Goal: Information Seeking & Learning: Learn about a topic

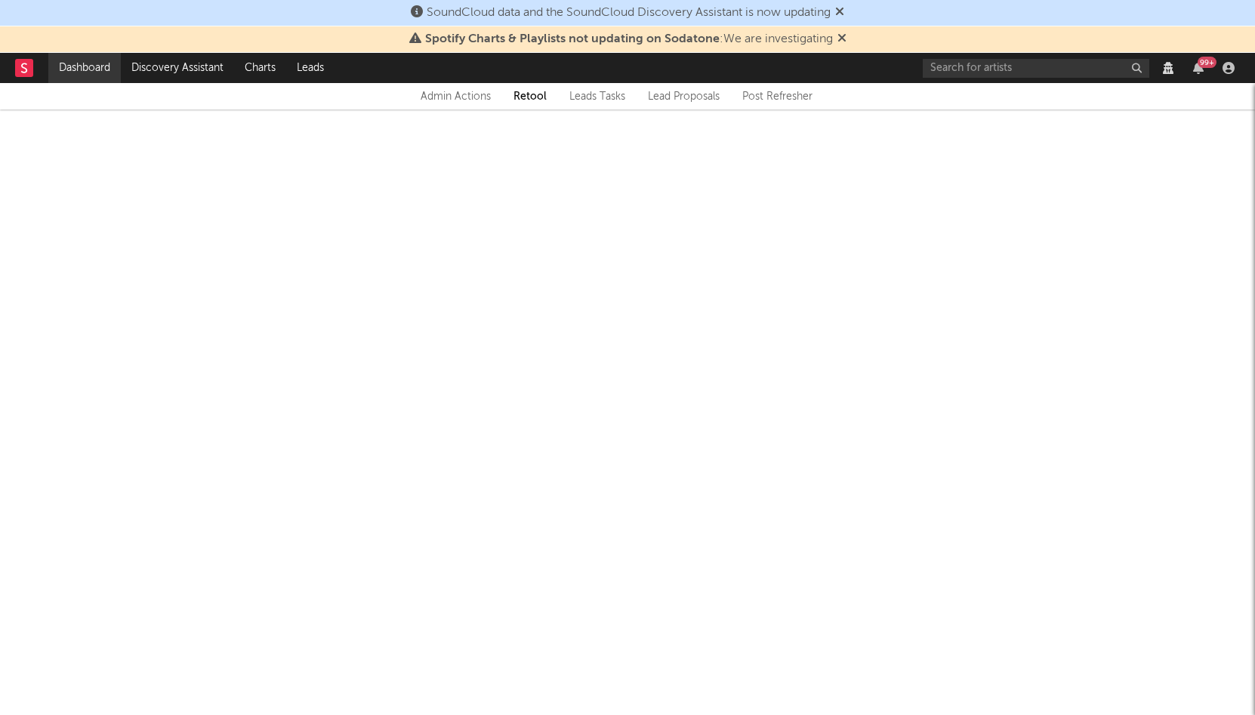
click at [98, 69] on link "Dashboard" at bounding box center [84, 68] width 72 height 30
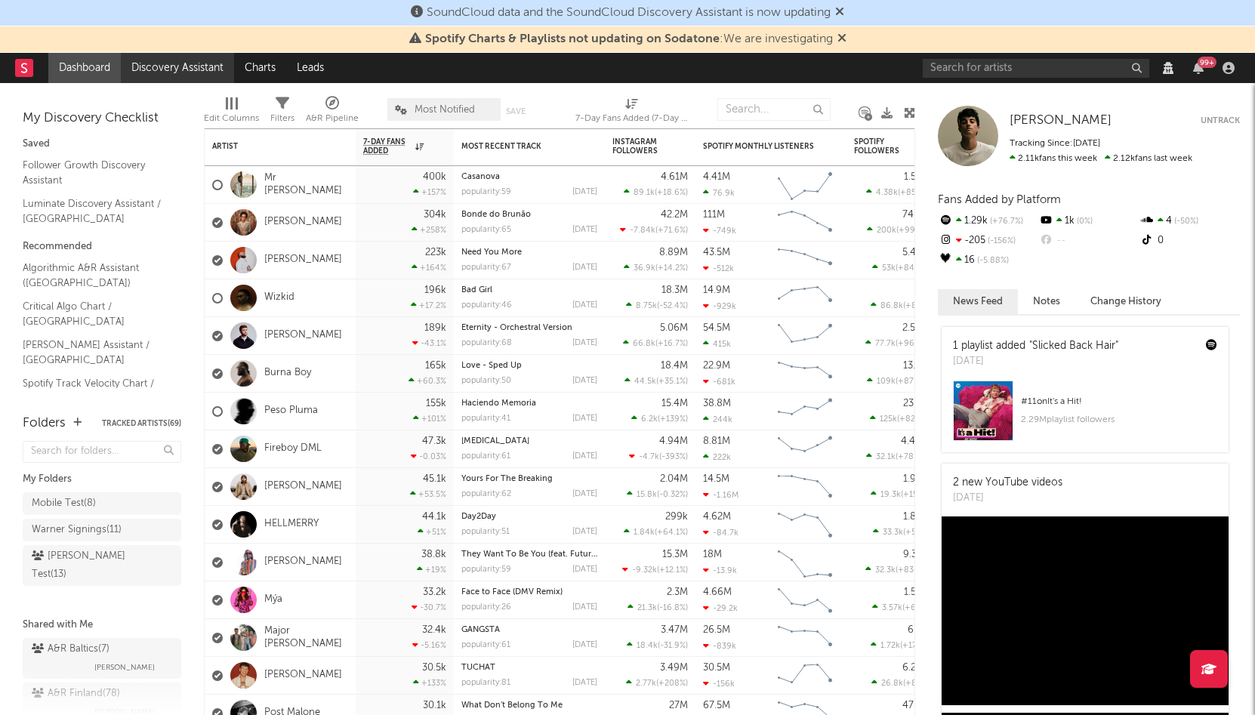
click at [152, 69] on link "Discovery Assistant" at bounding box center [177, 68] width 113 height 30
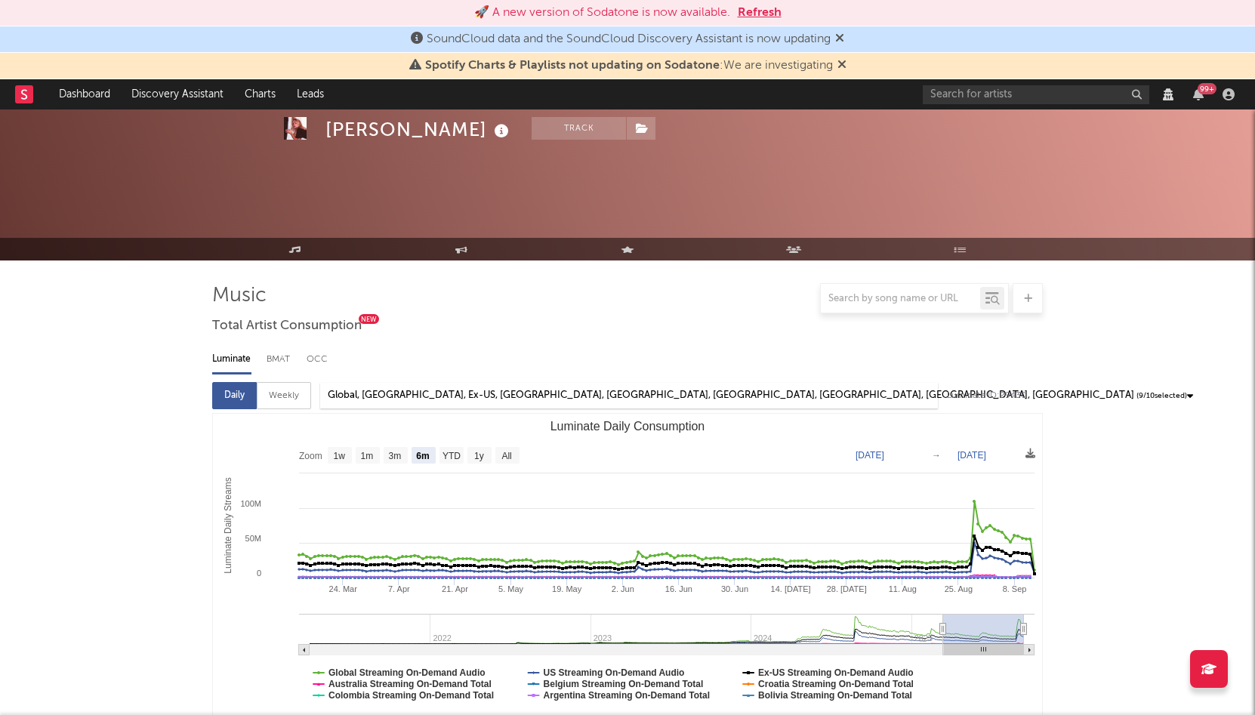
select select "6m"
select select "All"
select select "6m"
select select "View all"
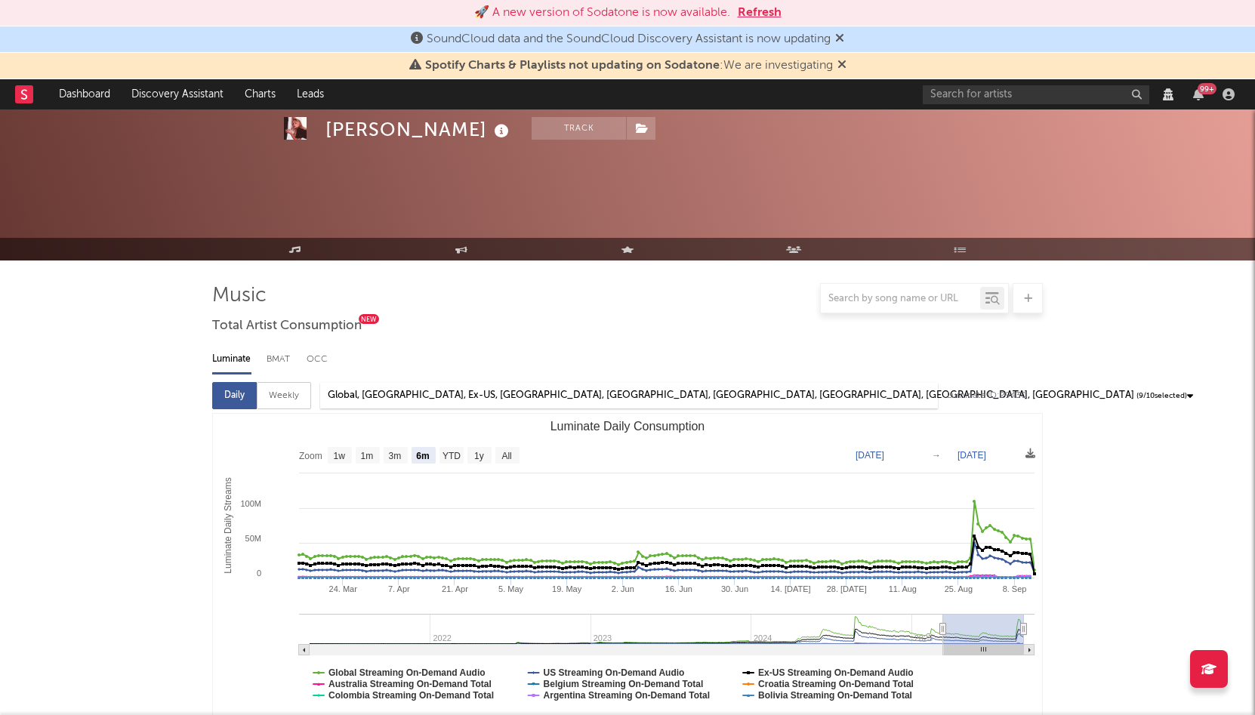
scroll to position [1709, 0]
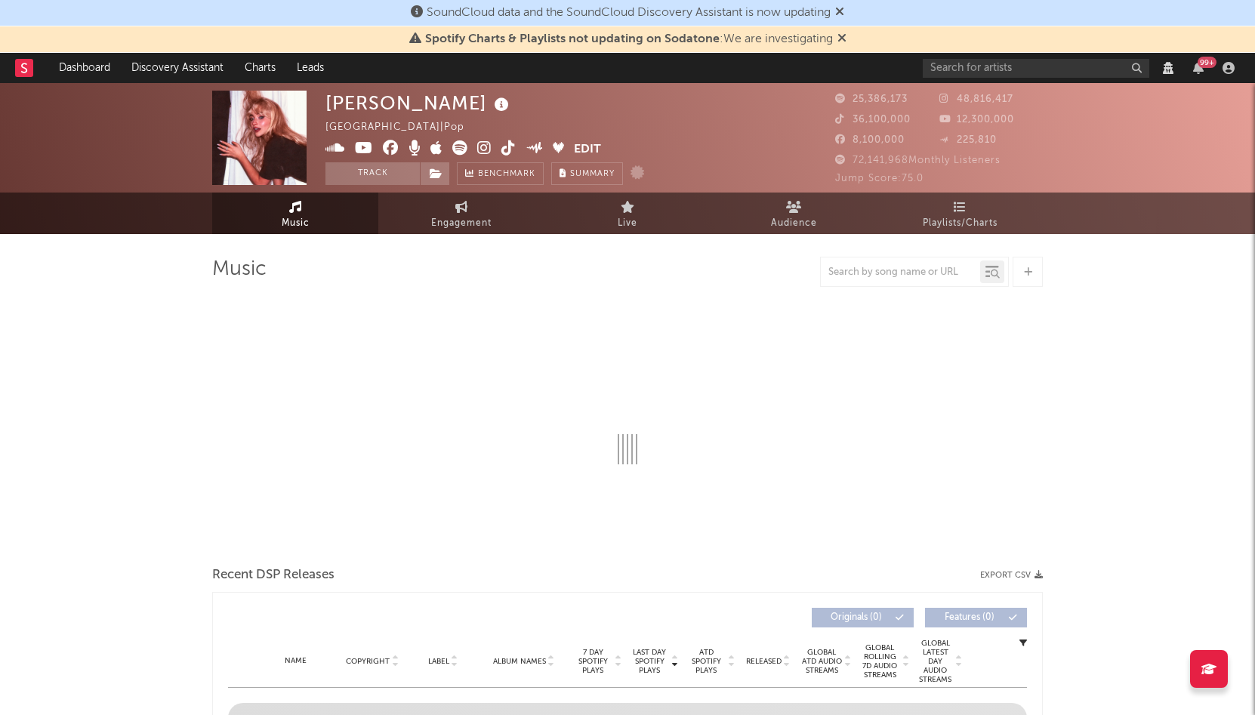
select select "View all"
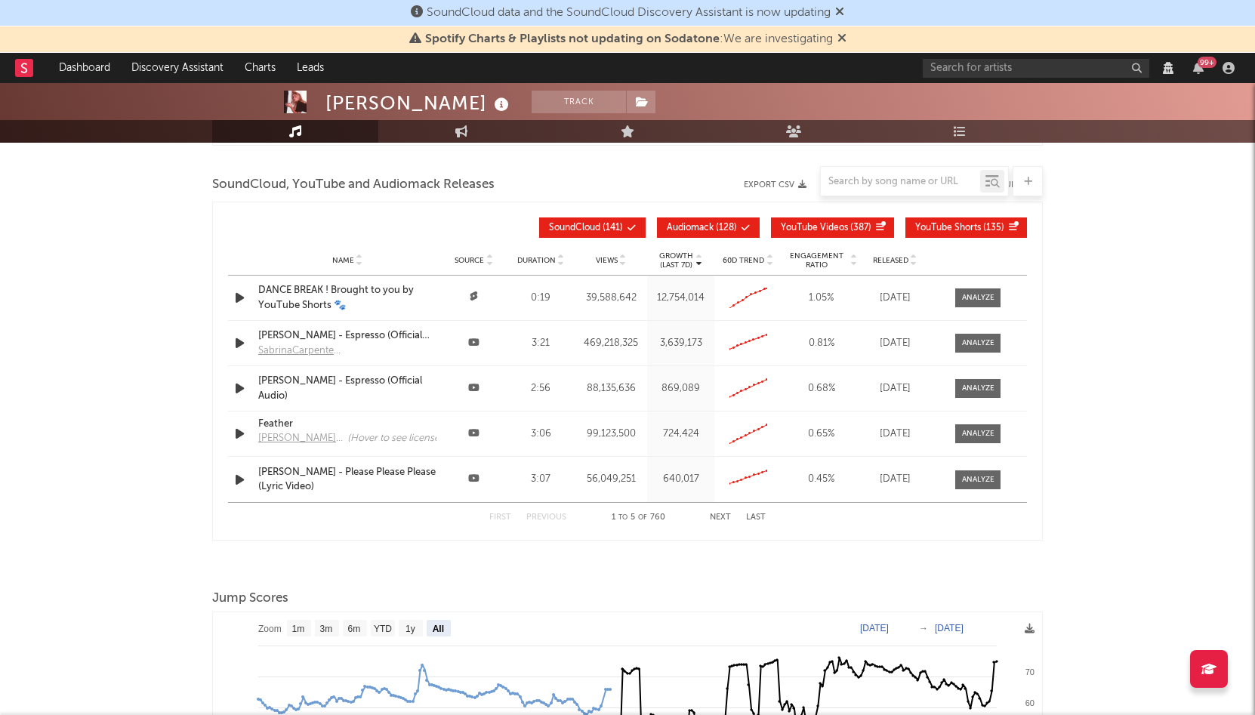
scroll to position [1501, 0]
click at [673, 224] on span "Audiomack" at bounding box center [690, 227] width 47 height 9
click at [796, 219] on button "YouTube Videos ( 387 )" at bounding box center [832, 227] width 123 height 20
select select "View all"
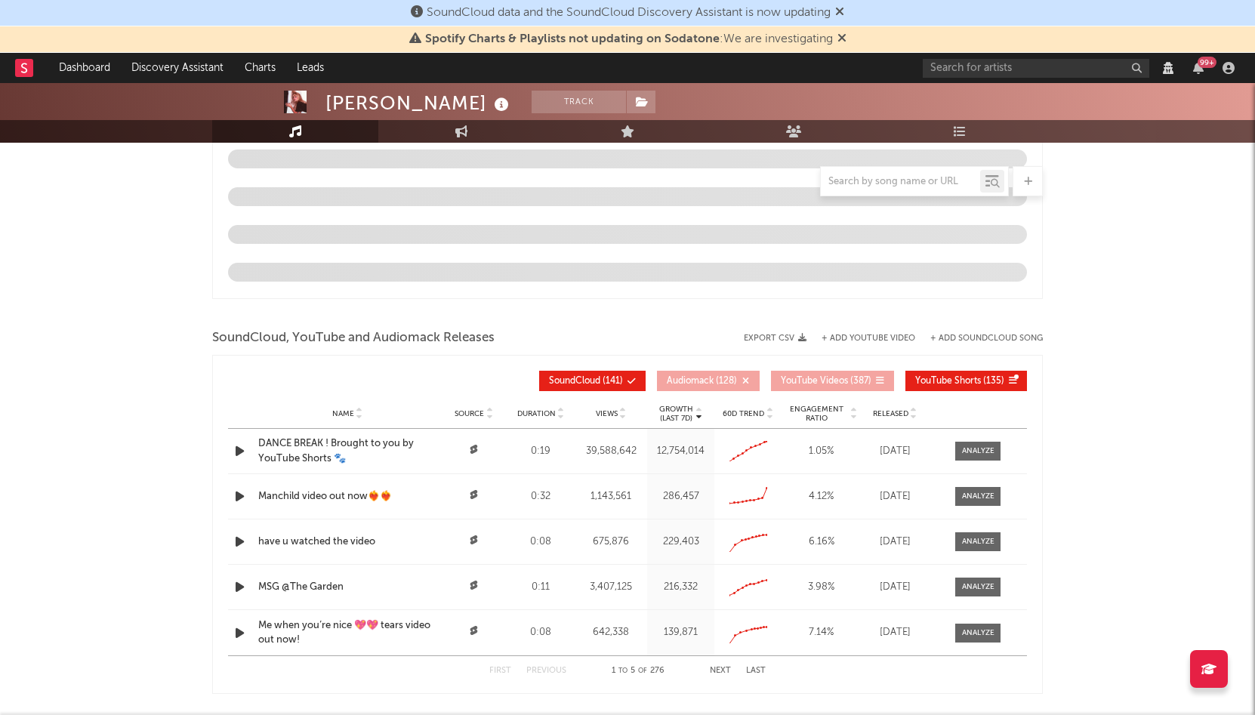
click at [938, 371] on button "YouTube Shorts ( 135 )" at bounding box center [966, 381] width 122 height 20
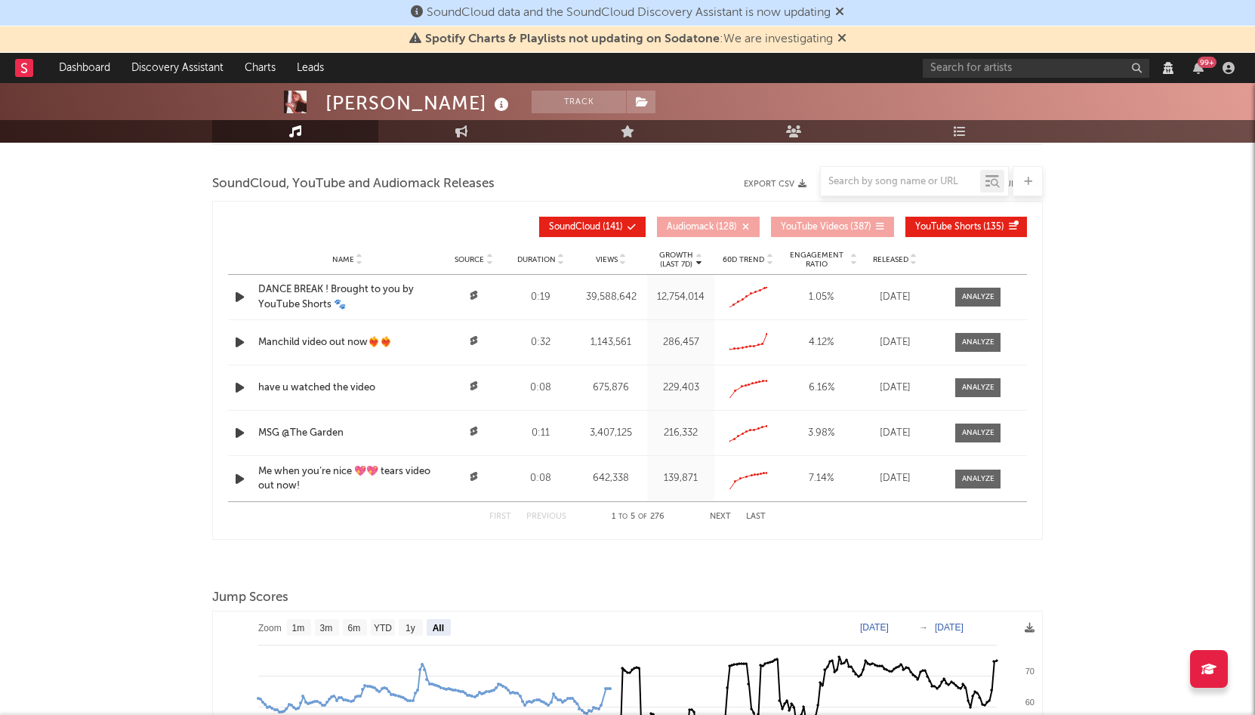
select select "View all"
select select "6m"
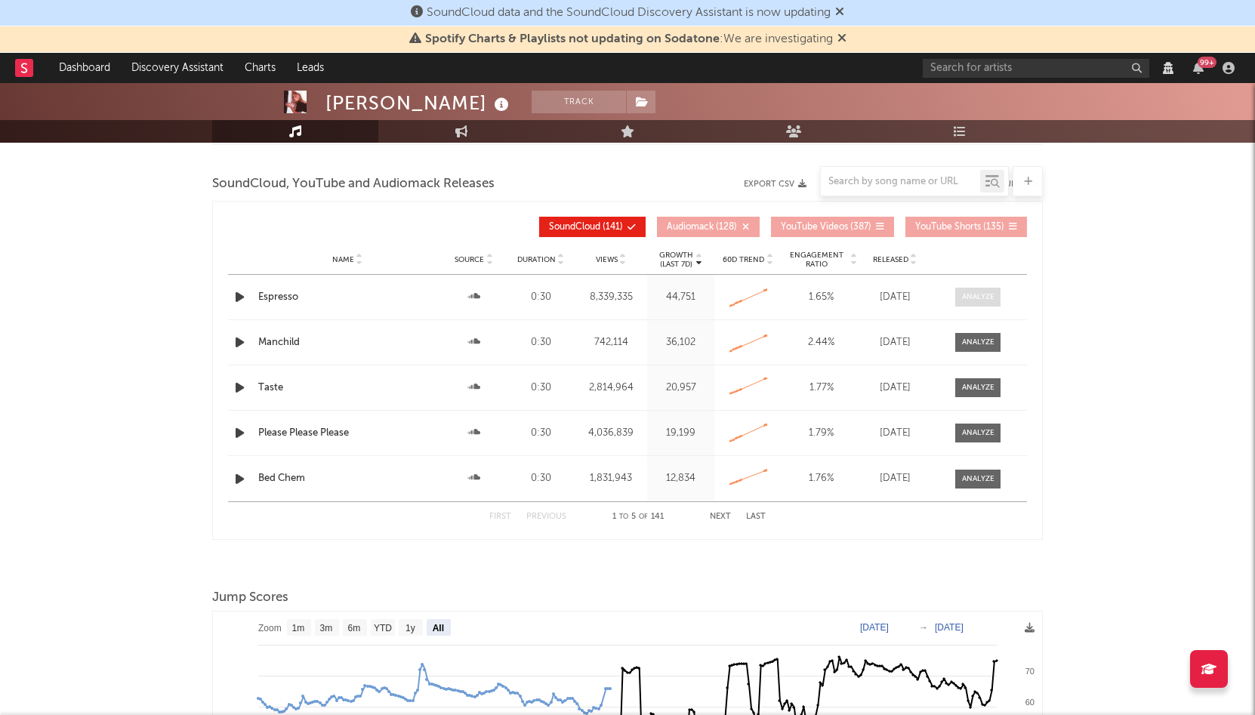
click at [977, 299] on div at bounding box center [978, 296] width 32 height 11
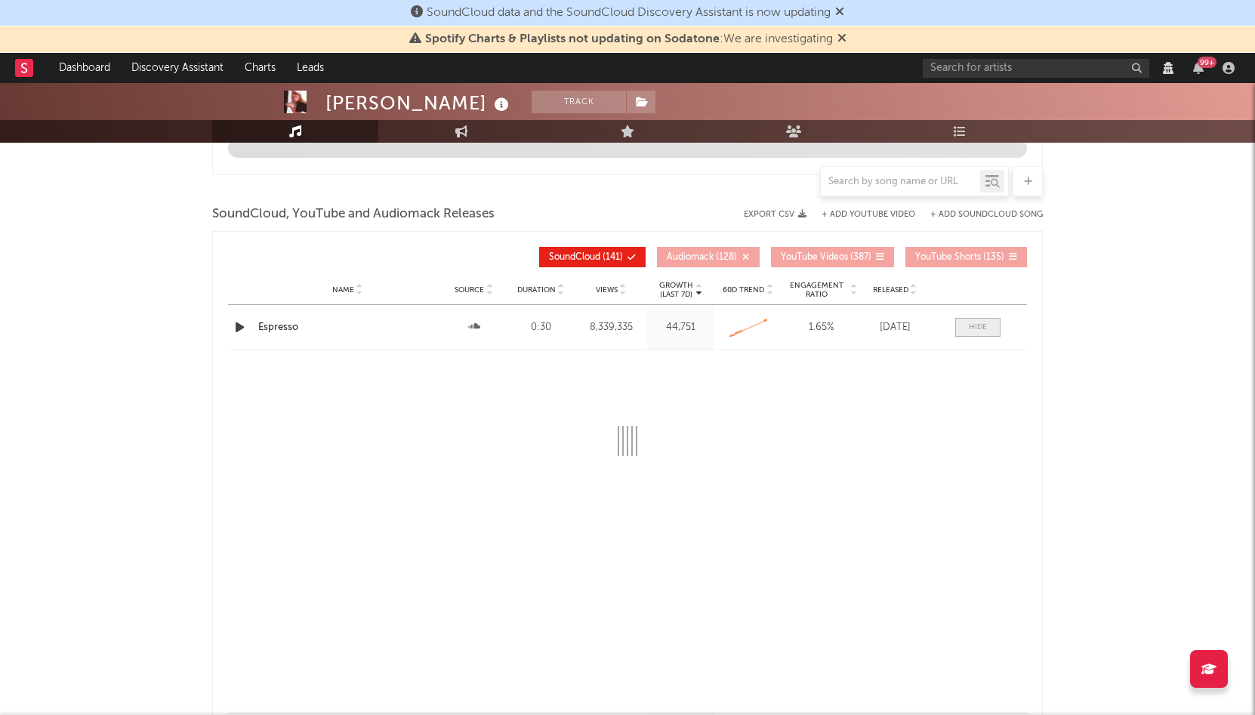
select select "View all"
select select "6m"
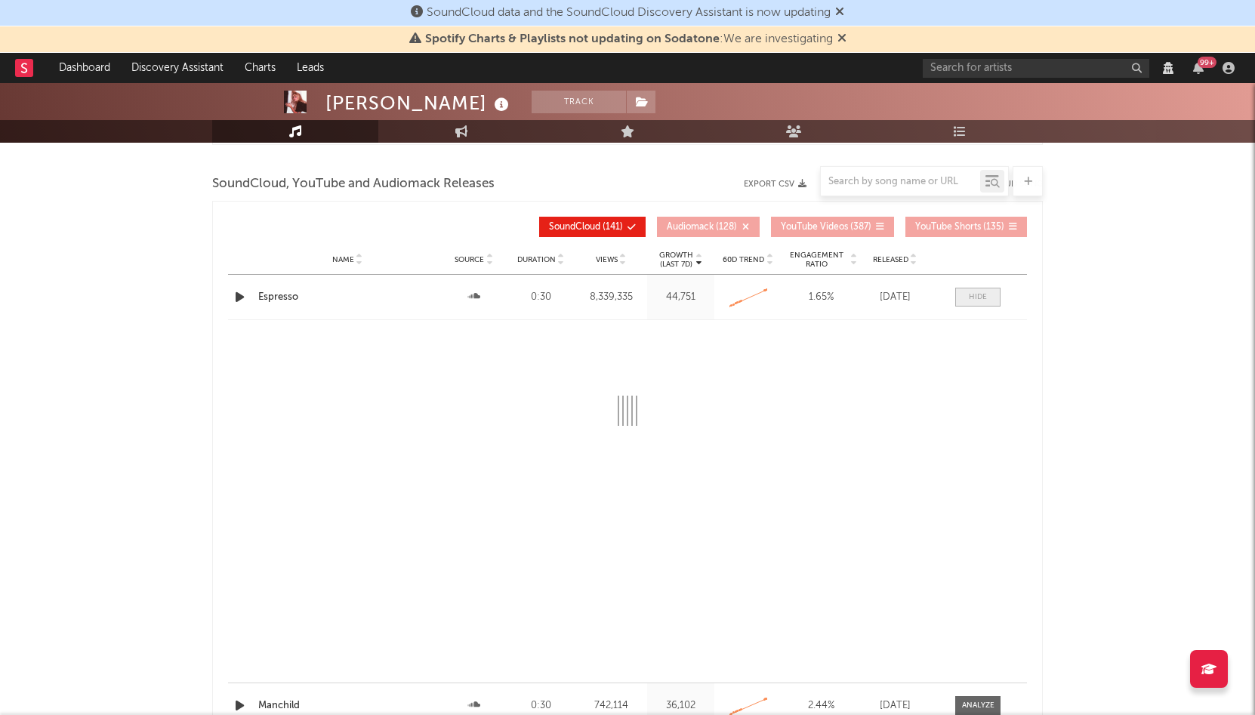
select select "View all"
select select "6m"
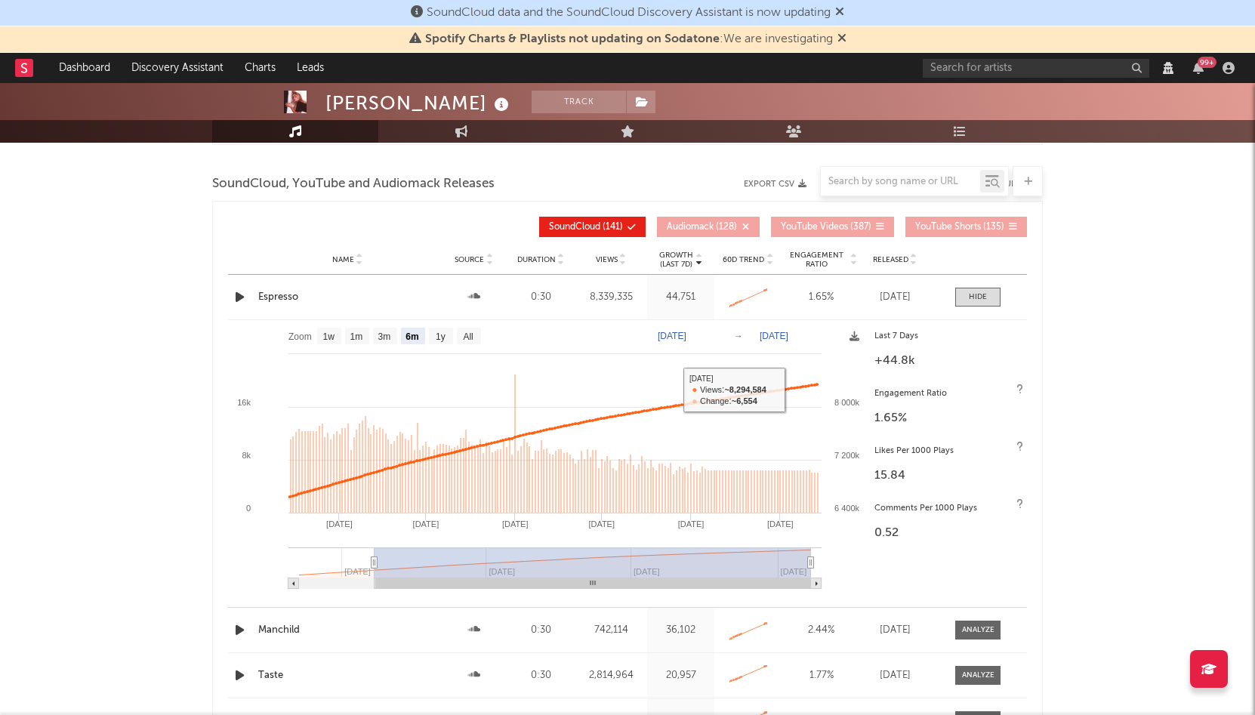
click at [968, 294] on div at bounding box center [977, 296] width 18 height 11
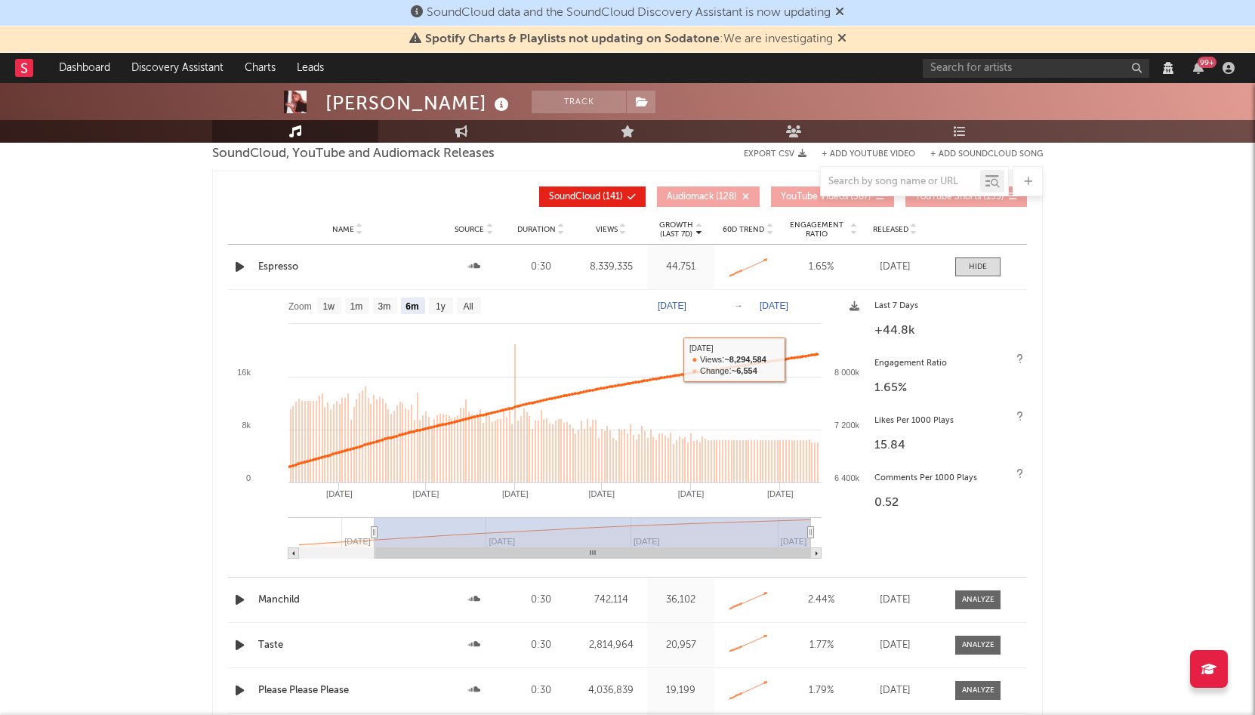
select select "View all"
select select "6m"
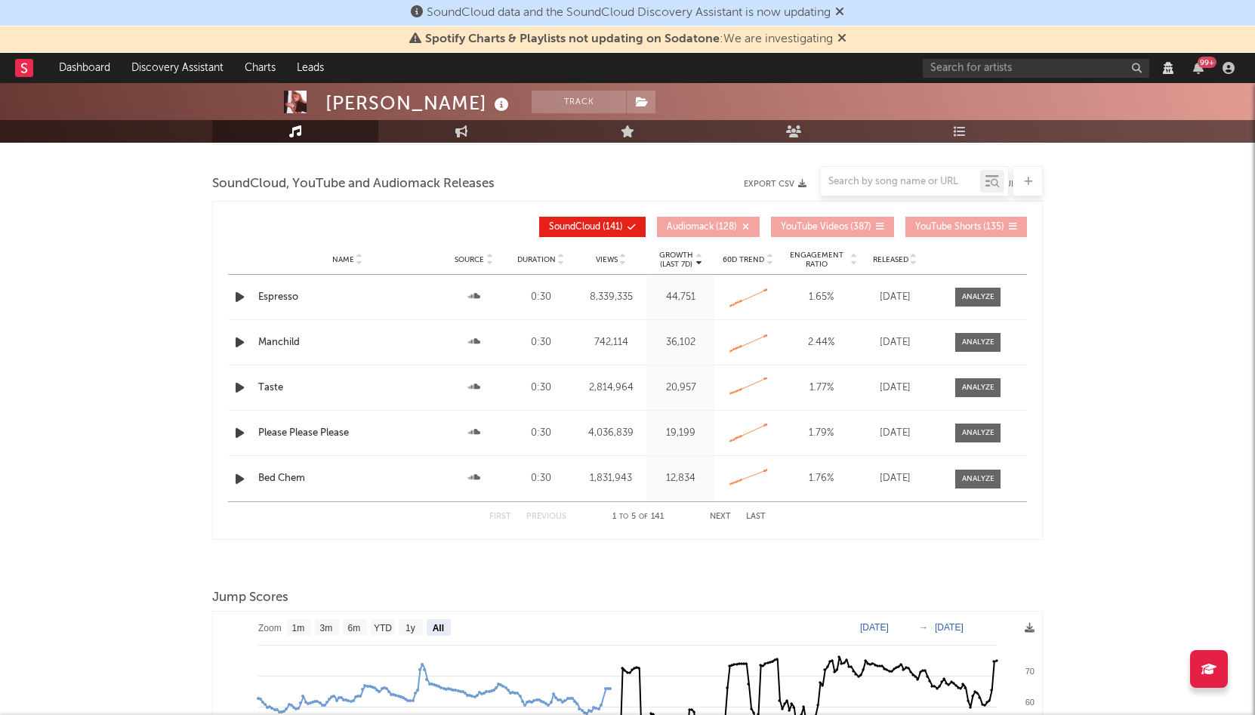
click at [981, 374] on div "Name Taste Source Duration 0:30 Views 2,814,964 Growth (Last 7d) 20,957 60D Tre…" at bounding box center [627, 387] width 799 height 45
click at [980, 382] on div at bounding box center [978, 387] width 32 height 11
select select "View all"
select select "6m"
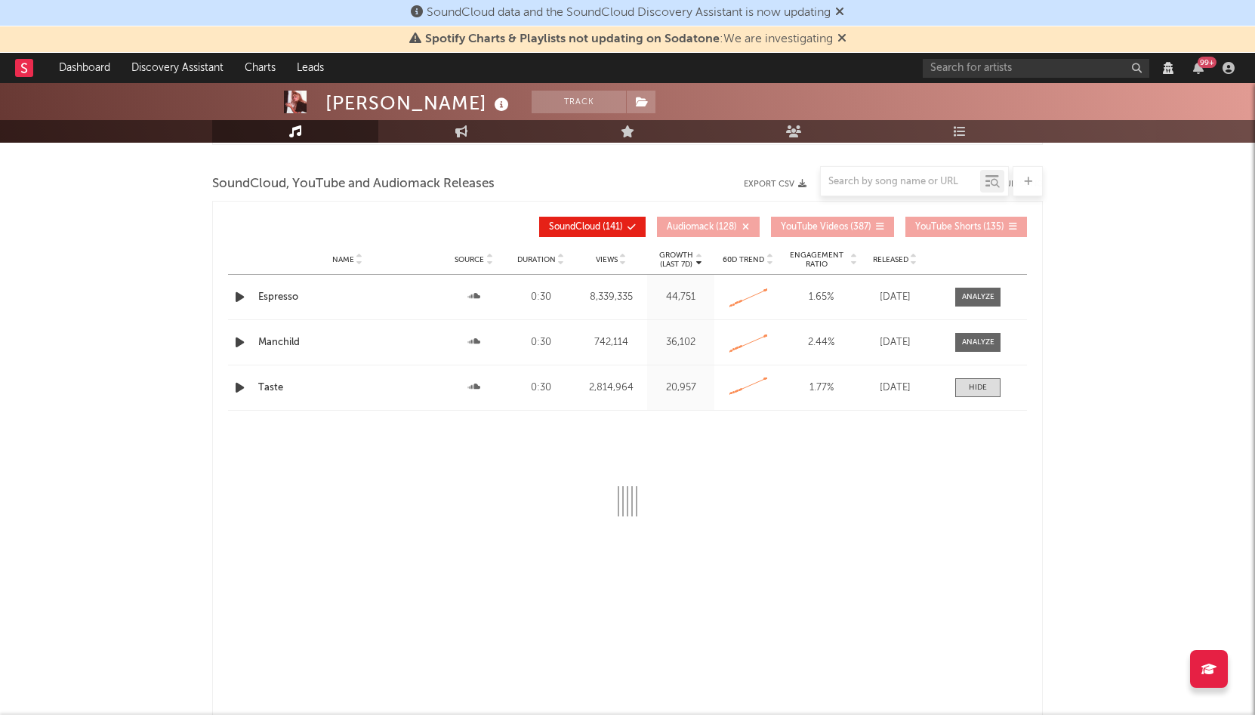
select select "View all"
select select "6m"
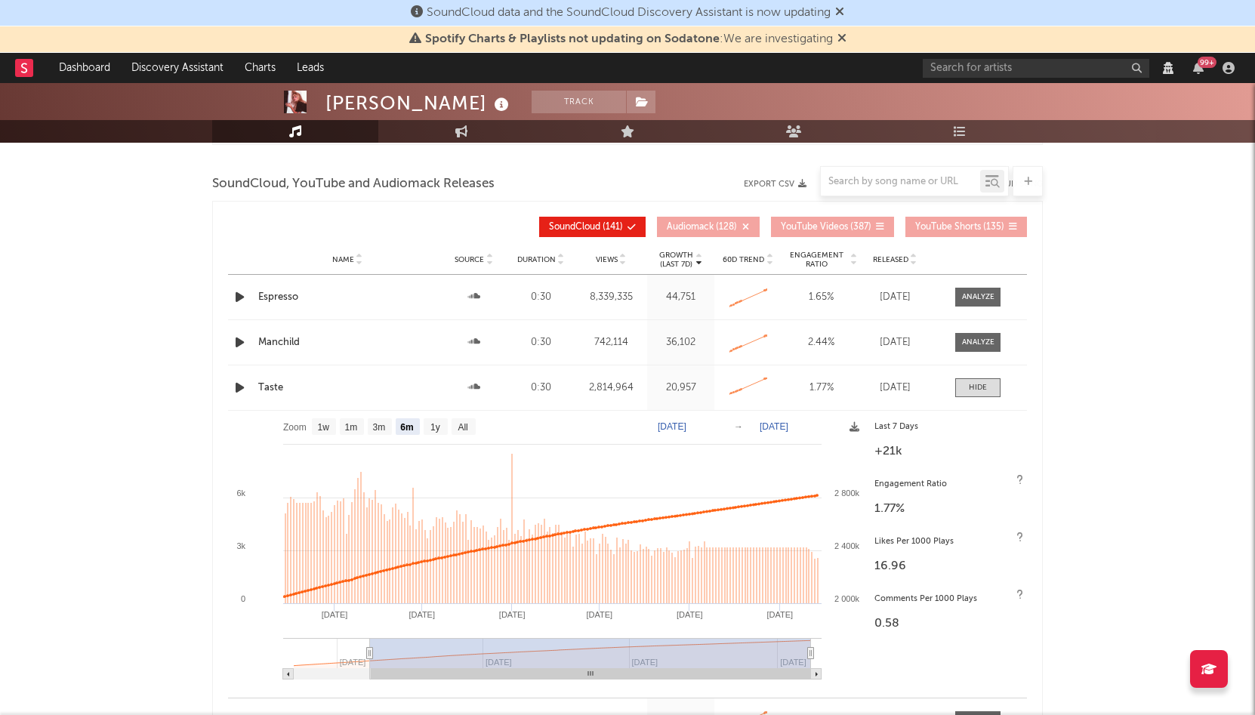
click at [984, 372] on div "Name Taste Source Duration 0:30 Views 2,814,964 Growth (Last 7d) 20,957 60D Tre…" at bounding box center [627, 387] width 799 height 45
click at [979, 393] on div at bounding box center [977, 387] width 18 height 11
select select "View all"
select select "6m"
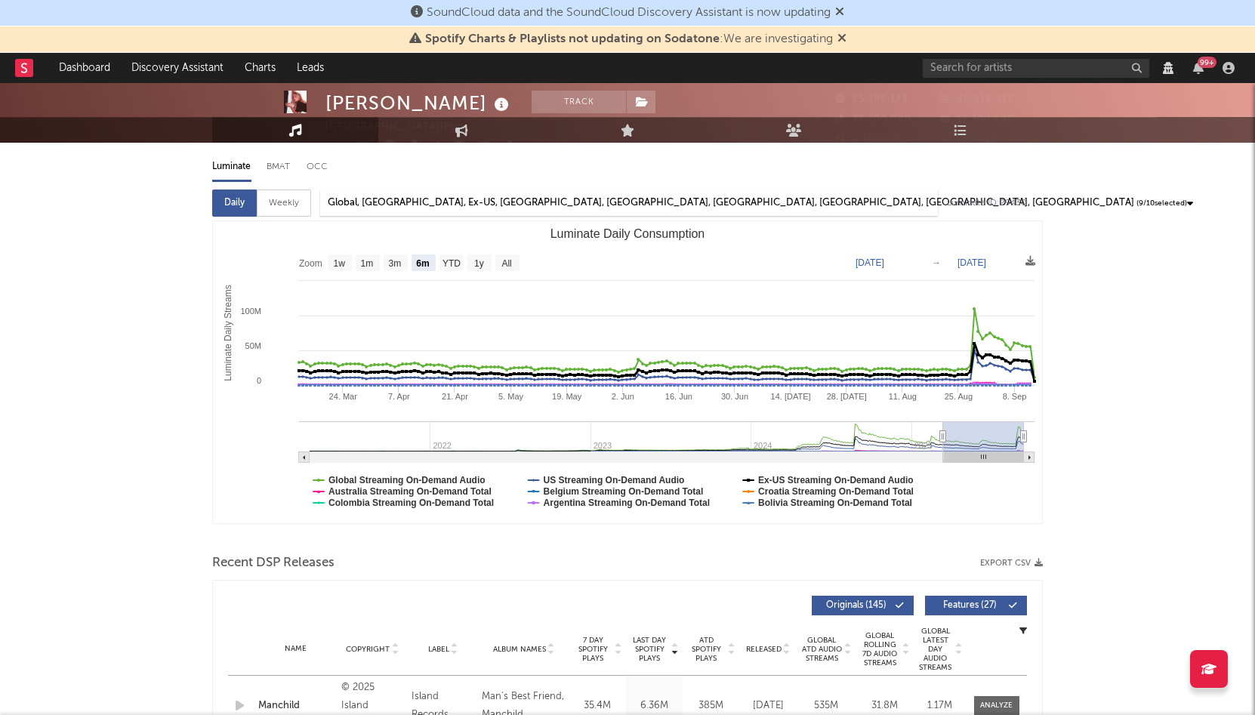
scroll to position [0, 0]
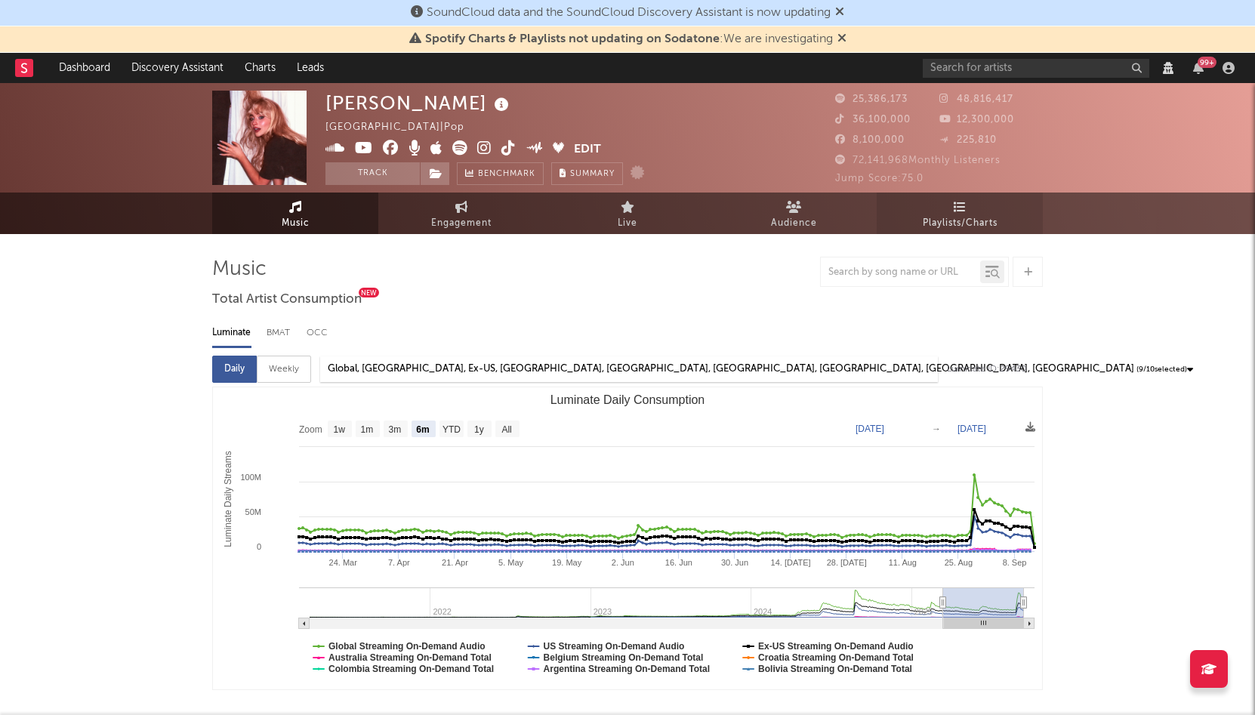
click at [934, 221] on span "Playlists/Charts" at bounding box center [959, 223] width 75 height 18
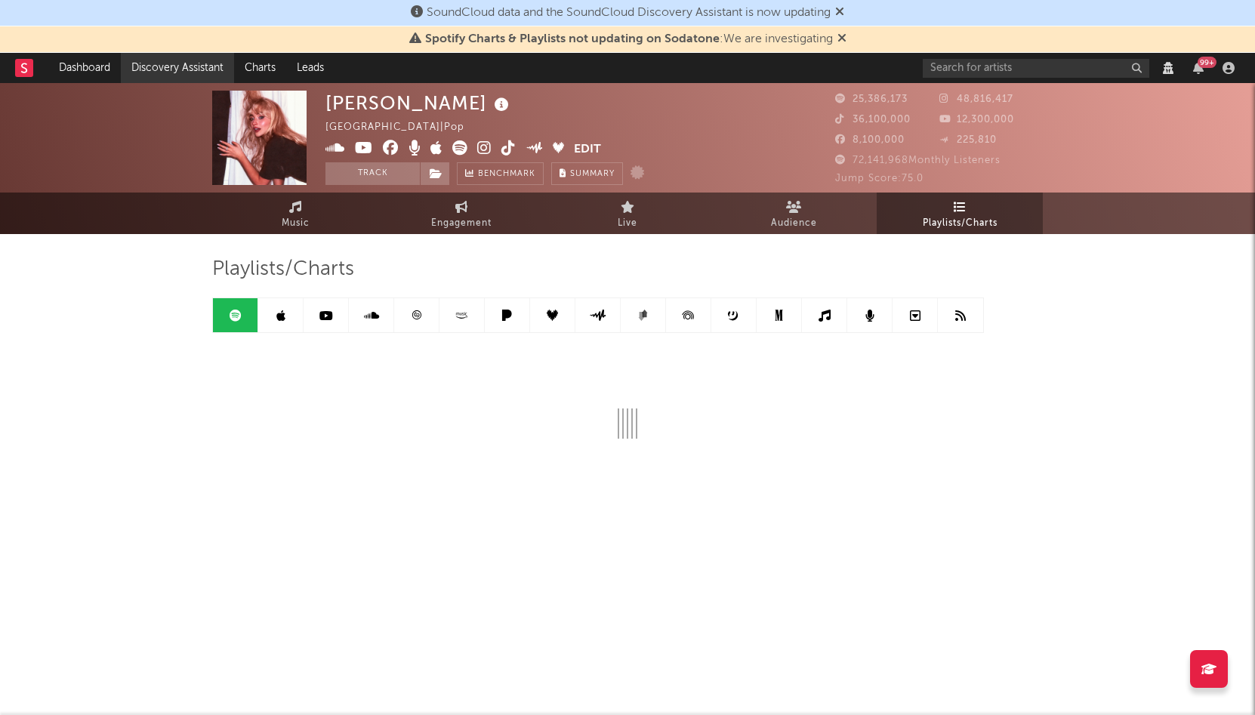
click at [165, 71] on link "Discovery Assistant" at bounding box center [177, 68] width 113 height 30
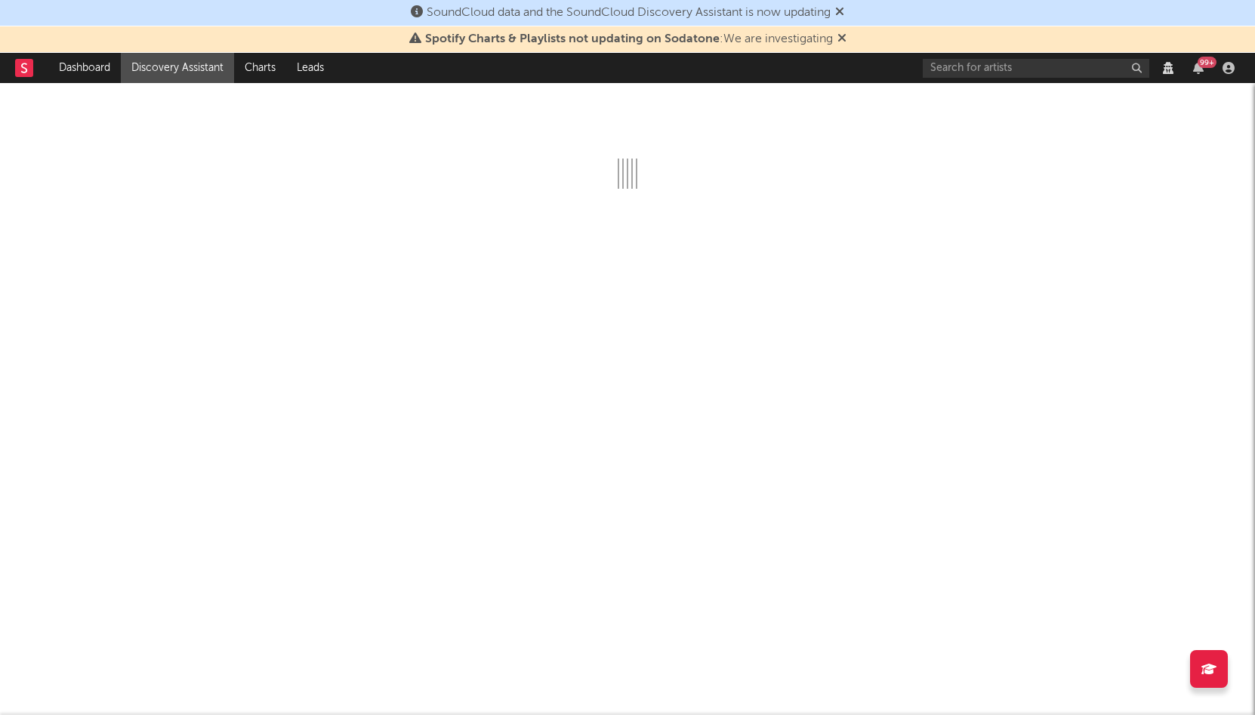
click at [165, 71] on link "Discovery Assistant" at bounding box center [177, 68] width 113 height 30
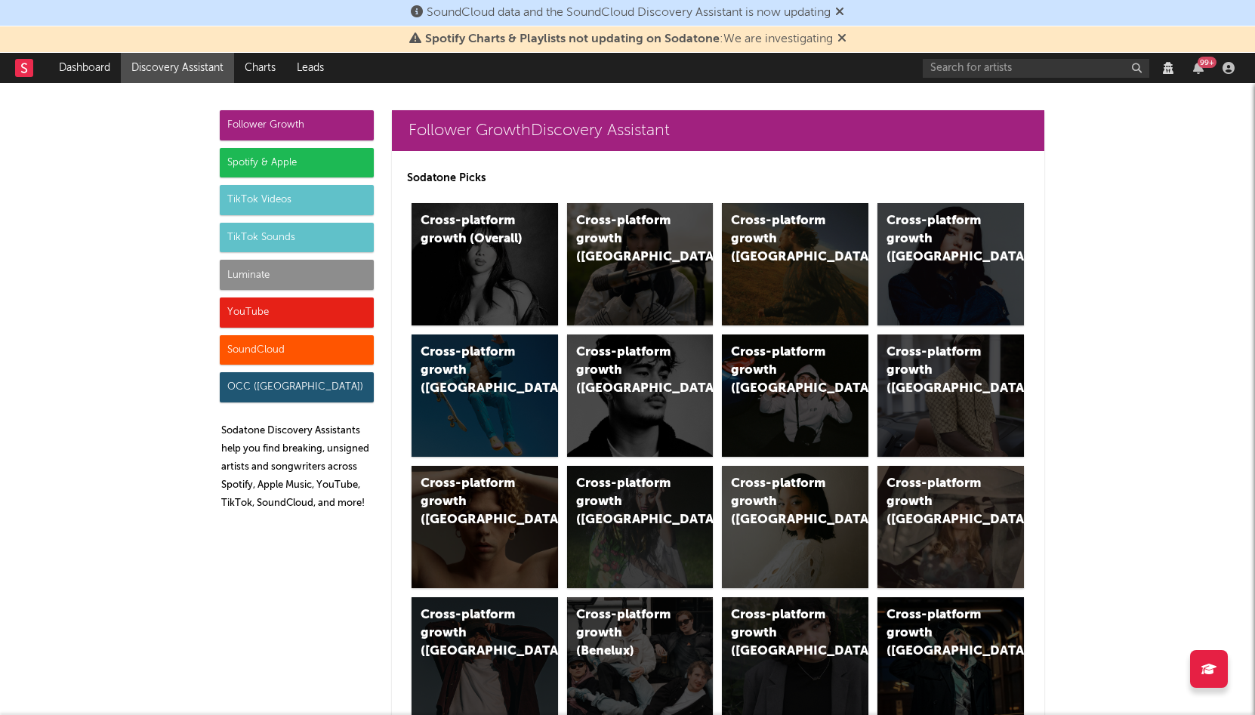
click at [308, 157] on div "Spotify & Apple" at bounding box center [297, 163] width 154 height 30
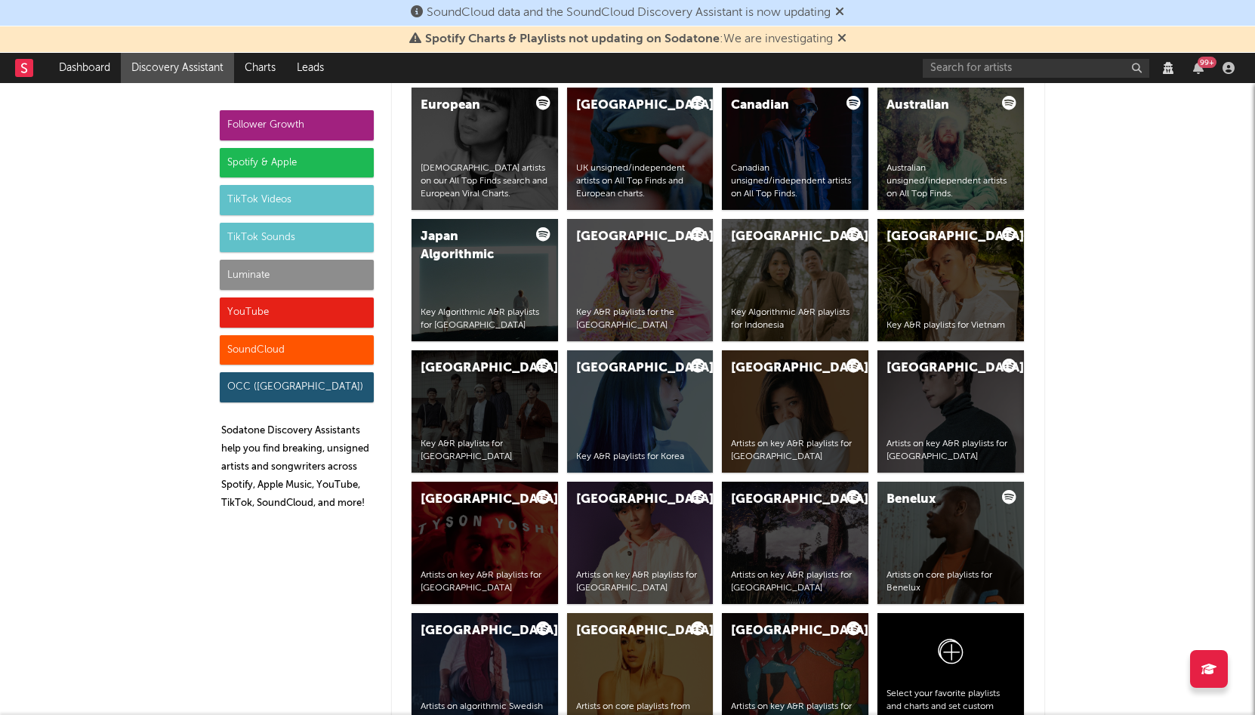
scroll to position [2585, 0]
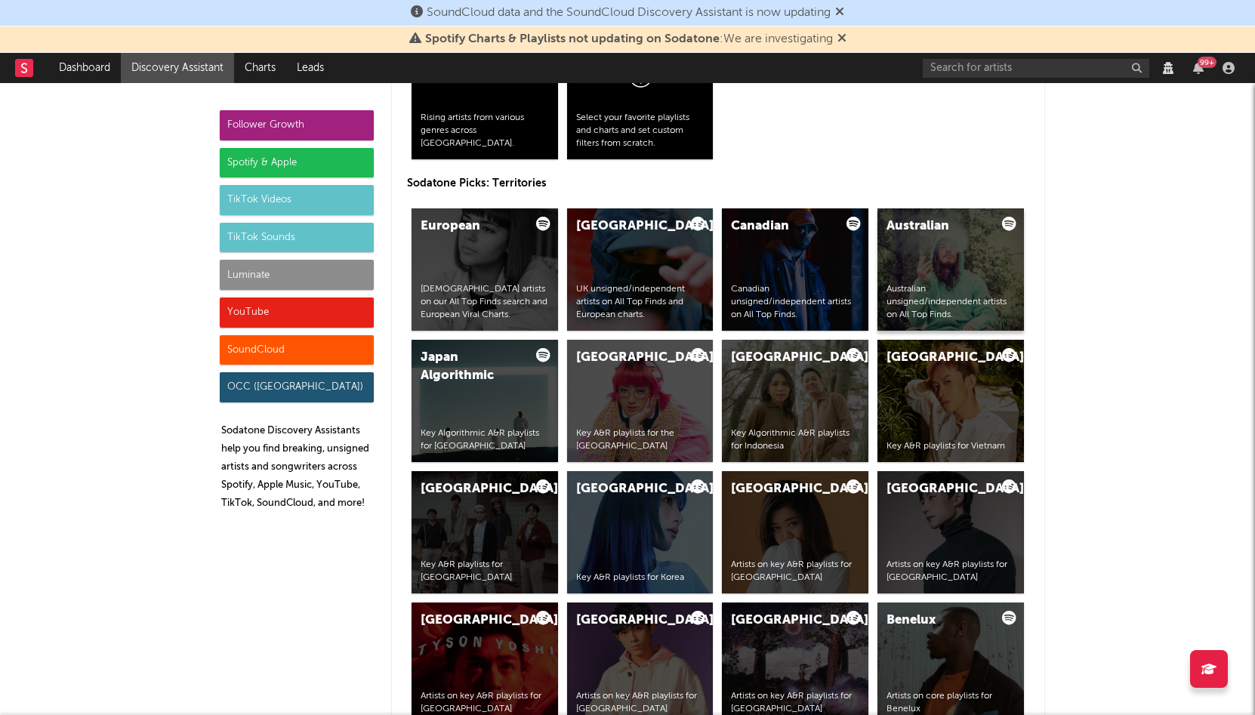
click at [961, 260] on div "Australian Australian unsigned/independent artists on All Top Finds." at bounding box center [950, 269] width 146 height 122
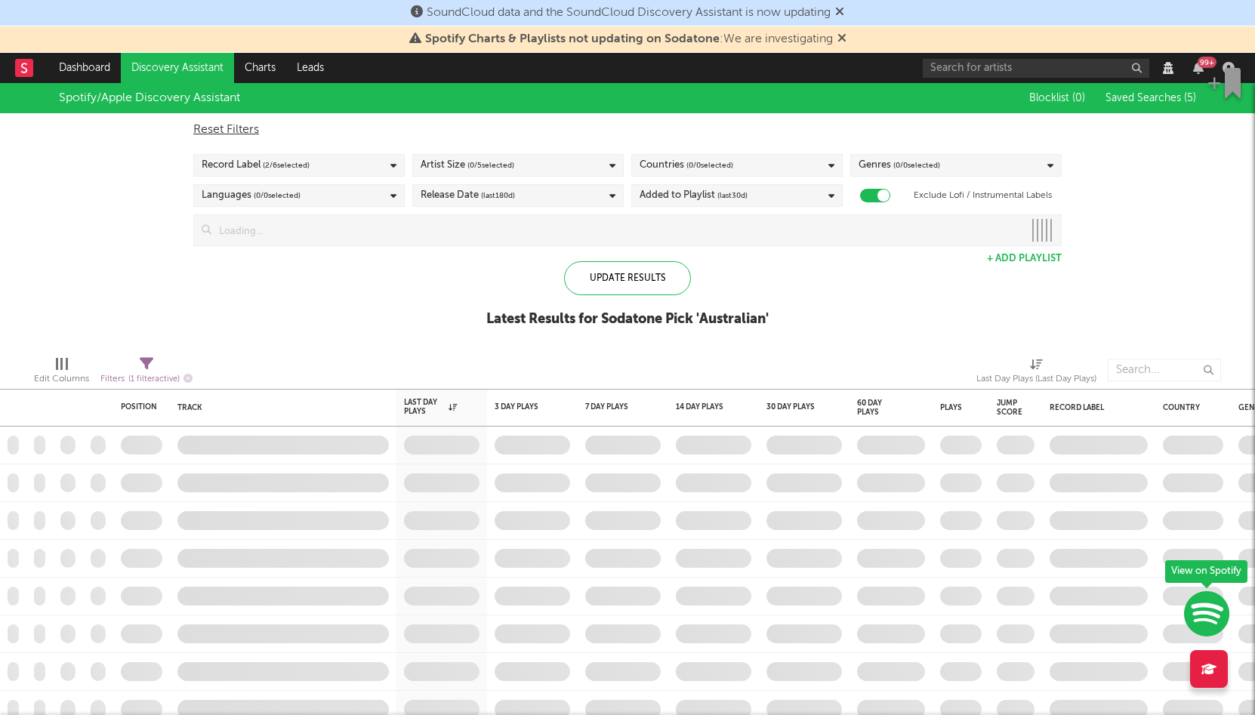
checkbox input "true"
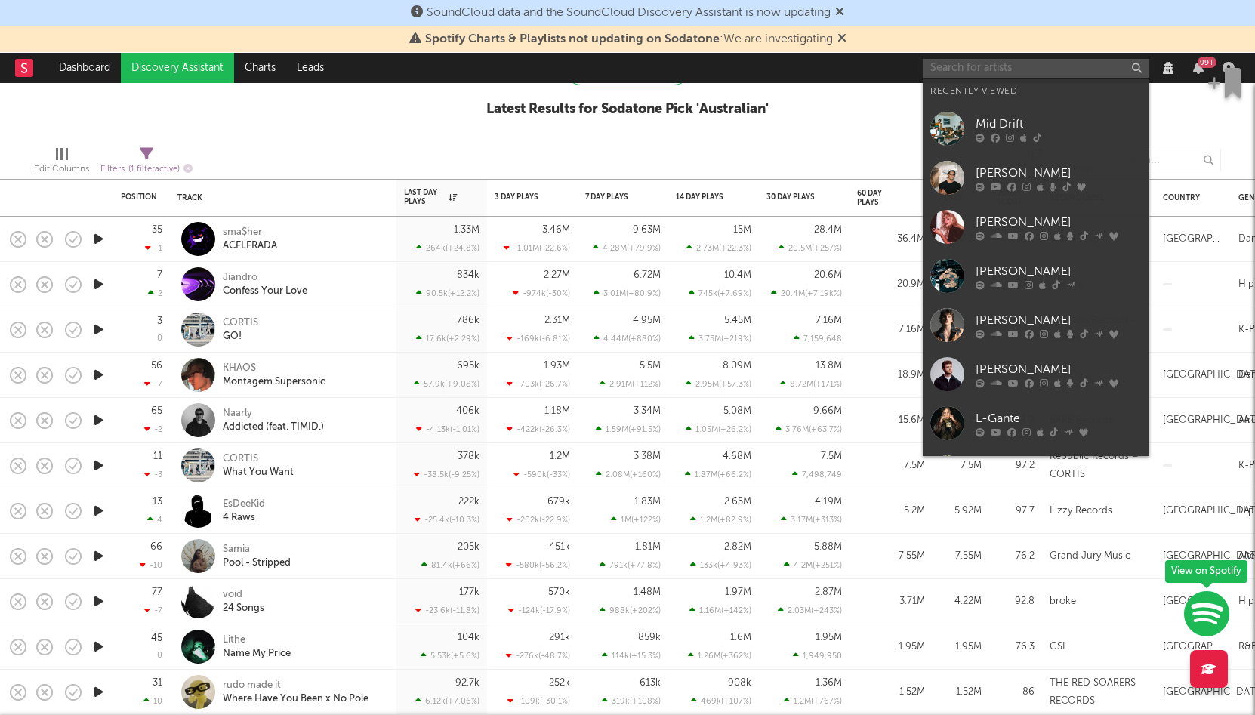
click at [960, 65] on input "text" at bounding box center [1035, 68] width 226 height 19
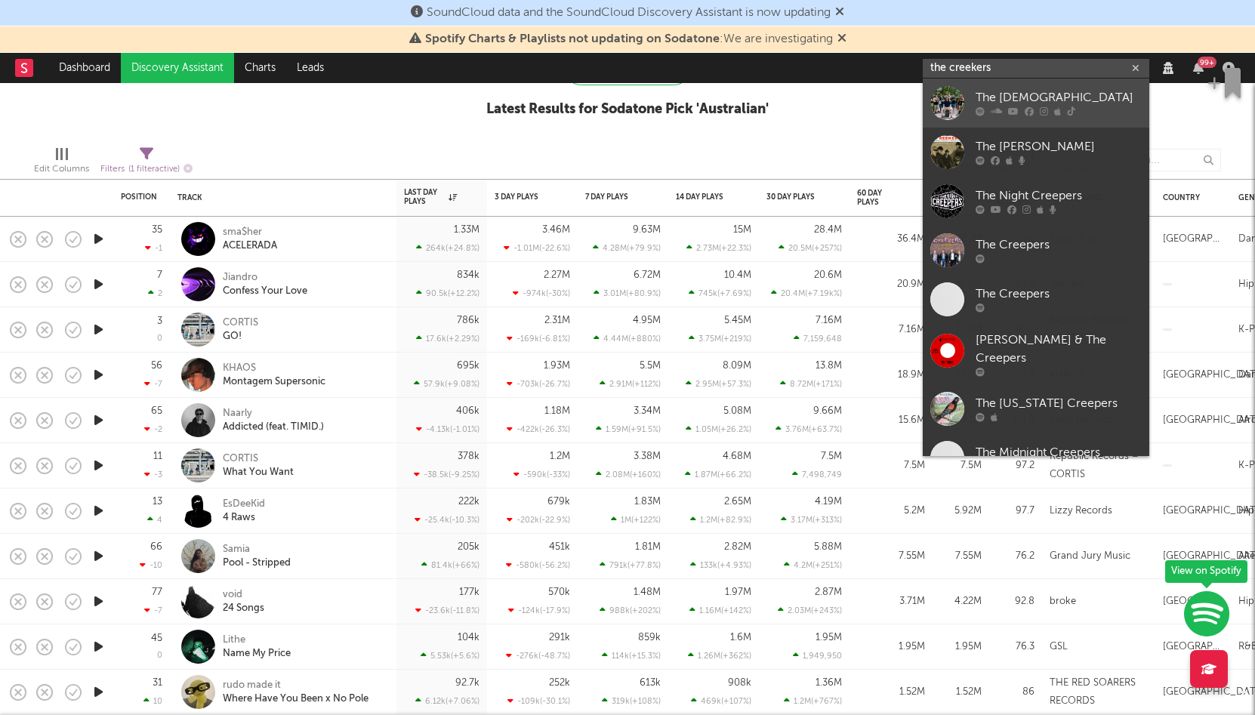
type input "the creekers"
click at [996, 102] on div "The Creekers" at bounding box center [1058, 98] width 166 height 18
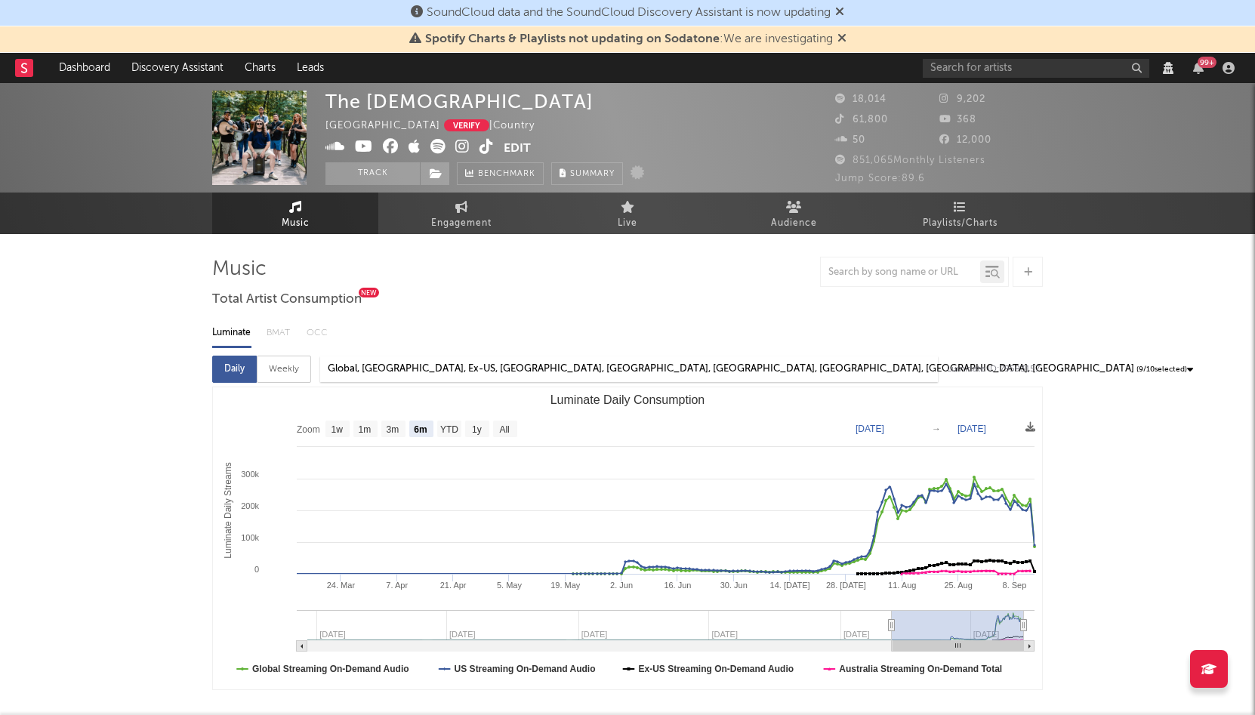
select select "6m"
select select "View all"
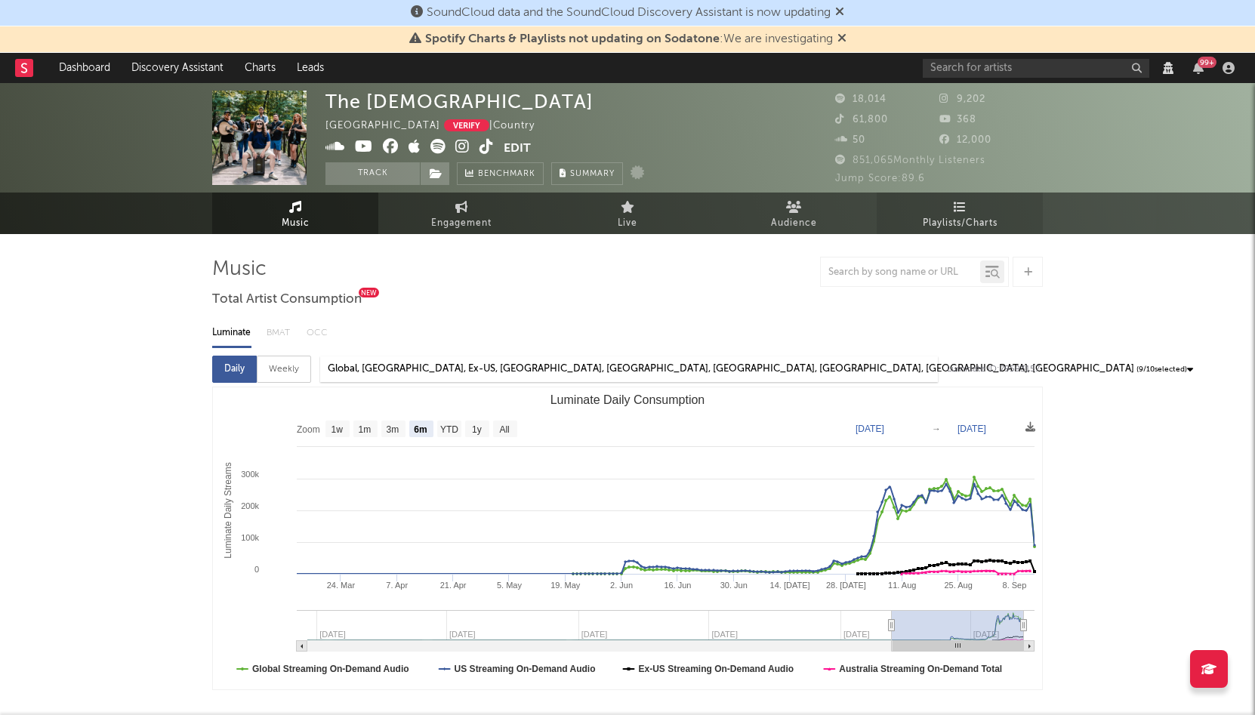
click at [959, 208] on icon at bounding box center [959, 207] width 13 height 12
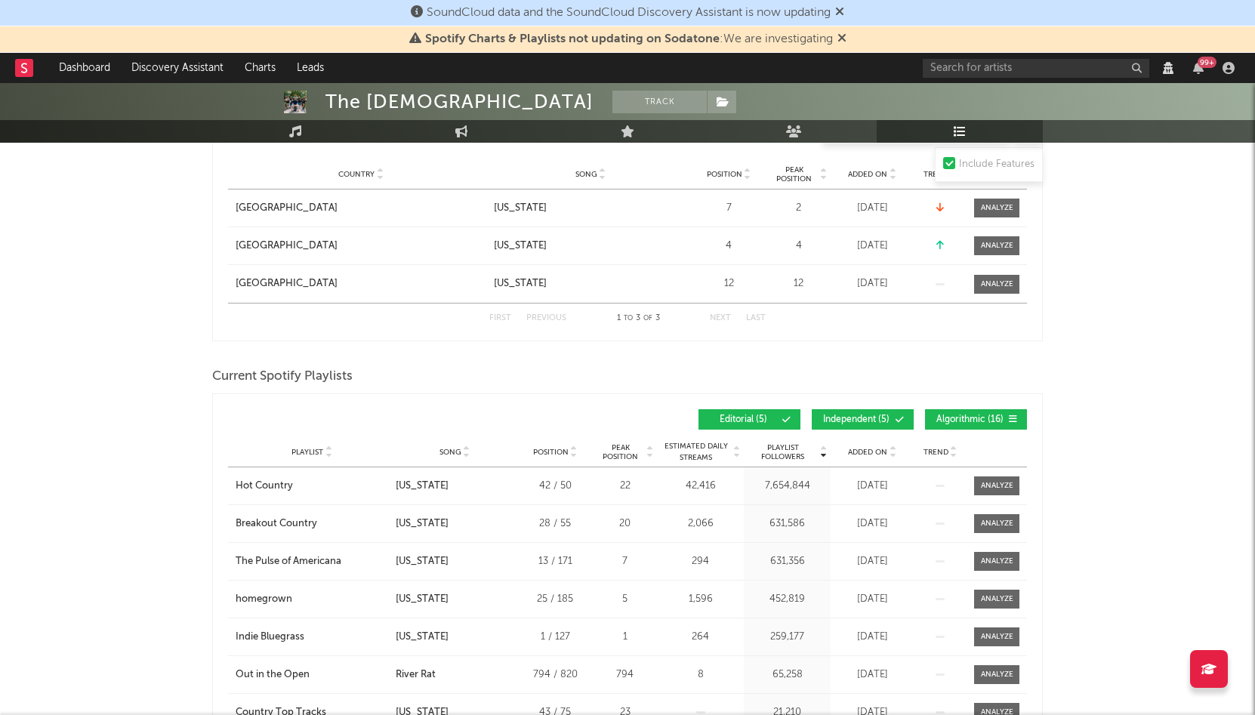
scroll to position [617, 0]
click at [1008, 237] on span at bounding box center [996, 245] width 45 height 19
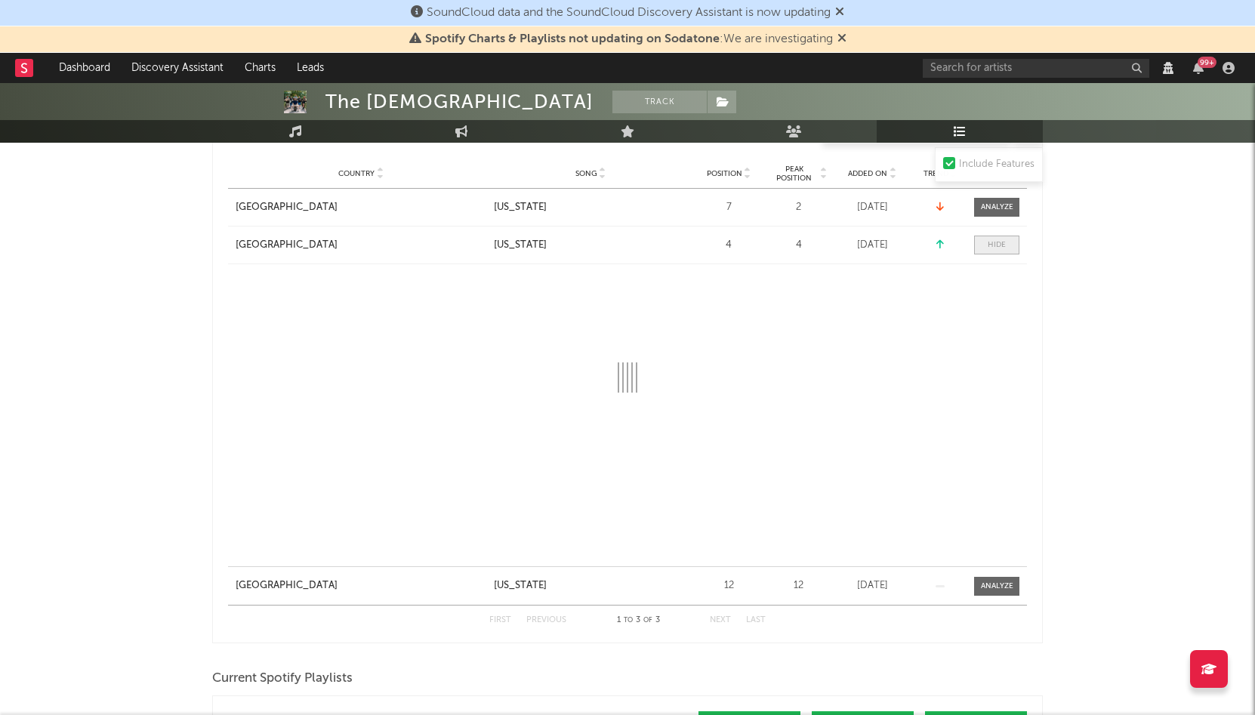
select select "1w"
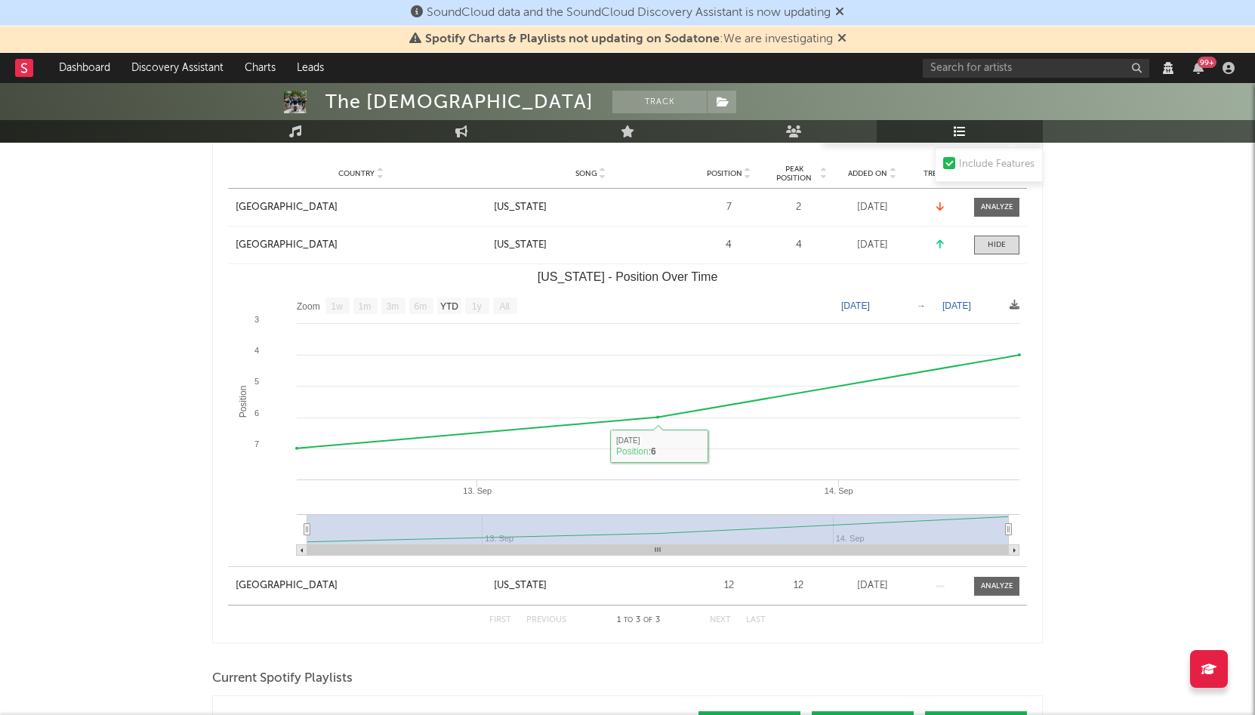
scroll to position [517, 0]
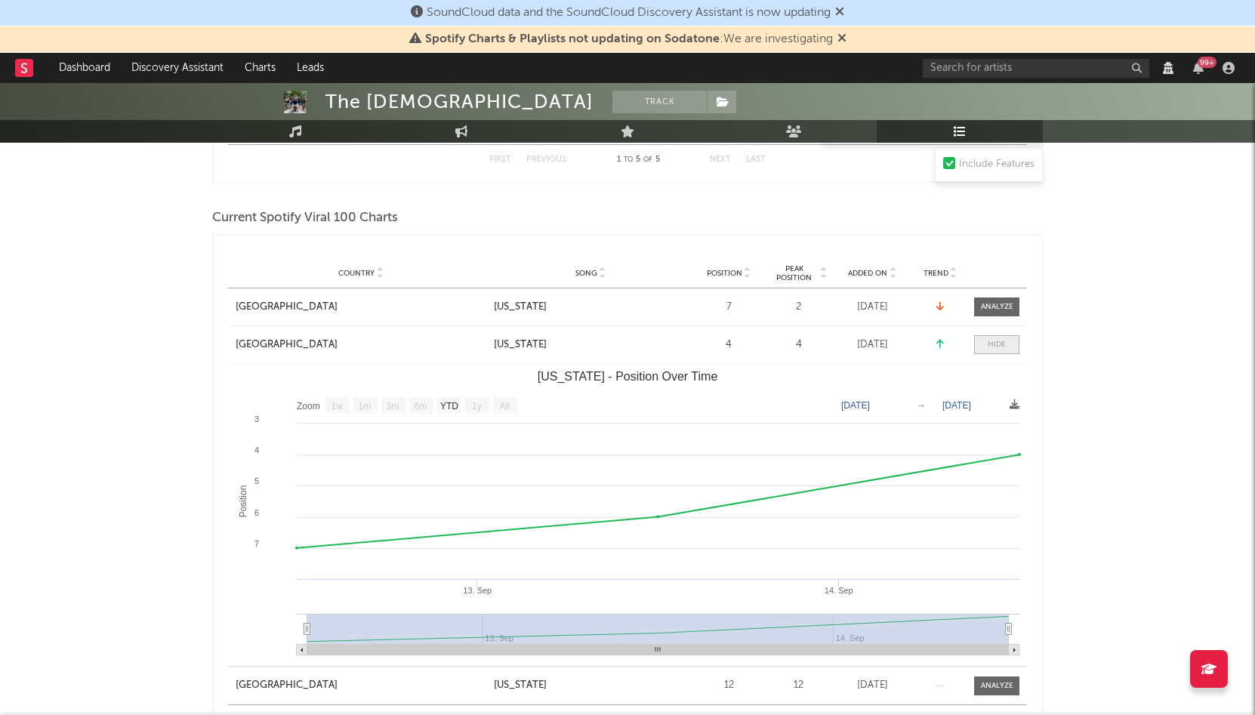
click at [996, 348] on div at bounding box center [996, 344] width 18 height 11
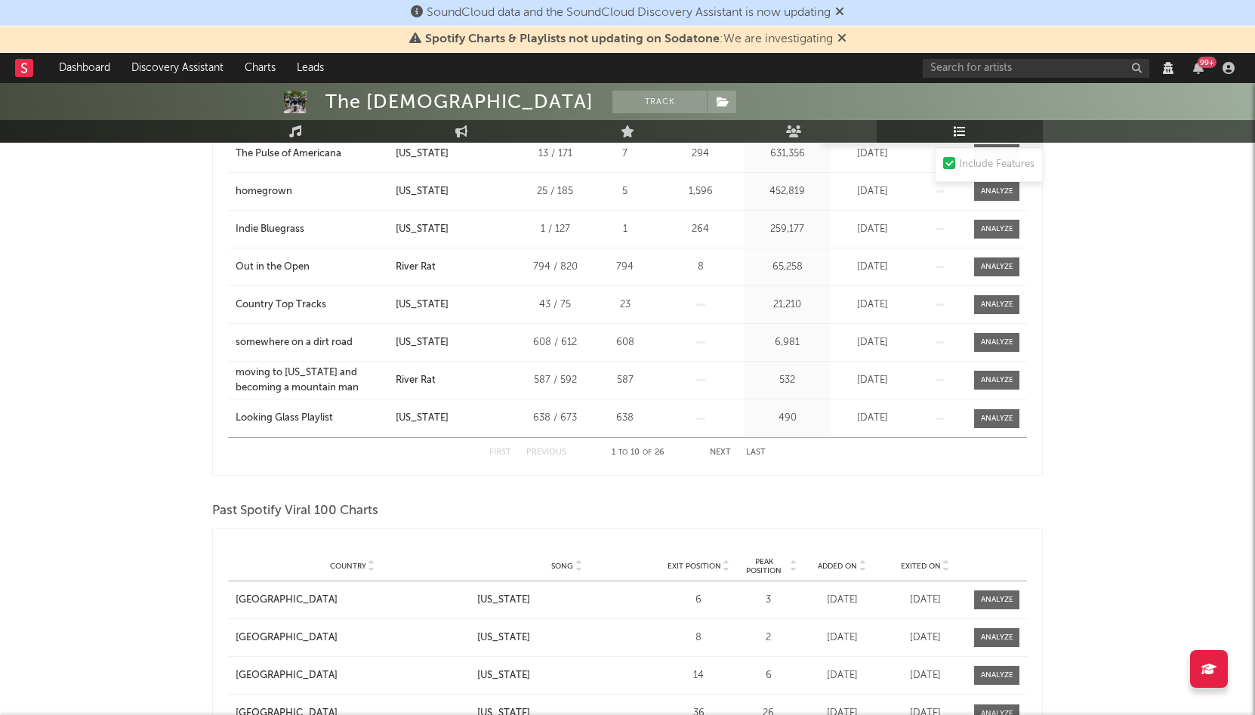
scroll to position [1167, 0]
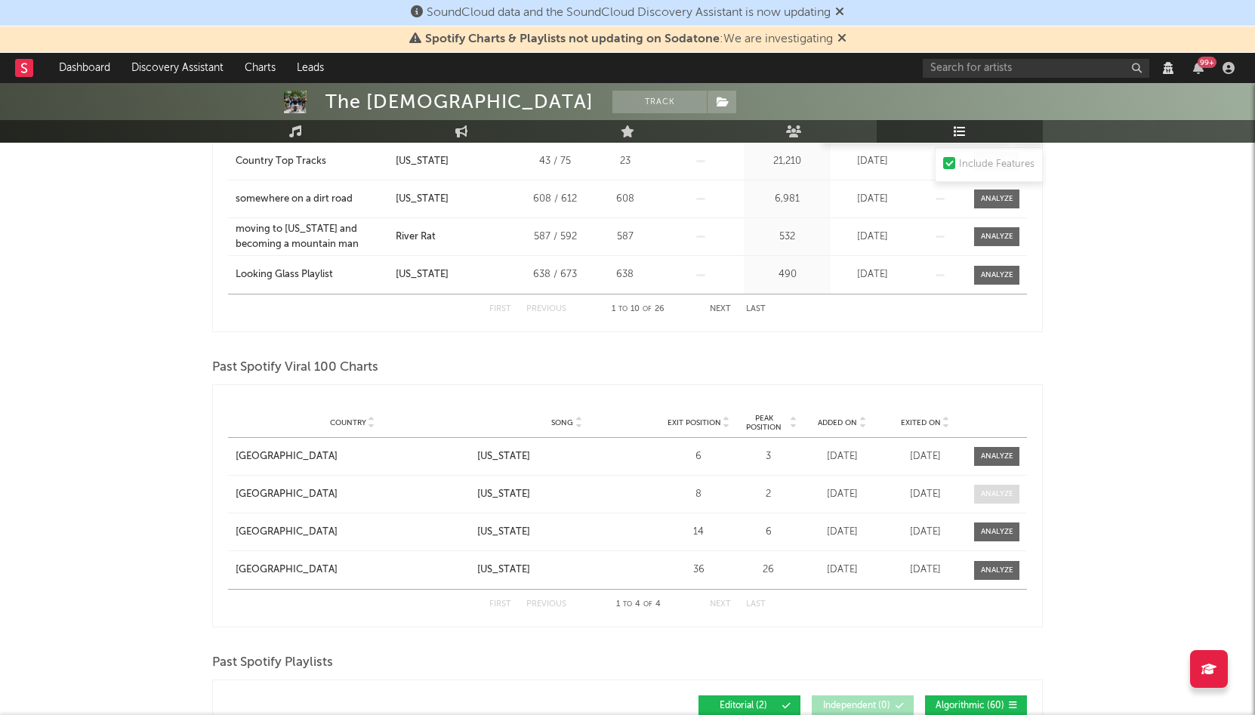
click at [993, 491] on div at bounding box center [997, 493] width 32 height 11
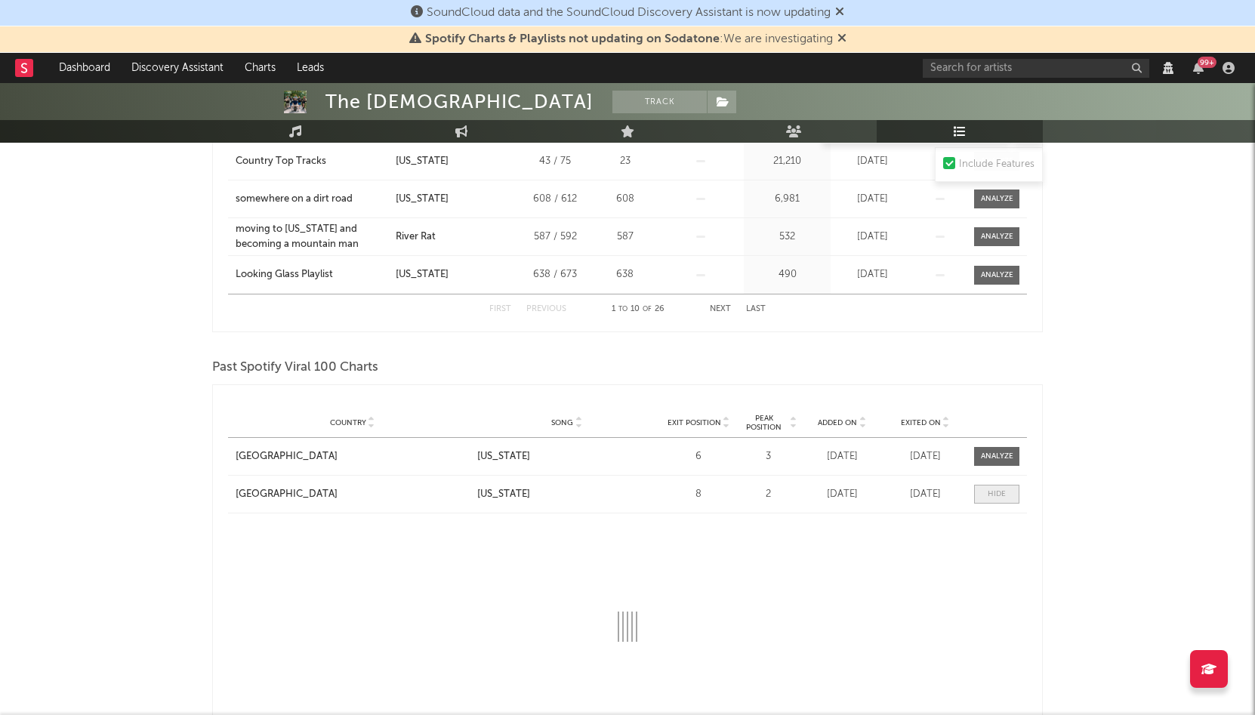
select select "1w"
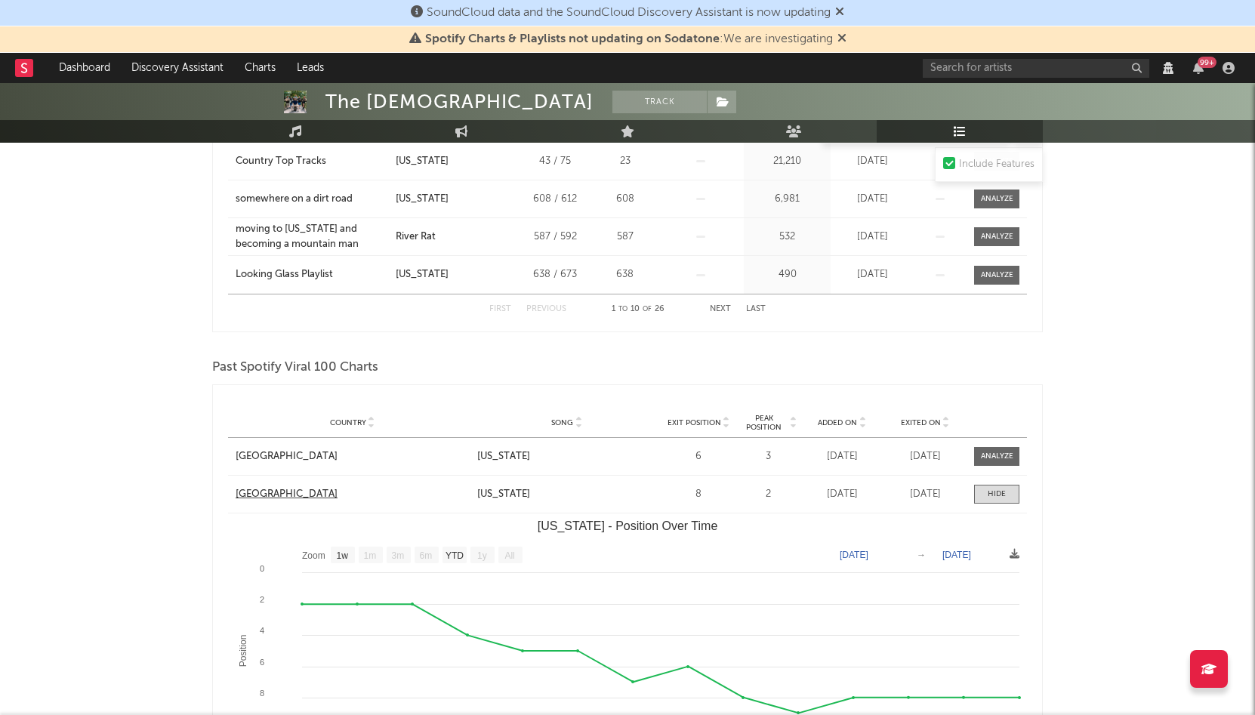
click at [261, 495] on div "Canada" at bounding box center [287, 494] width 102 height 15
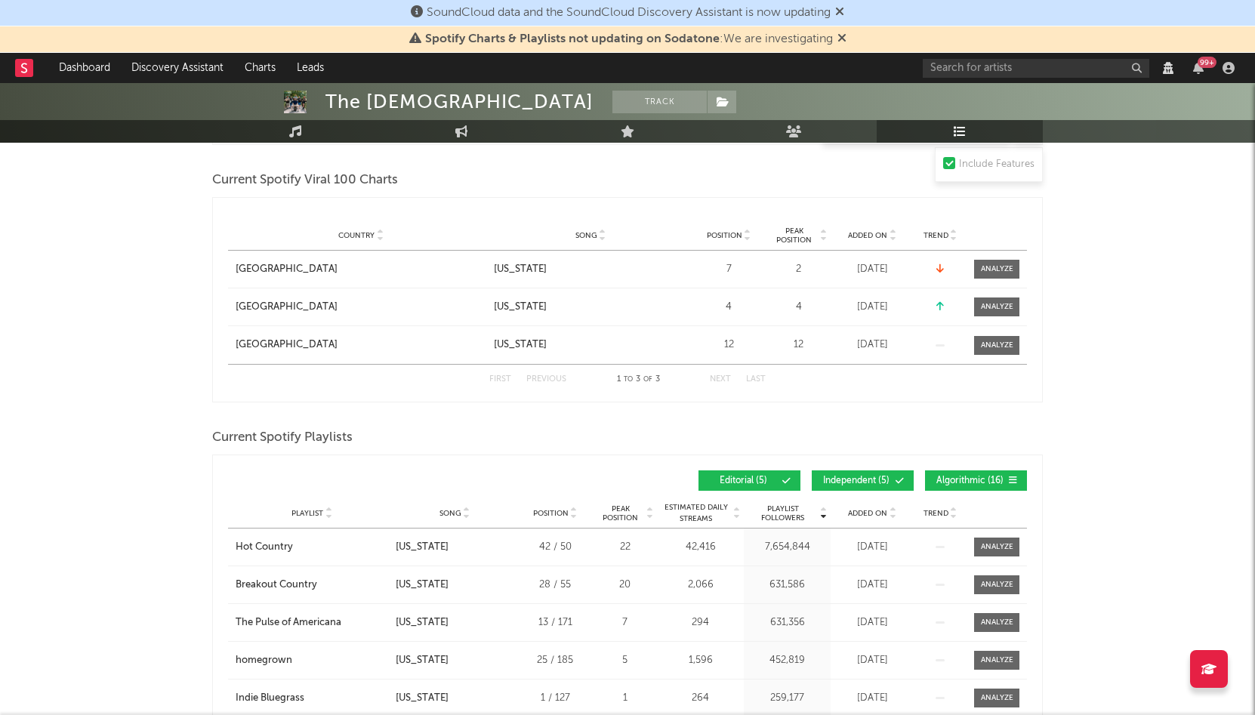
scroll to position [556, 0]
click at [257, 312] on div "Canada" at bounding box center [287, 306] width 102 height 15
click at [244, 345] on div "[GEOGRAPHIC_DATA]" at bounding box center [287, 344] width 102 height 15
click at [285, 272] on div "United States" at bounding box center [287, 268] width 102 height 15
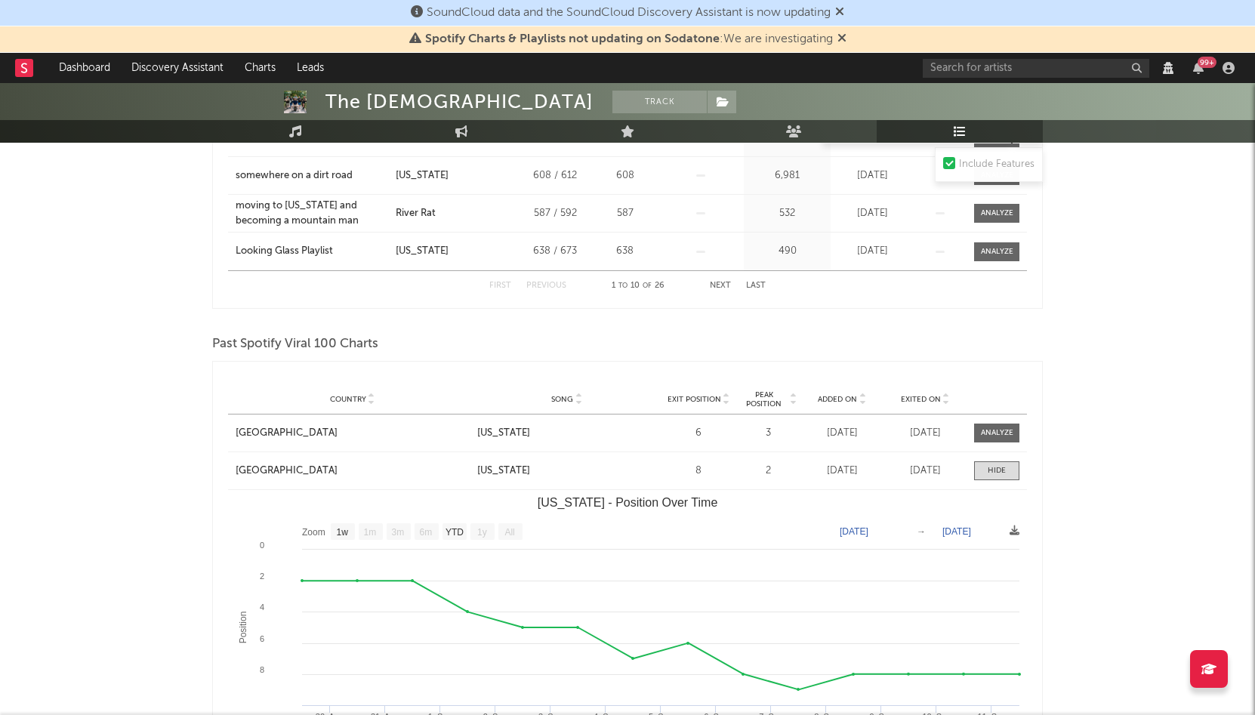
scroll to position [1198, 0]
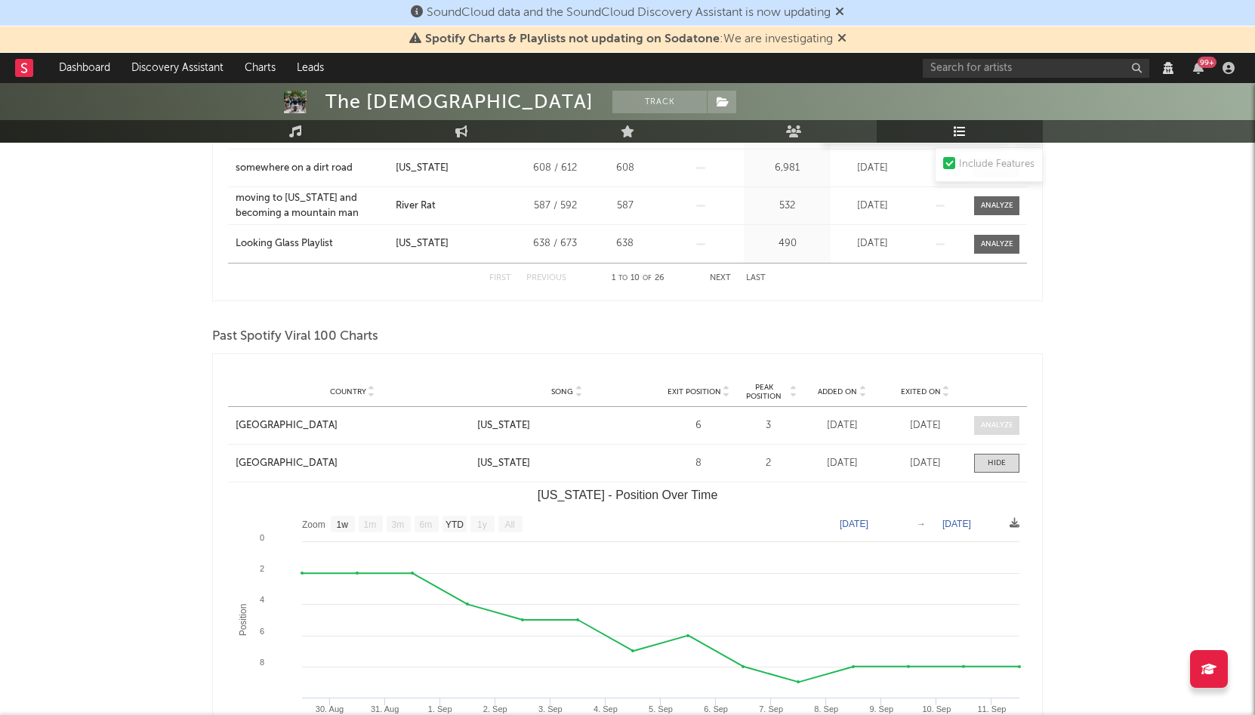
click at [999, 422] on div at bounding box center [997, 425] width 32 height 11
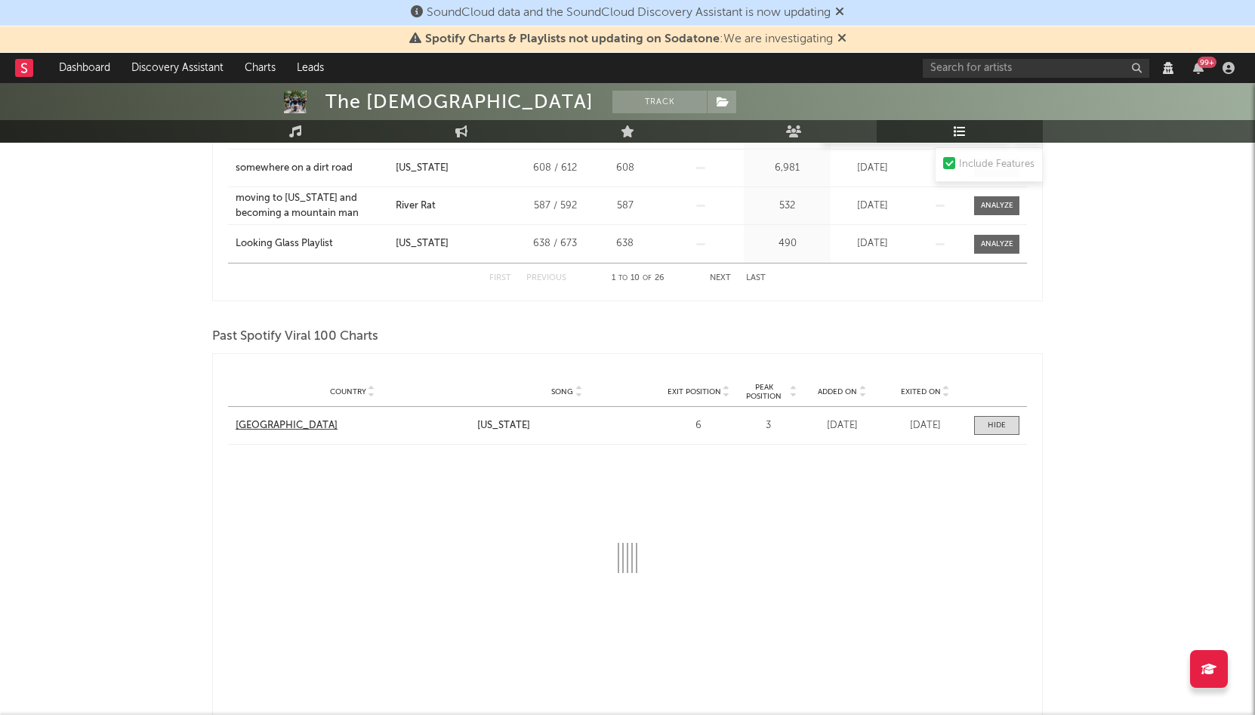
select select "1w"
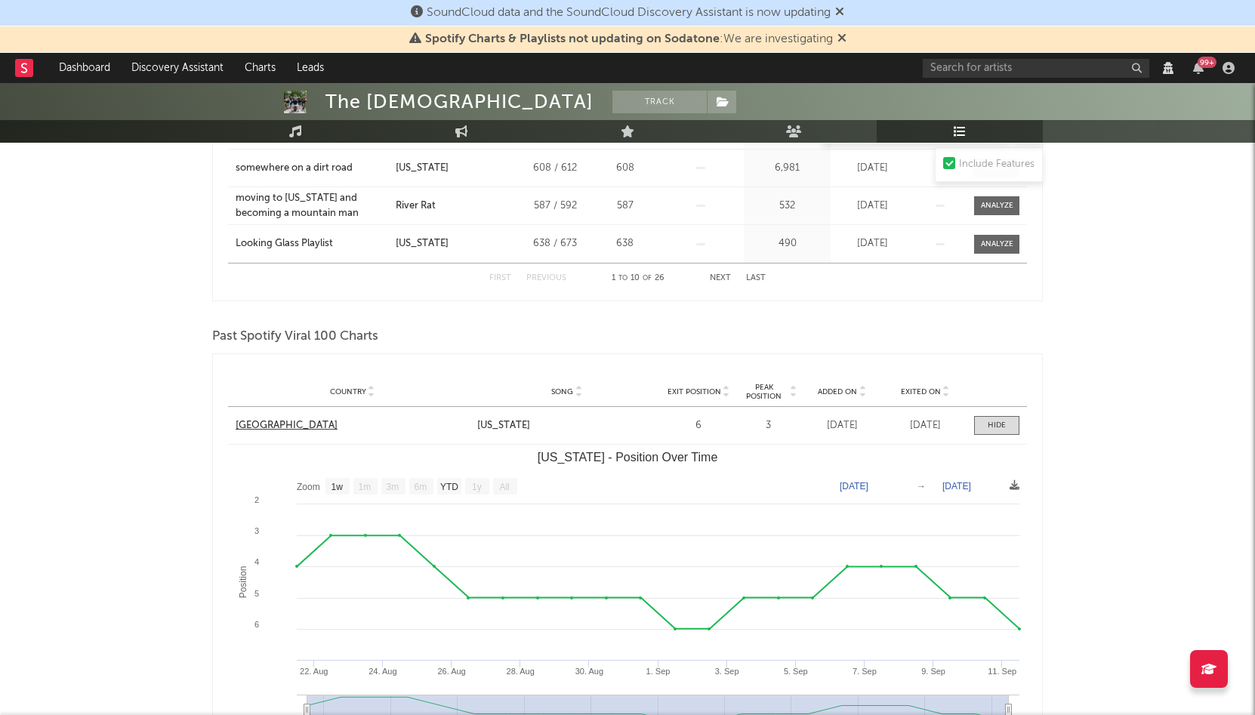
click at [266, 424] on div "United States" at bounding box center [287, 425] width 102 height 15
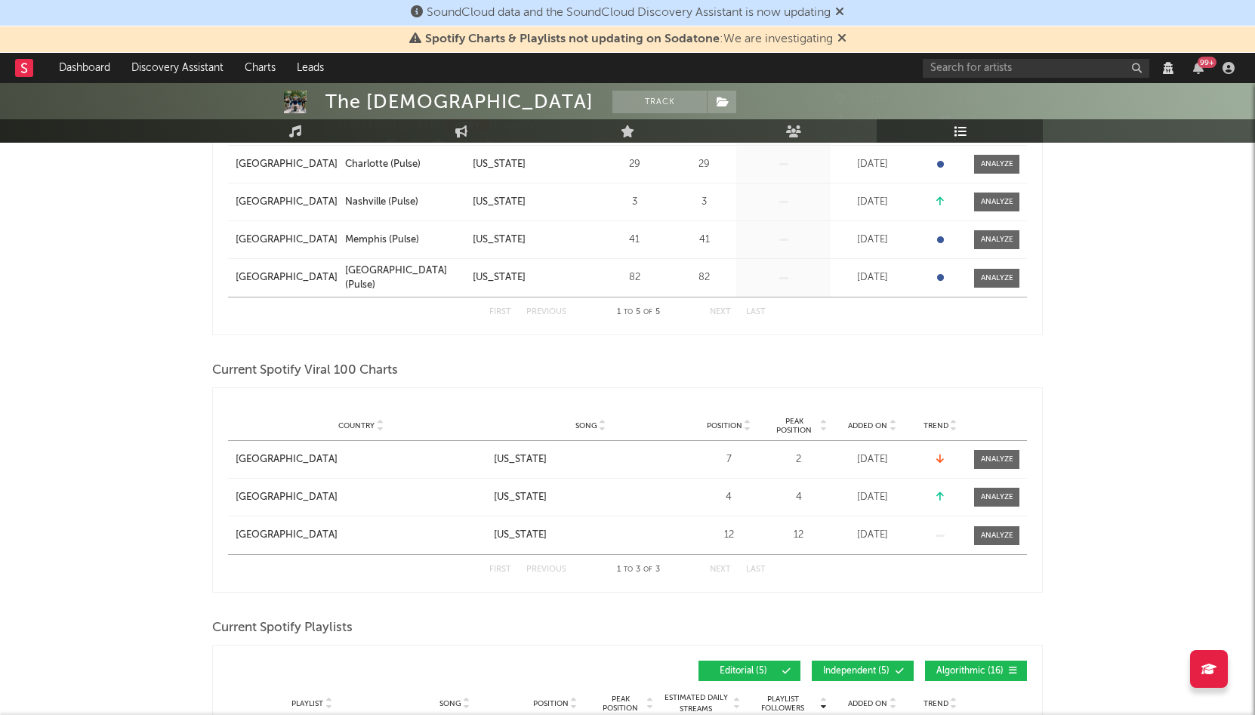
scroll to position [43, 0]
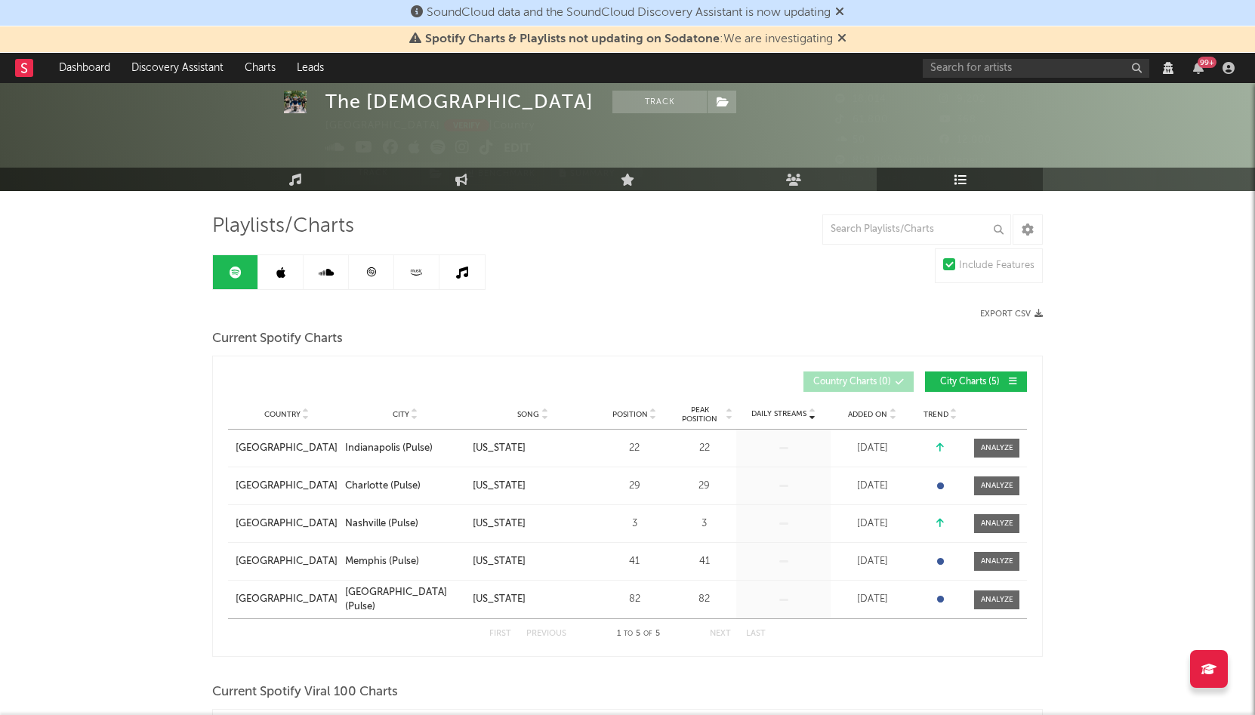
click at [967, 374] on button "City Charts ( 5 )" at bounding box center [976, 381] width 102 height 20
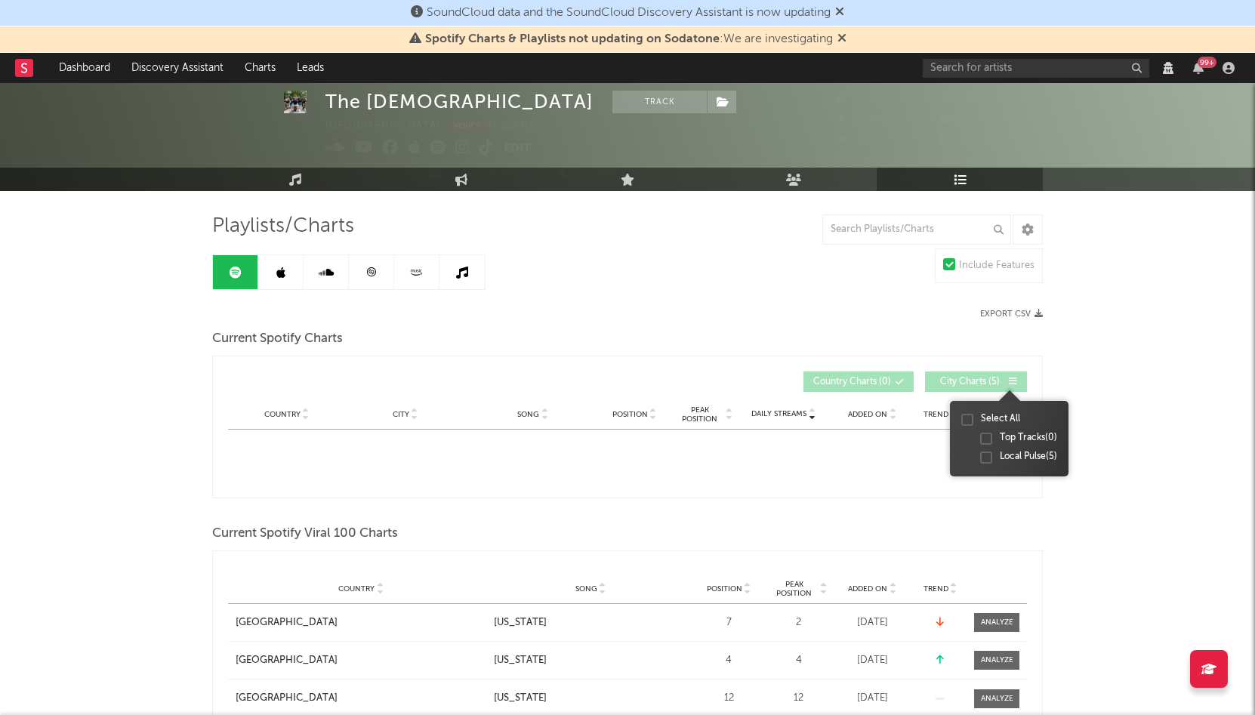
click at [981, 452] on div at bounding box center [986, 457] width 12 height 12
click at [980, 452] on input "Local Pulse ( 5 )" at bounding box center [980, 457] width 0 height 15
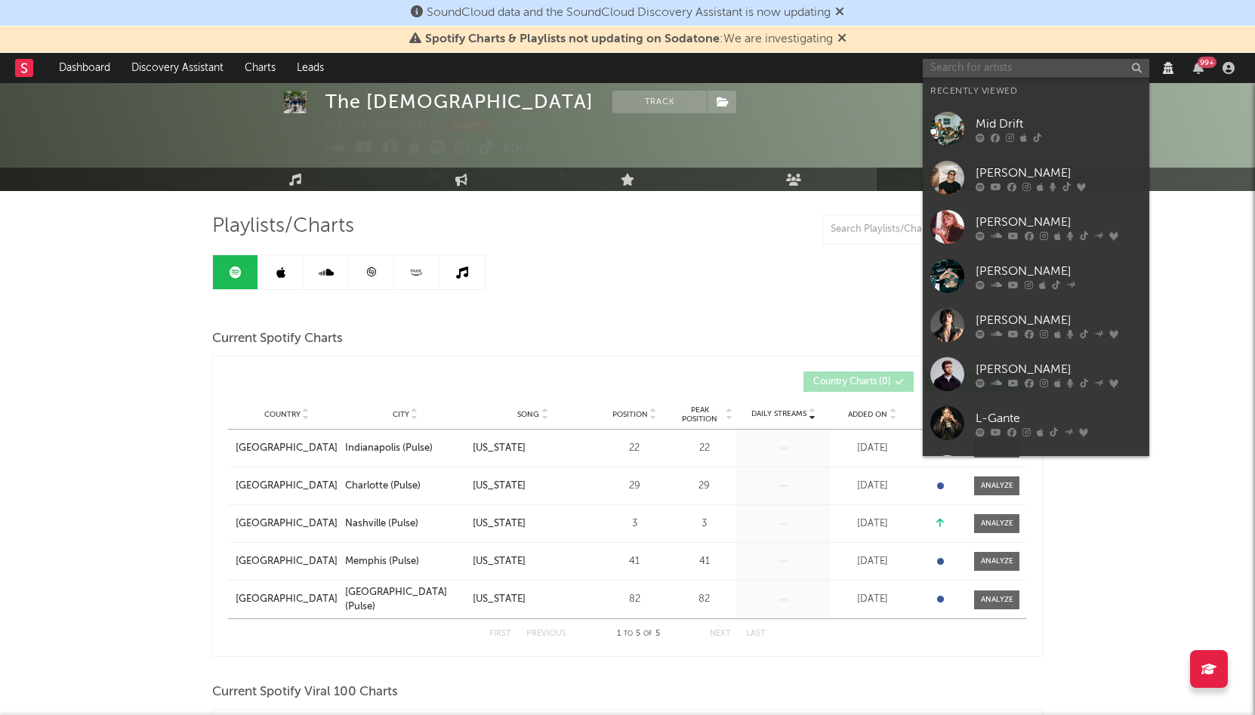
click at [958, 75] on input "text" at bounding box center [1035, 68] width 226 height 19
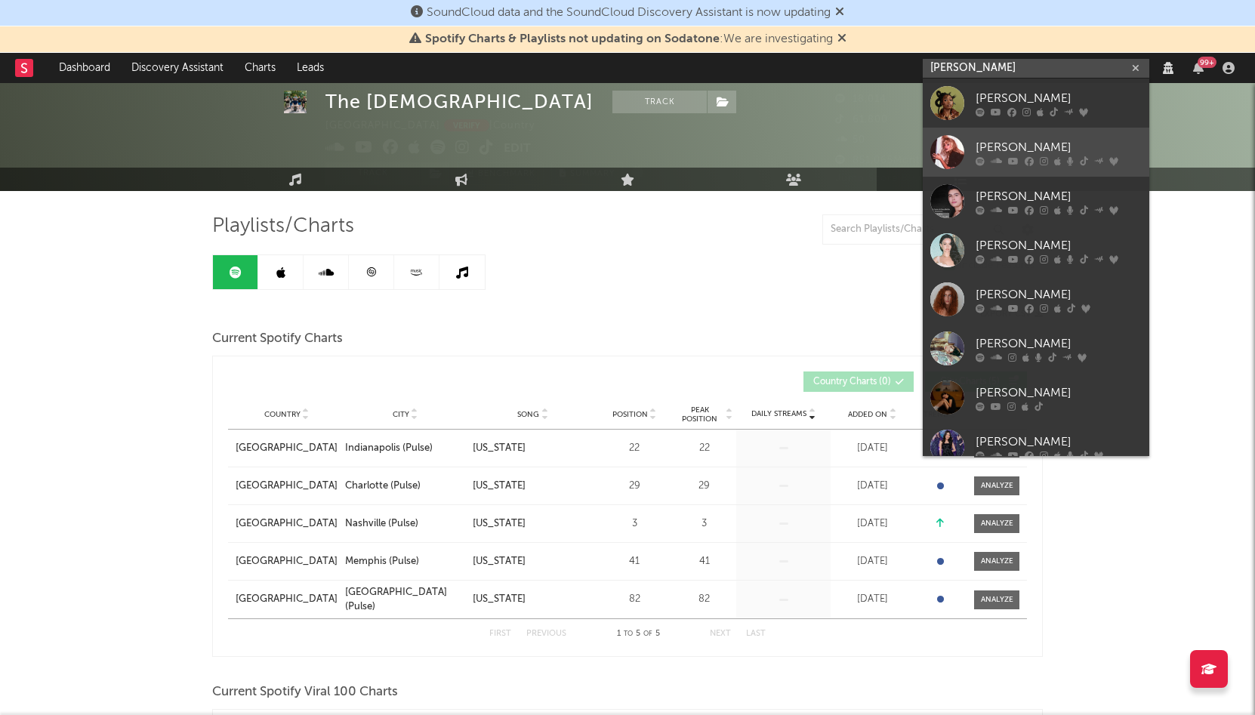
type input "sabrina"
click at [1004, 146] on div "Sabrina Carpenter" at bounding box center [1058, 147] width 166 height 18
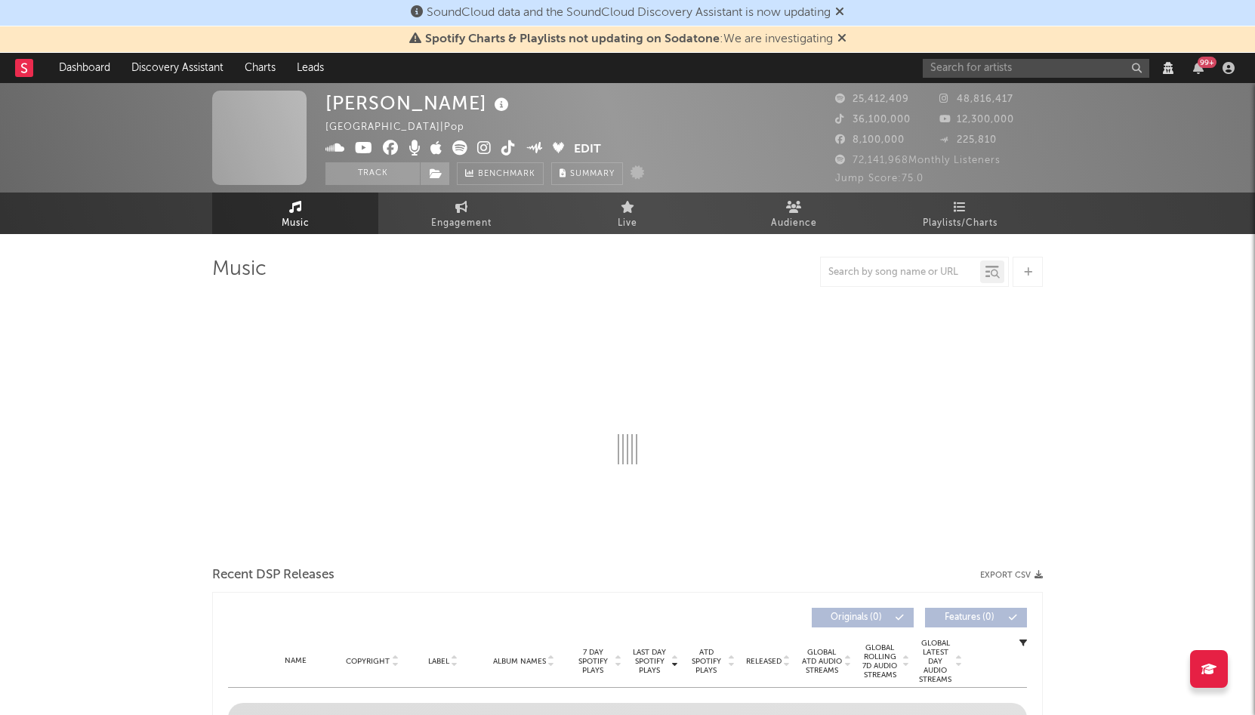
select select "View all"
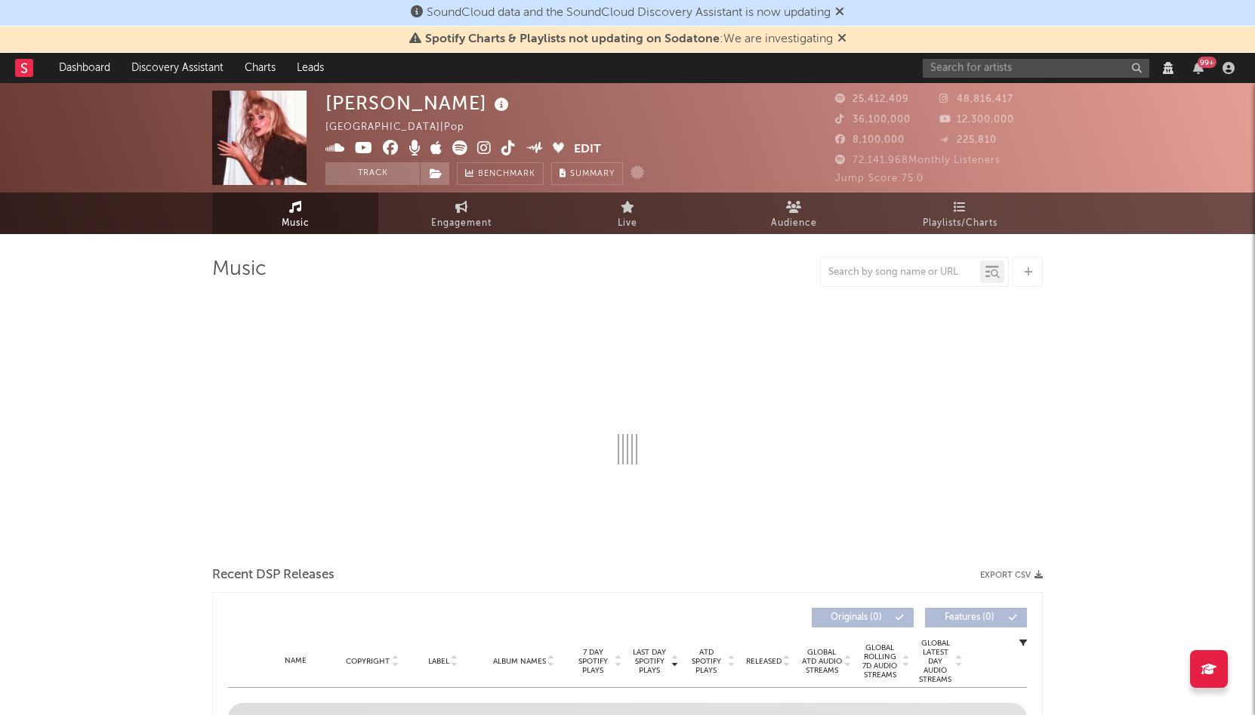
select select "View all"
select select "6m"
select select "View all"
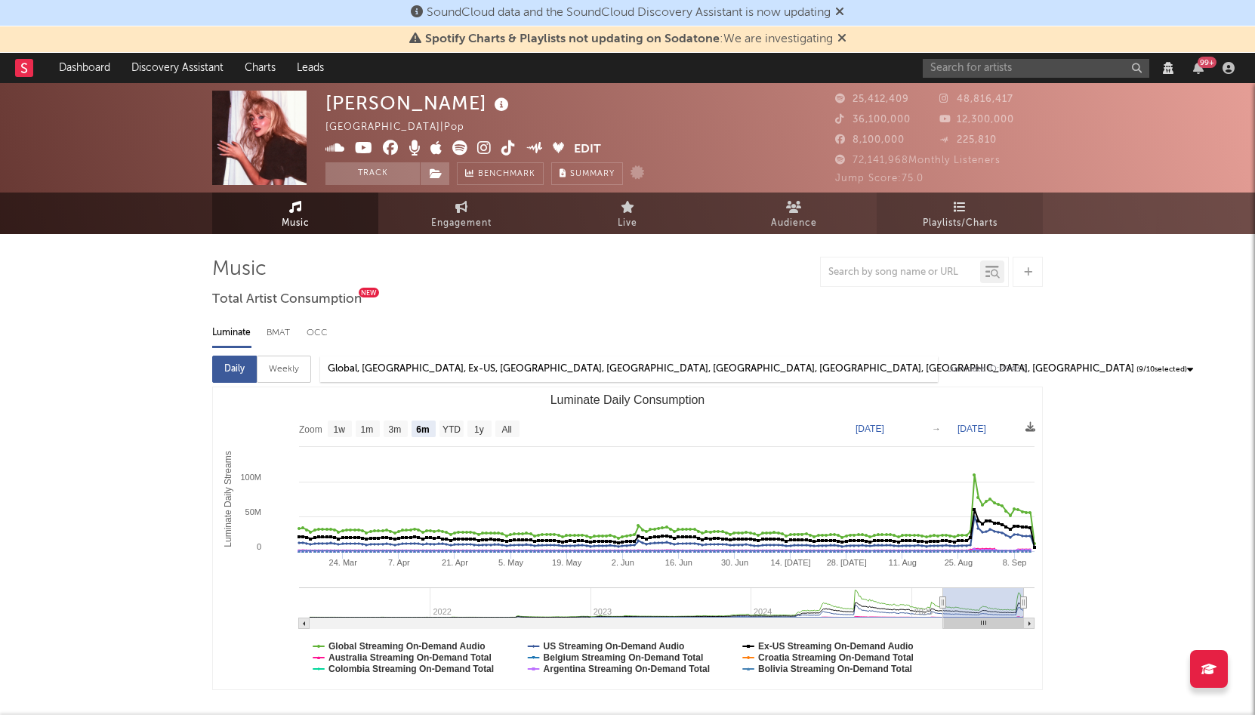
click at [956, 226] on span "Playlists/Charts" at bounding box center [959, 223] width 75 height 18
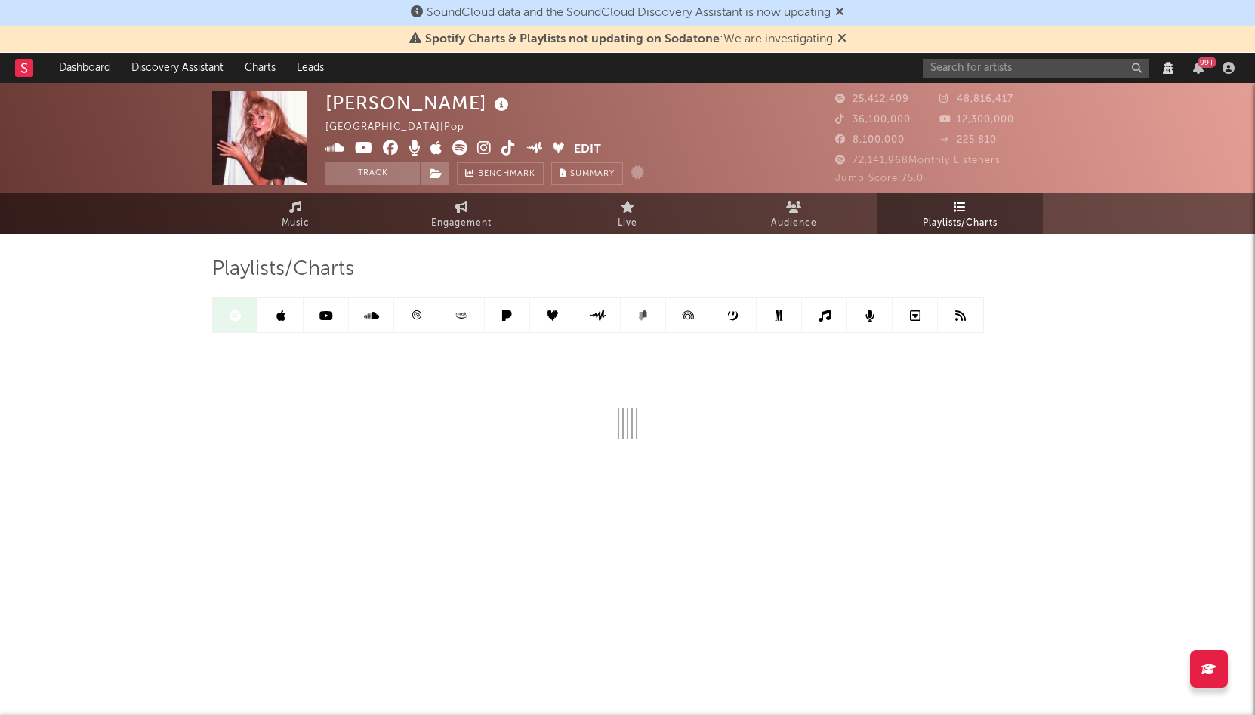
click at [1202, 63] on div "99 +" at bounding box center [1206, 62] width 19 height 11
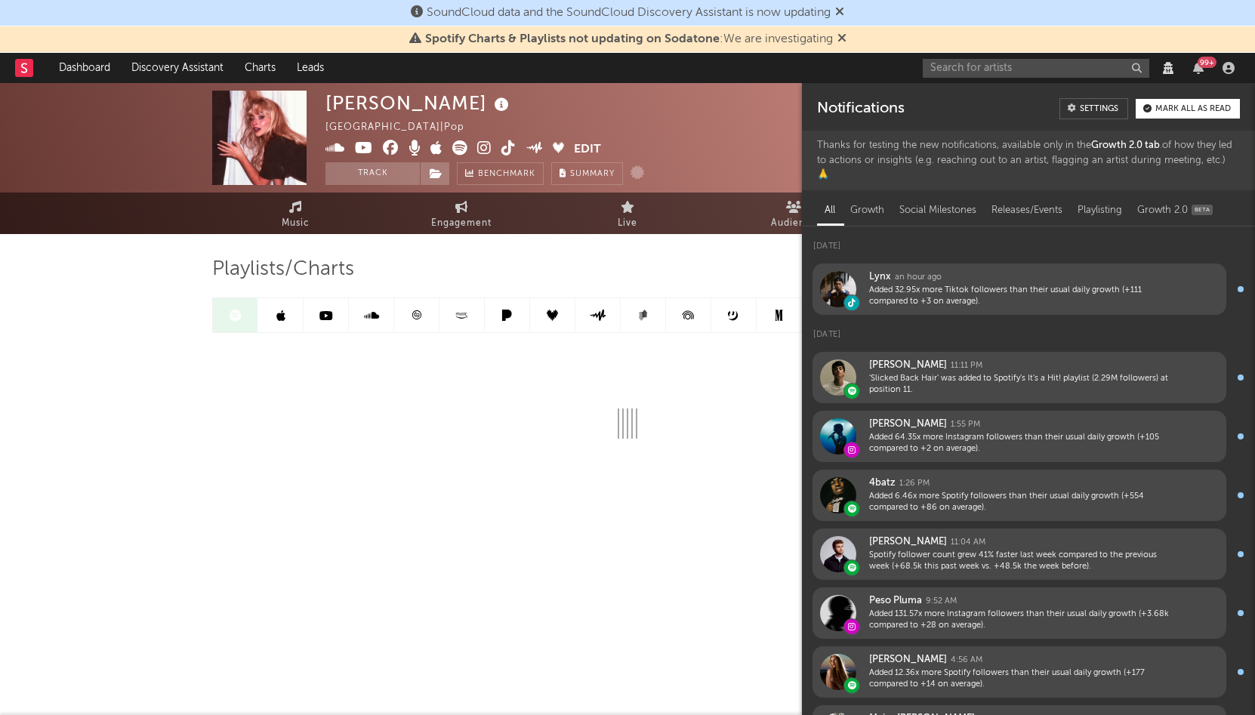
click at [1198, 106] on div "Mark all as read" at bounding box center [1192, 109] width 75 height 8
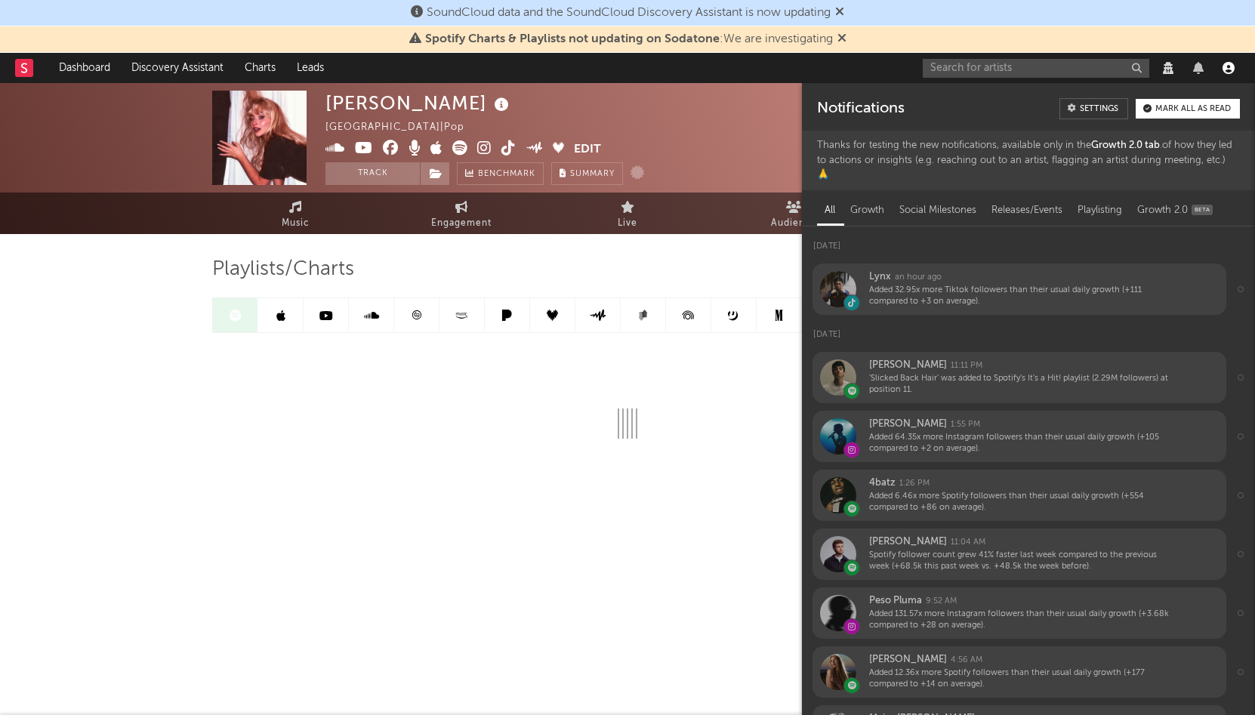
click at [1229, 72] on icon "button" at bounding box center [1228, 68] width 12 height 12
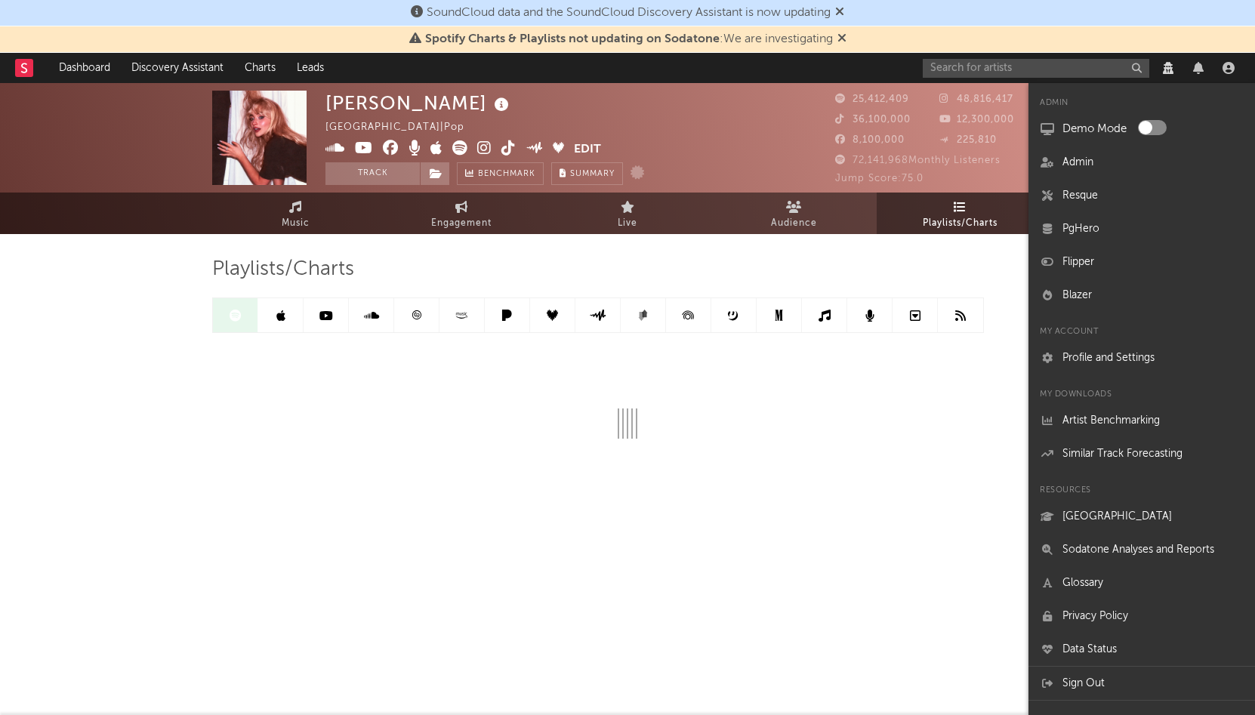
click at [1003, 180] on div "Jump Score: 75.0" at bounding box center [939, 179] width 208 height 18
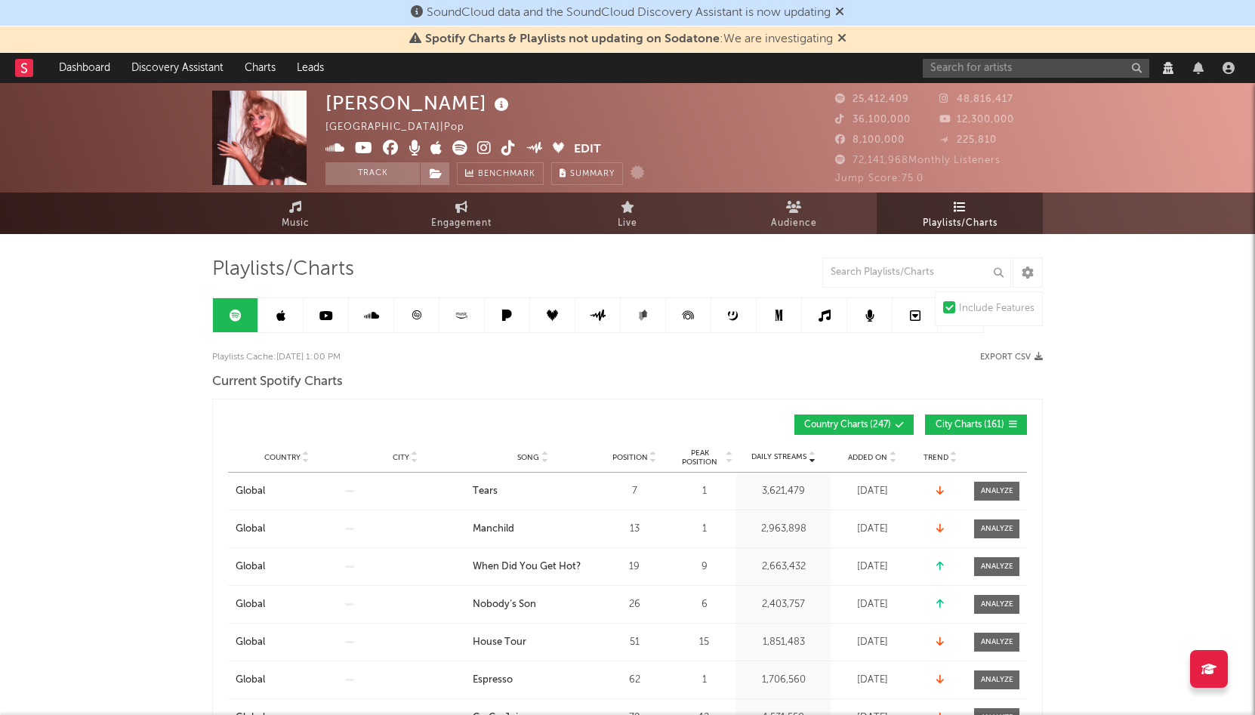
click at [396, 400] on div "Country City Song Position Peak Position Added On Trend Position Daily Streams …" at bounding box center [627, 644] width 830 height 490
click at [893, 420] on button "Country Charts ( 247 )" at bounding box center [853, 424] width 119 height 20
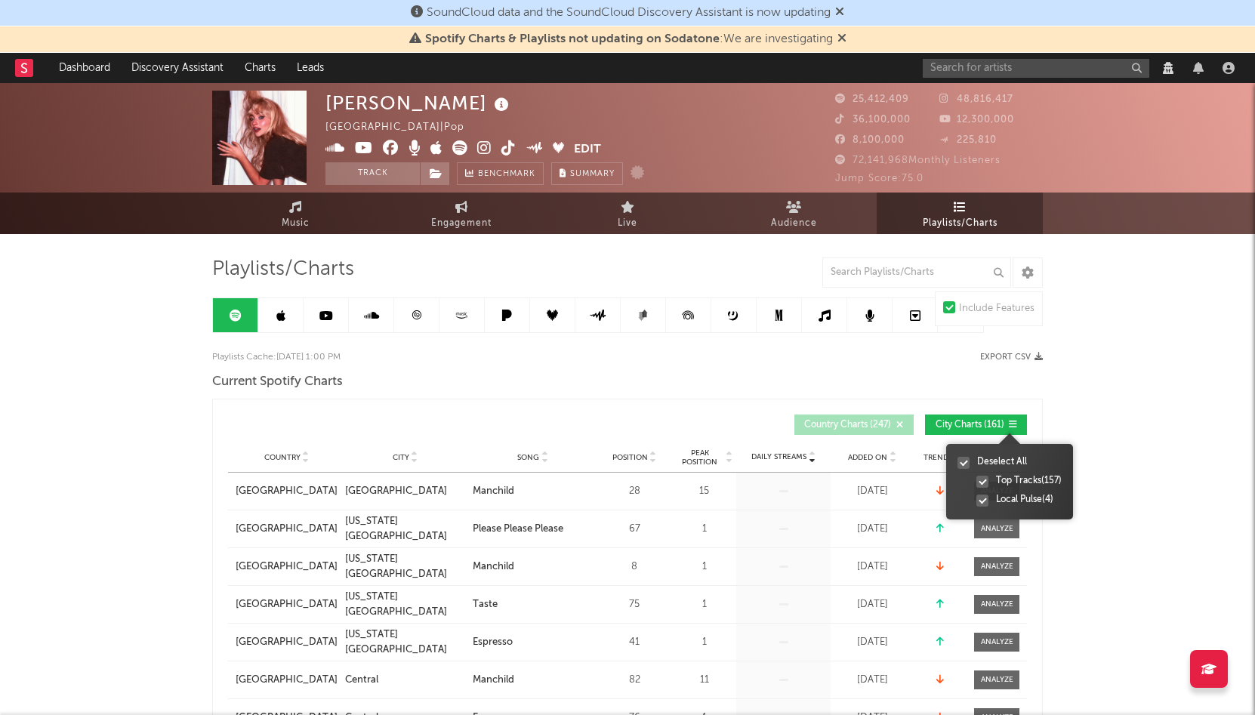
click at [981, 476] on div at bounding box center [982, 482] width 12 height 12
click at [976, 475] on input "Top Tracks ( 157 )" at bounding box center [976, 481] width 0 height 15
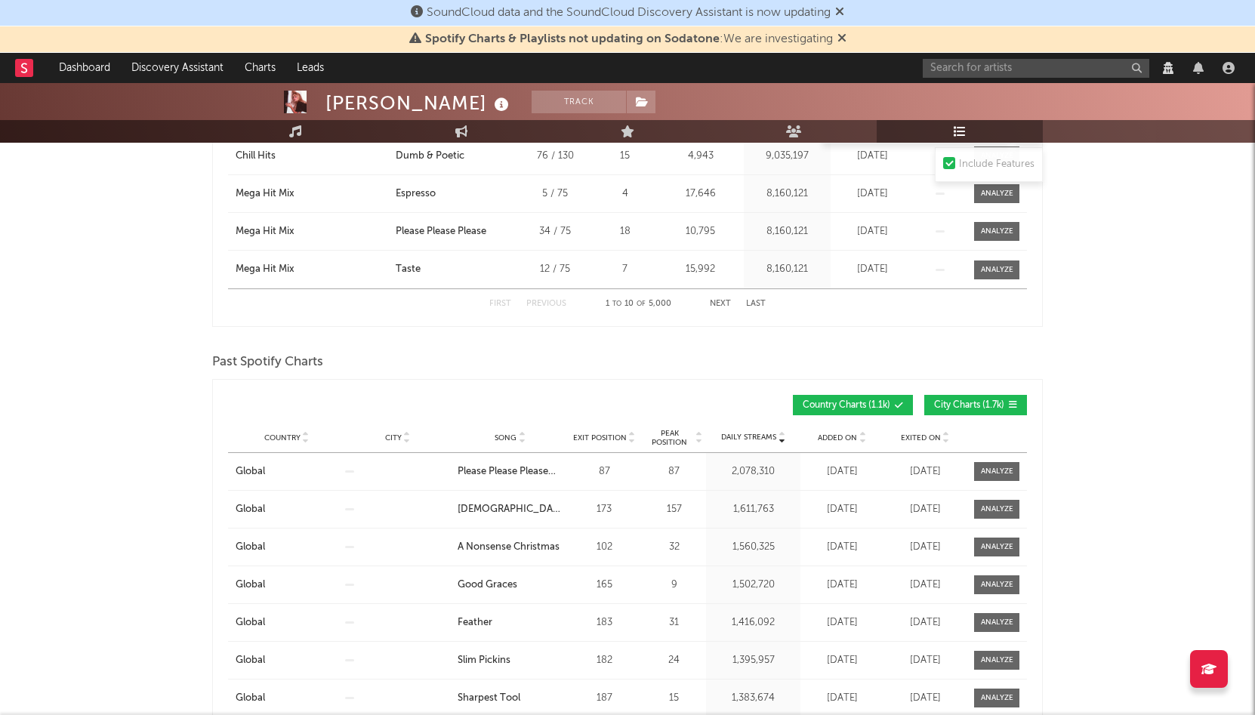
scroll to position [1138, 0]
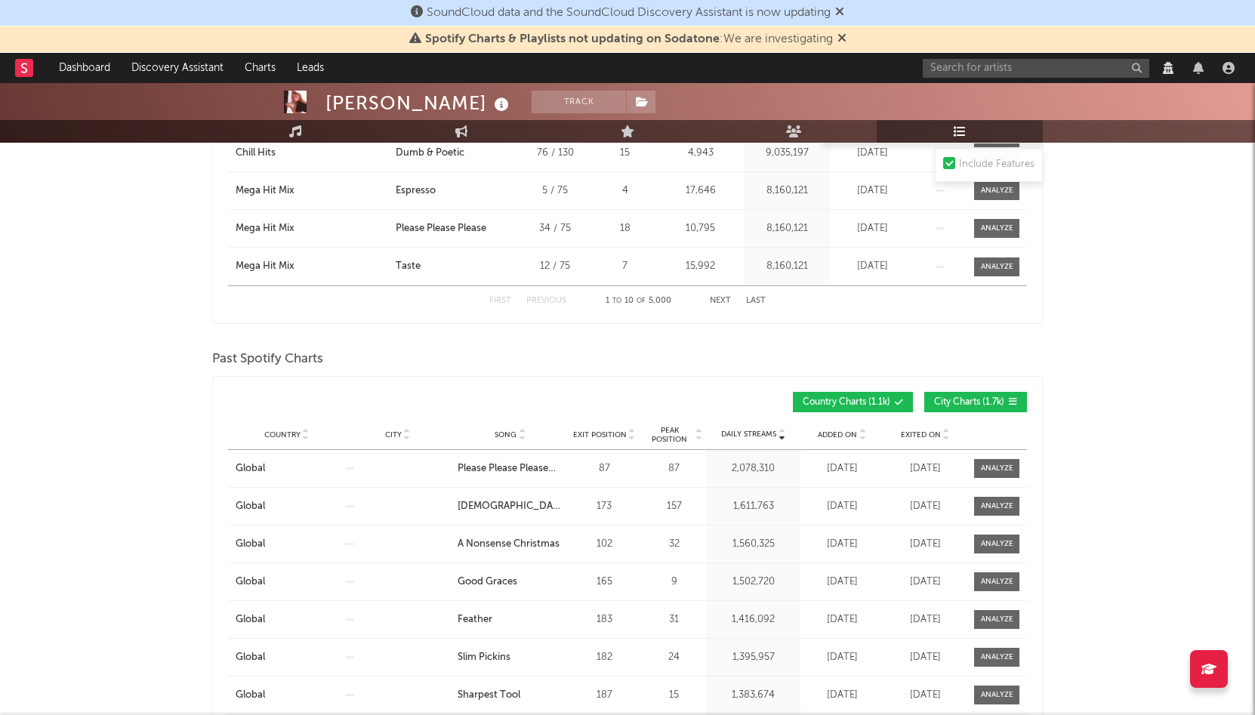
click at [921, 430] on span "Exited On" at bounding box center [921, 434] width 40 height 9
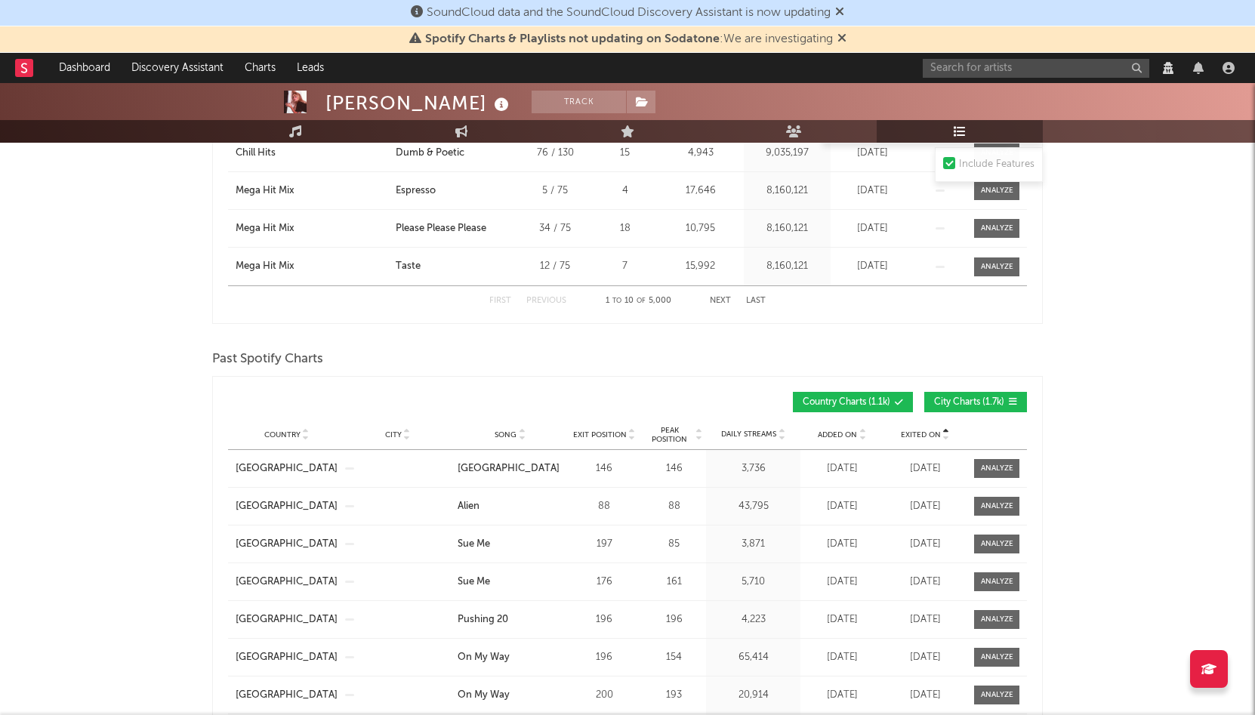
click at [921, 430] on span "Exited On" at bounding box center [921, 434] width 40 height 9
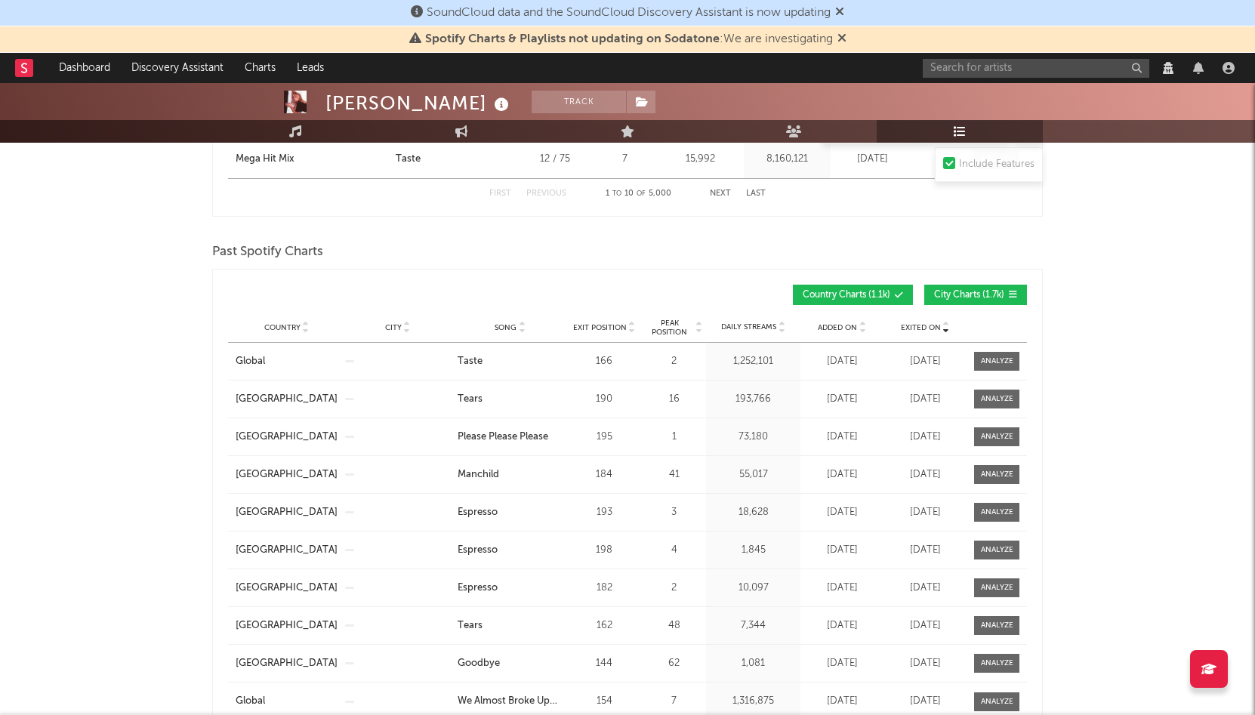
scroll to position [1323, 0]
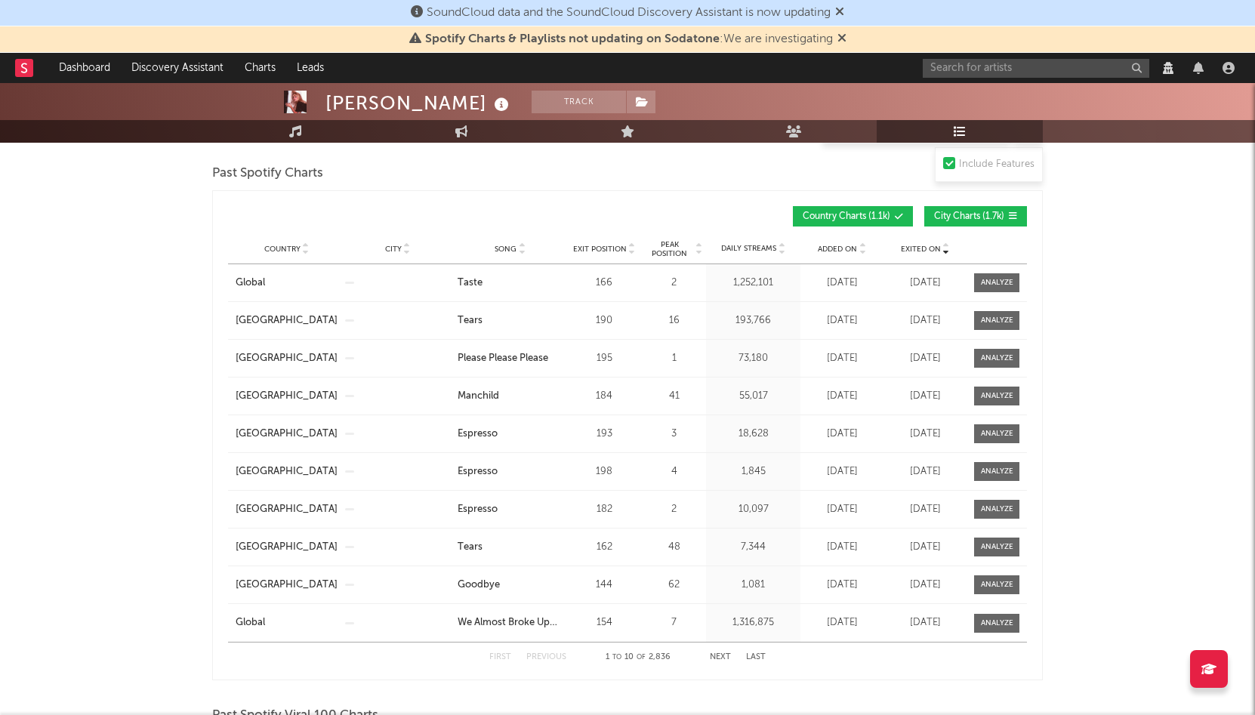
click at [716, 654] on button "Next" at bounding box center [720, 657] width 21 height 8
click at [719, 652] on div "First Previous 11 to 20 of 2,836 Next Last" at bounding box center [627, 656] width 276 height 29
click at [719, 651] on div "First Previous 11 to 20 of 2,836 Next Last" at bounding box center [627, 656] width 276 height 29
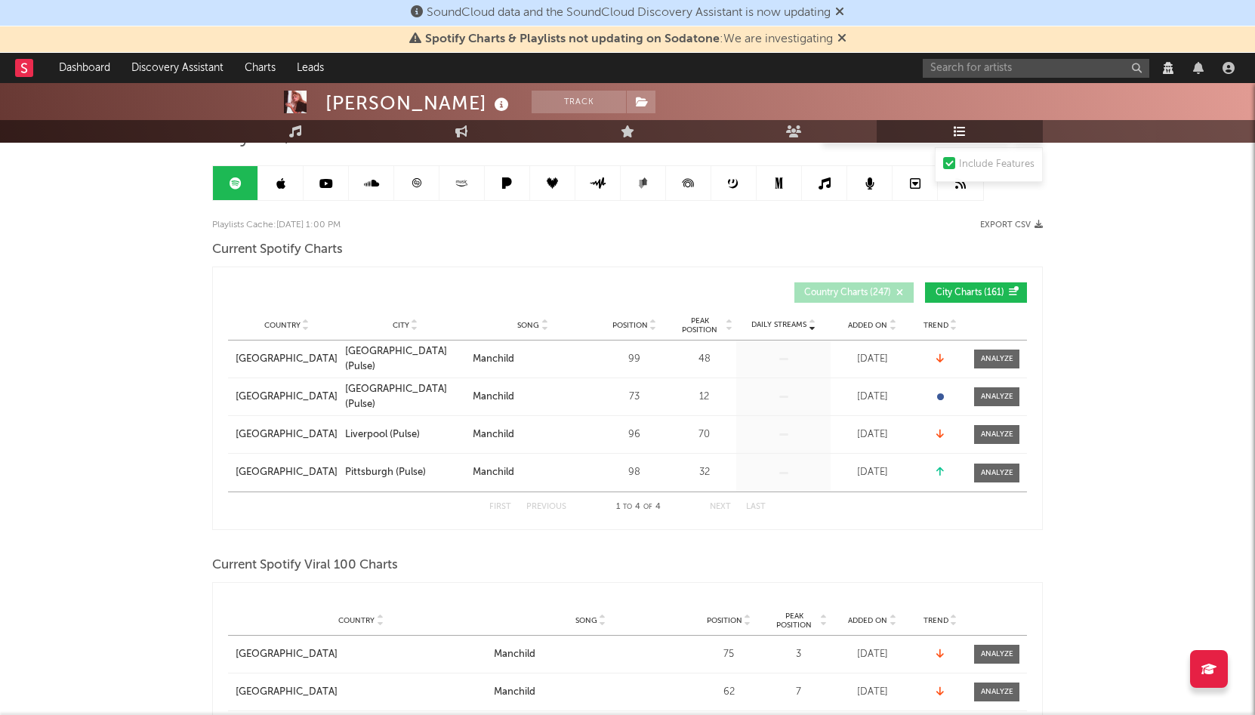
scroll to position [0, 0]
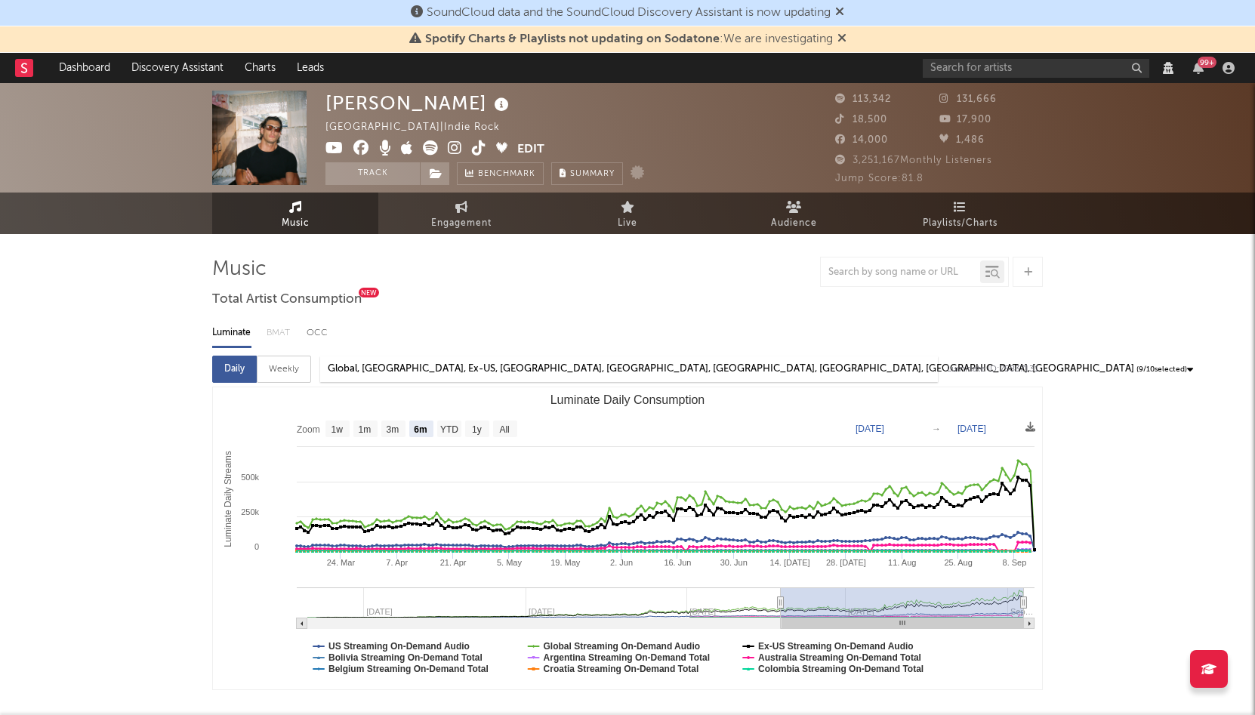
select select "View all"
select select "6m"
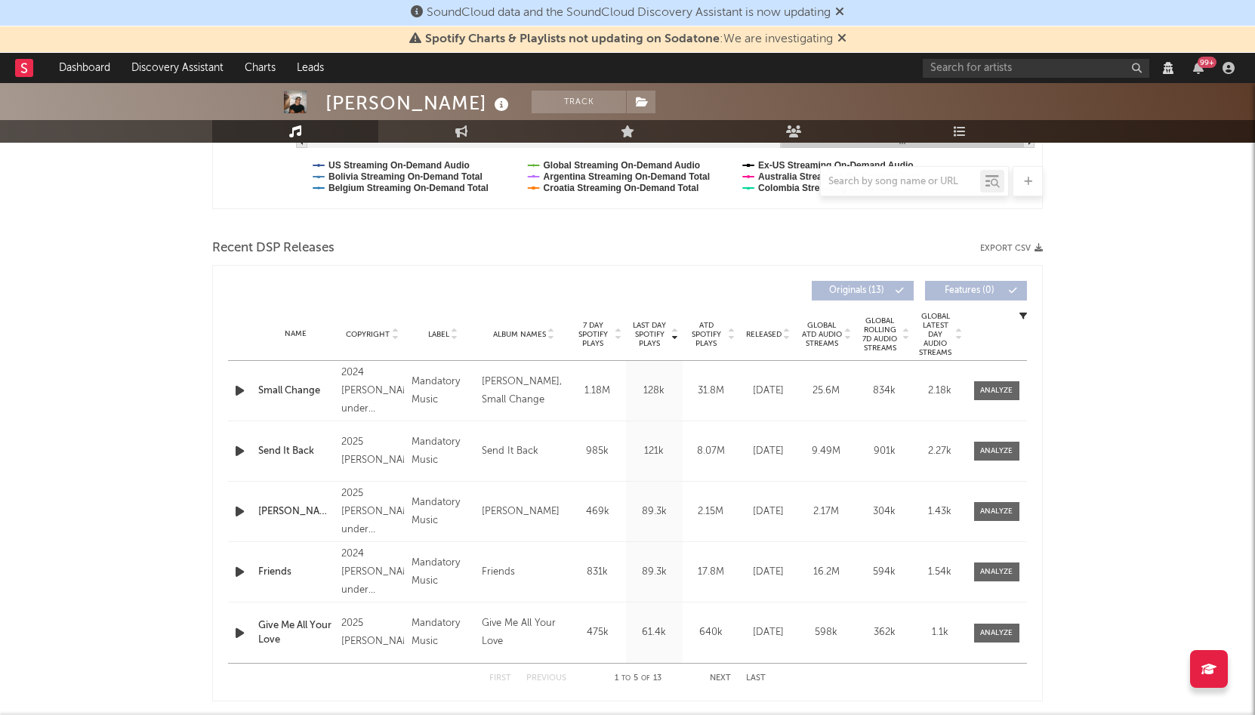
scroll to position [482, 0]
click at [980, 497] on div "Name Julia Copyright 2025 Don West under exclusive licence to Mandatory Music L…" at bounding box center [627, 510] width 799 height 60
click at [980, 510] on div at bounding box center [996, 509] width 32 height 11
select select "View all"
select select "6m"
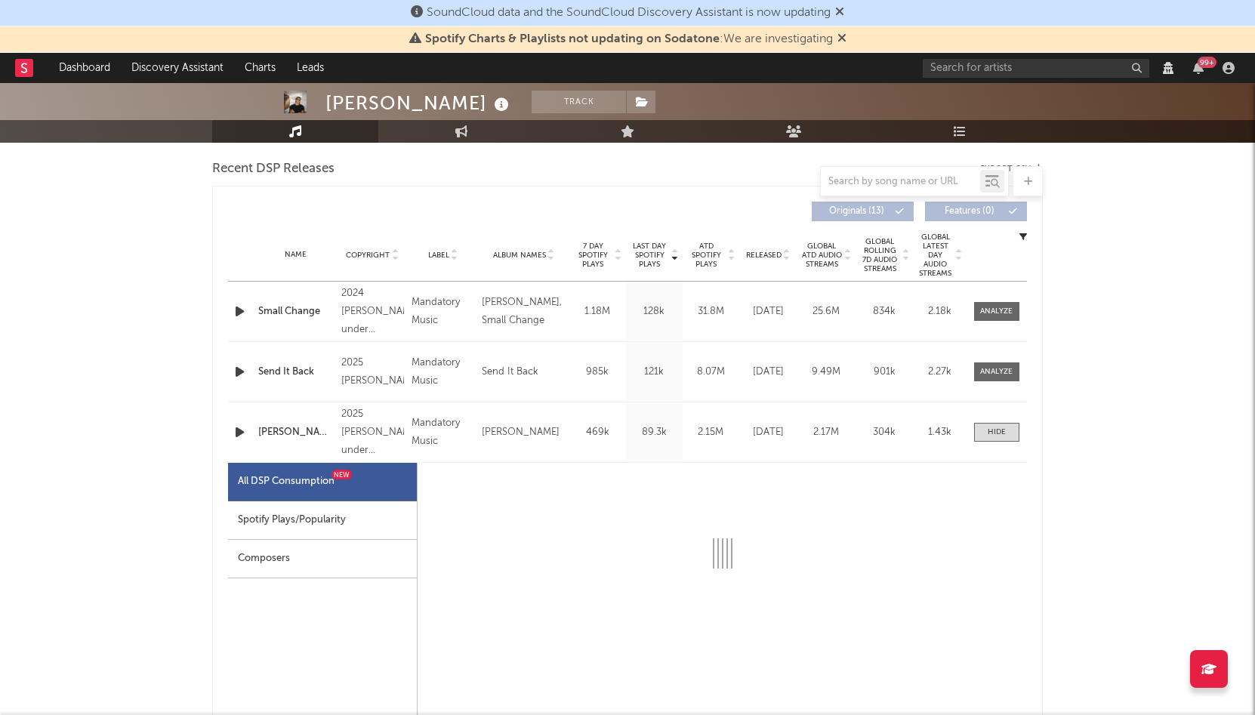
scroll to position [561, 0]
click at [321, 520] on div "Spotify Plays/Popularity" at bounding box center [322, 519] width 189 height 38
select select "1w"
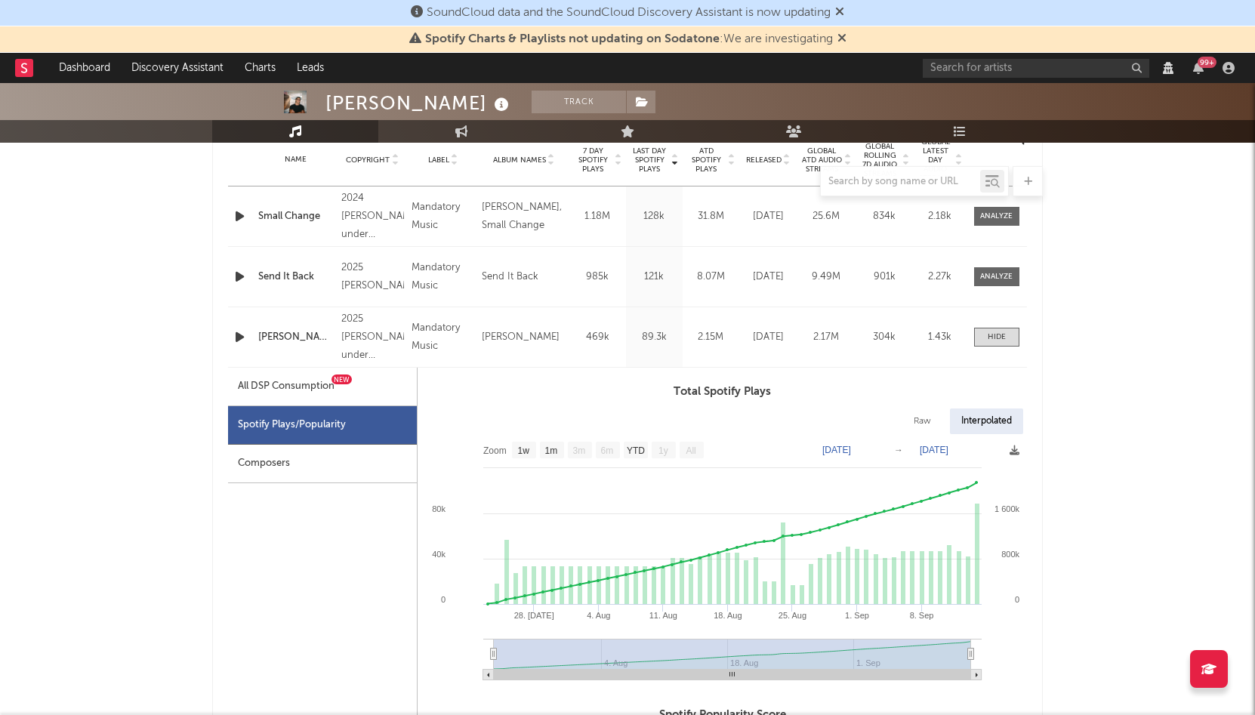
scroll to position [664, 0]
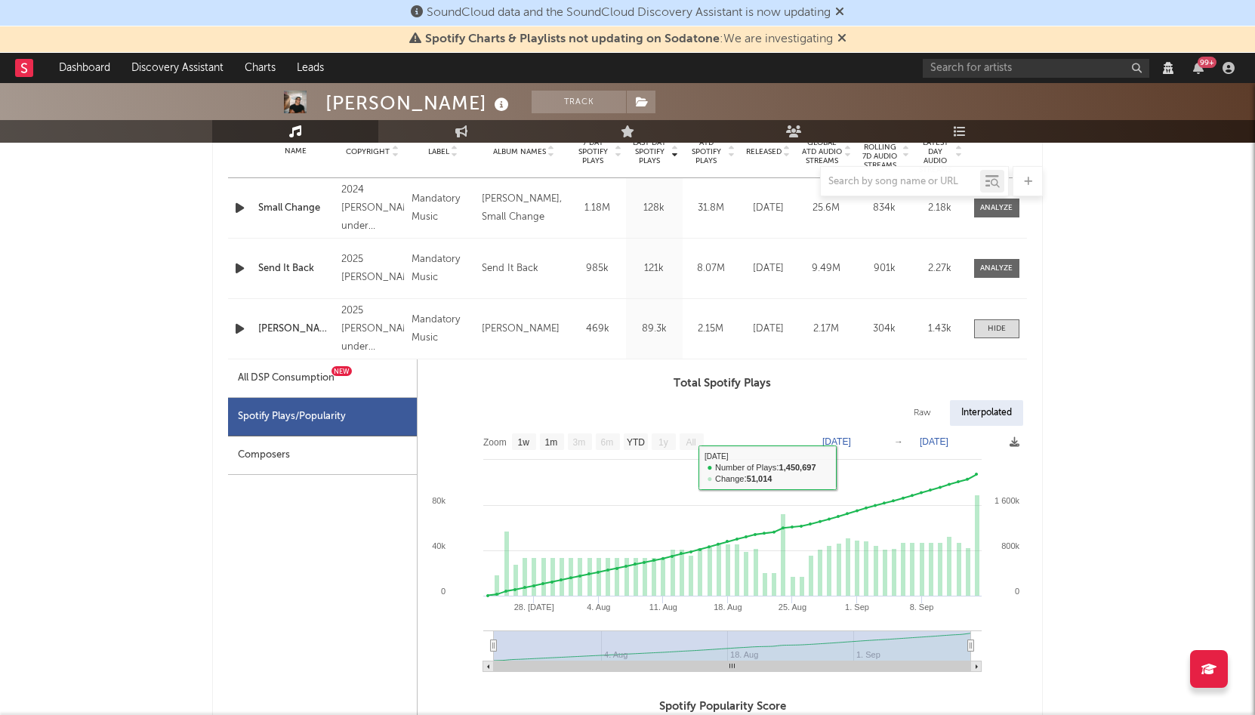
click at [920, 404] on div "Raw" at bounding box center [922, 413] width 40 height 26
select select "1w"
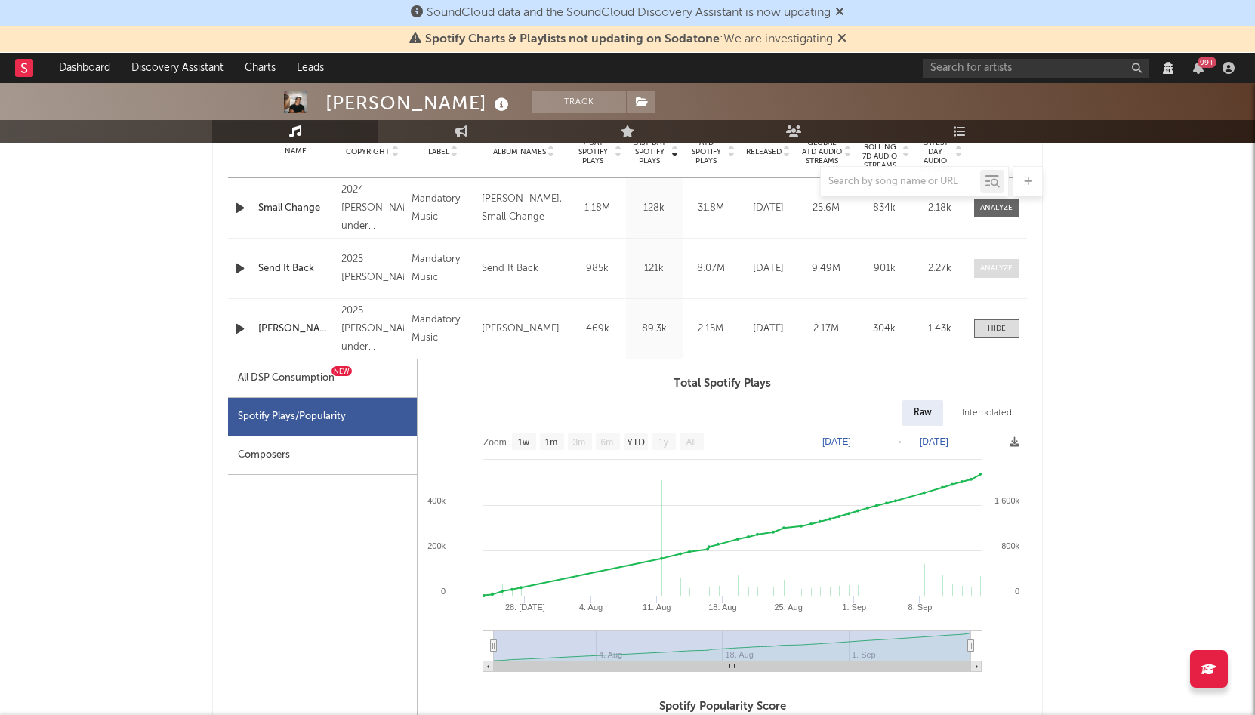
click at [982, 272] on div at bounding box center [996, 268] width 32 height 11
select select "View all"
select select "6m"
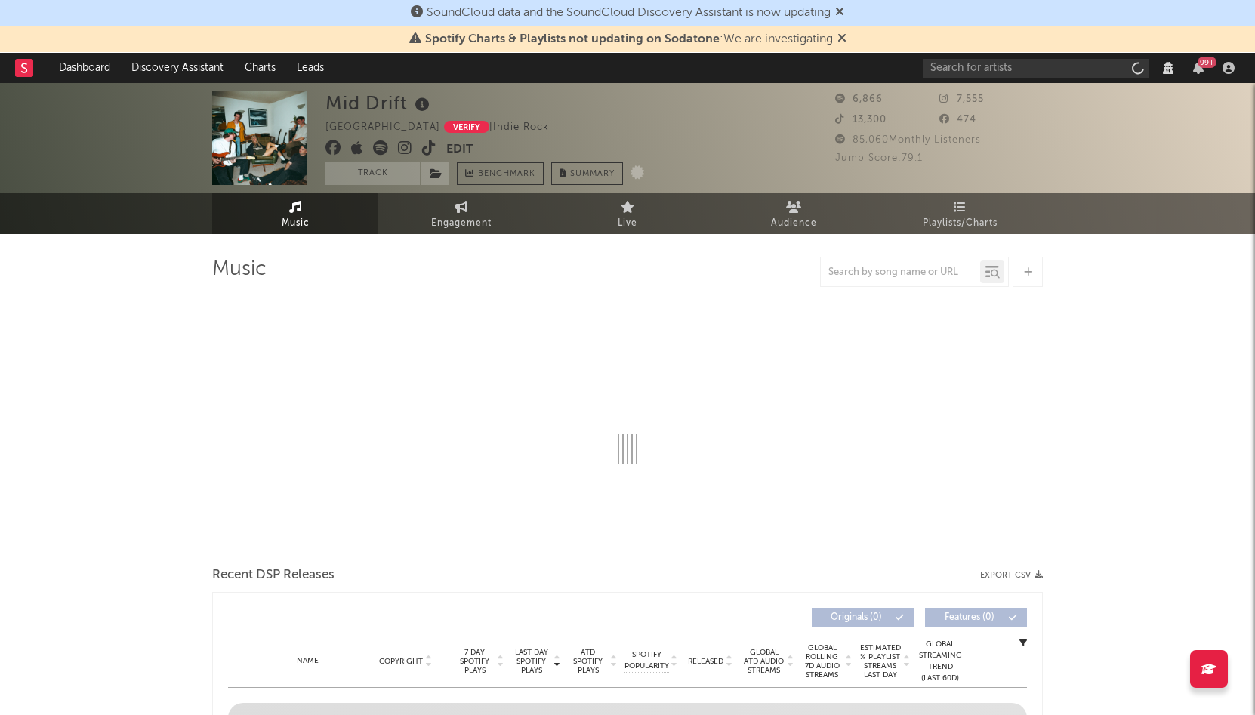
select select "6m"
select select "View all"
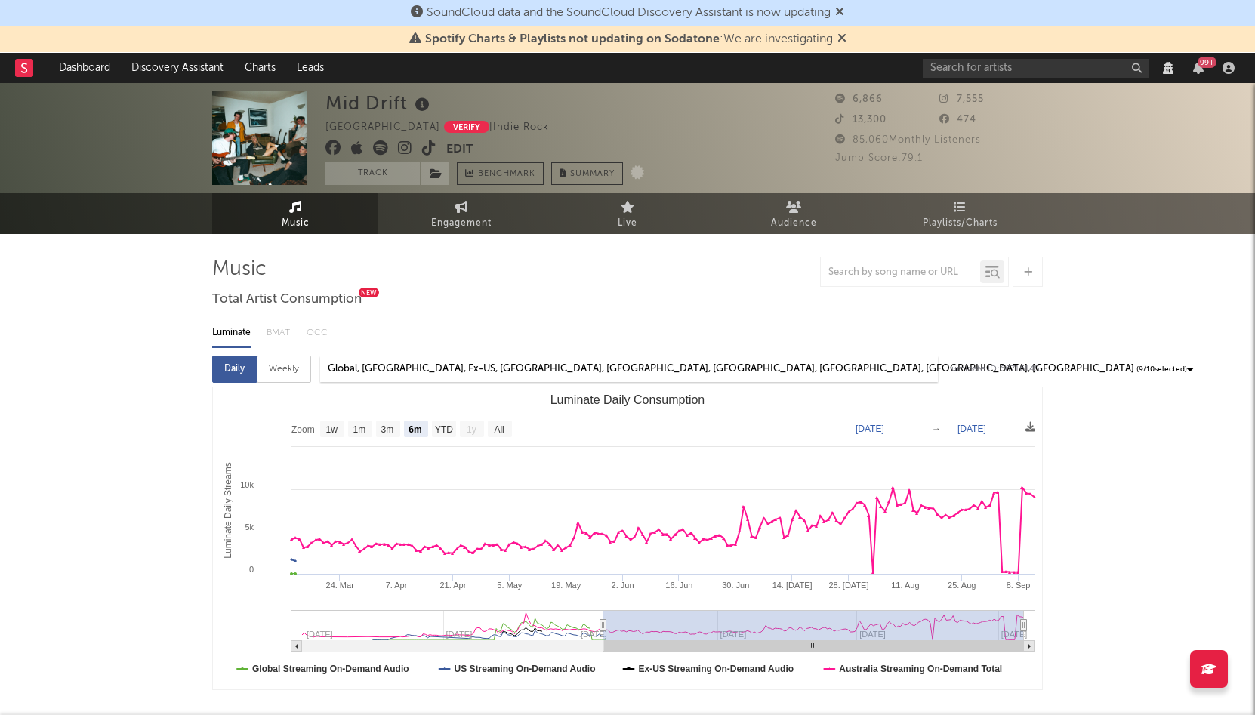
select select "6m"
select select "View all"
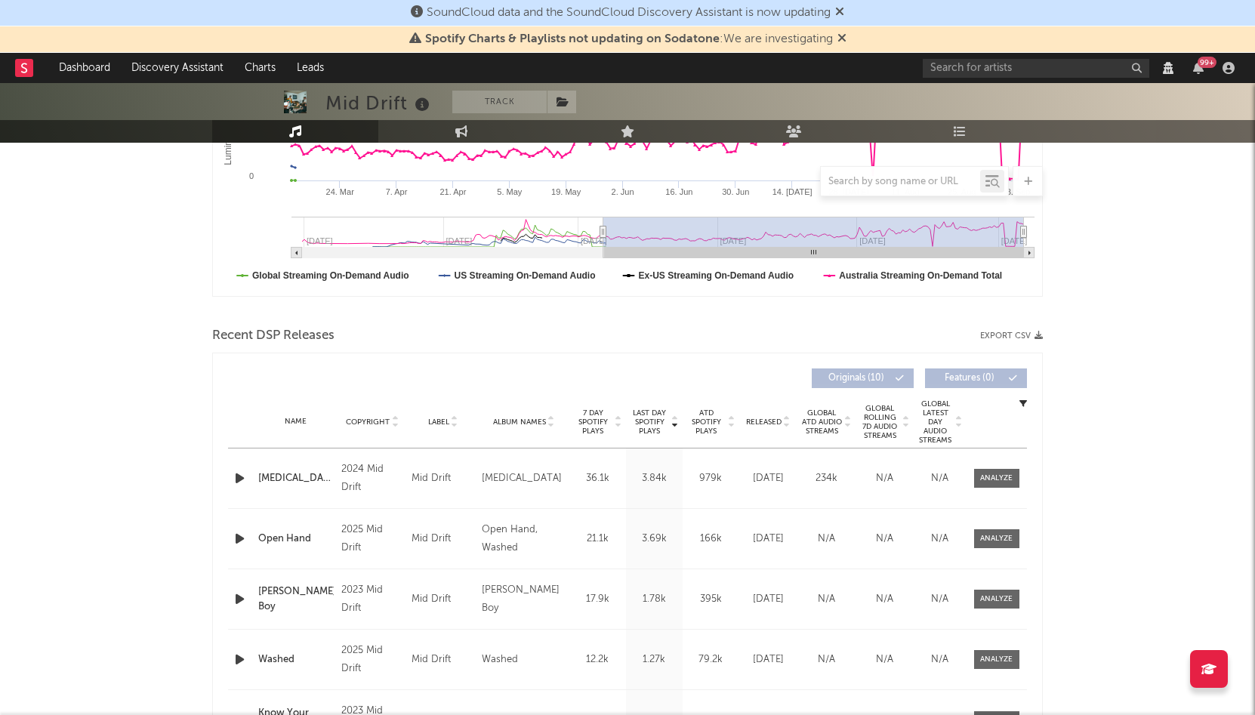
scroll to position [571, 0]
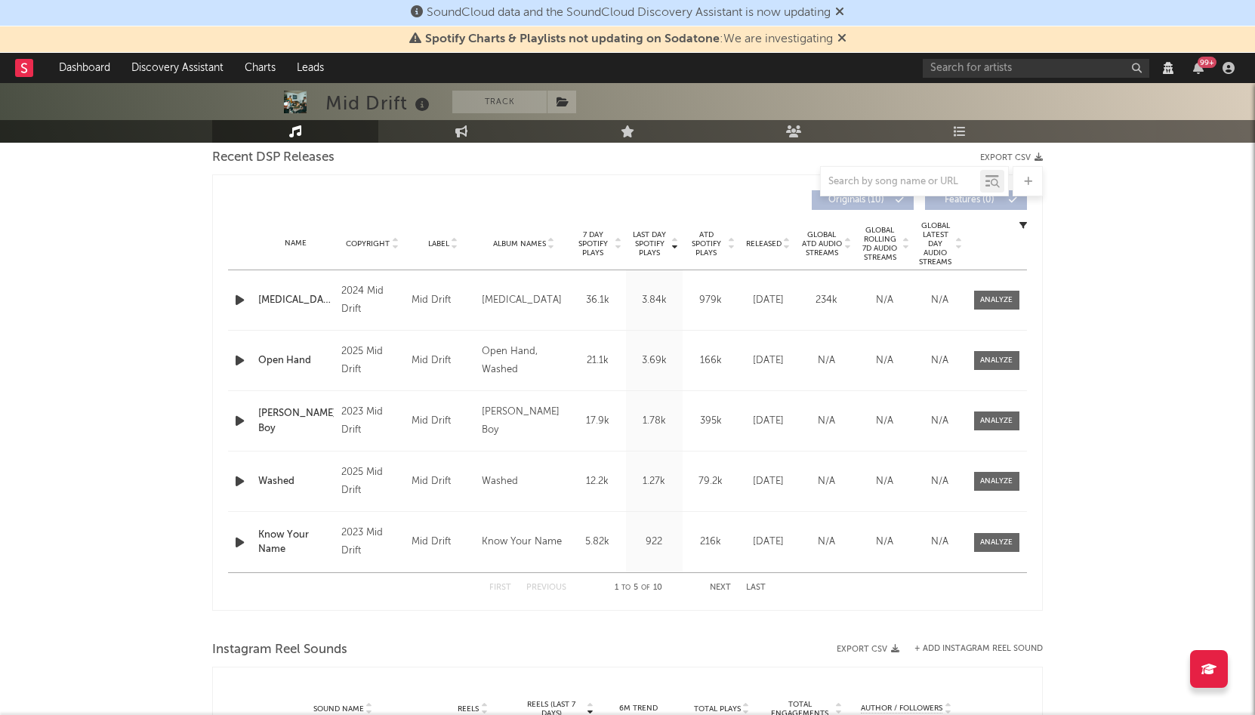
click at [781, 368] on div "[DATE]" at bounding box center [768, 360] width 51 height 15
click at [990, 485] on div at bounding box center [996, 481] width 32 height 11
select select "6m"
select select "View all"
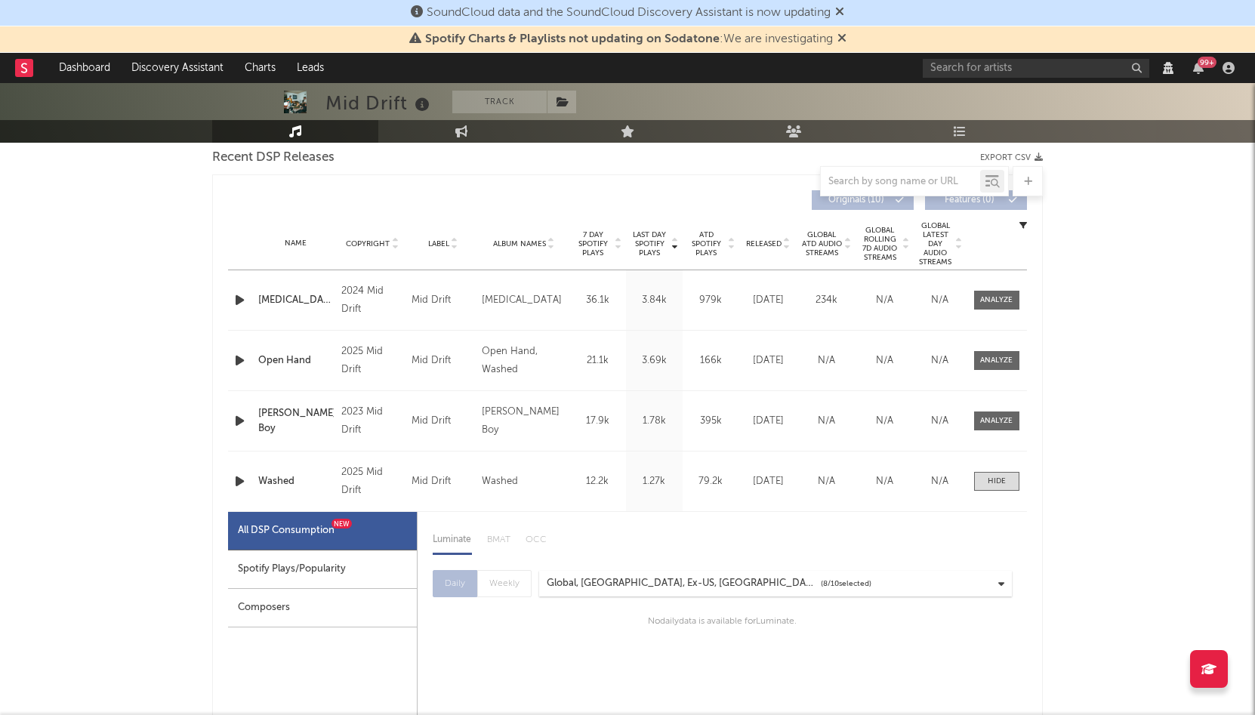
click at [289, 566] on div "Spotify Plays/Popularity" at bounding box center [322, 569] width 189 height 38
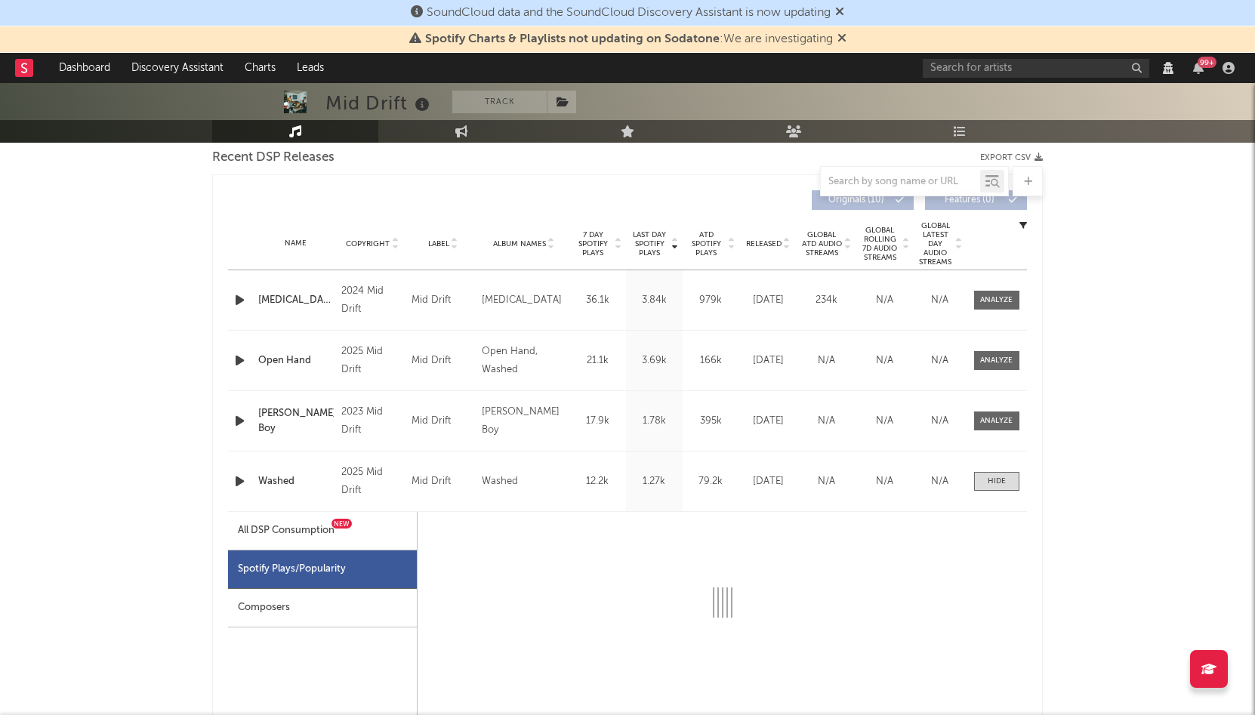
select select "1w"
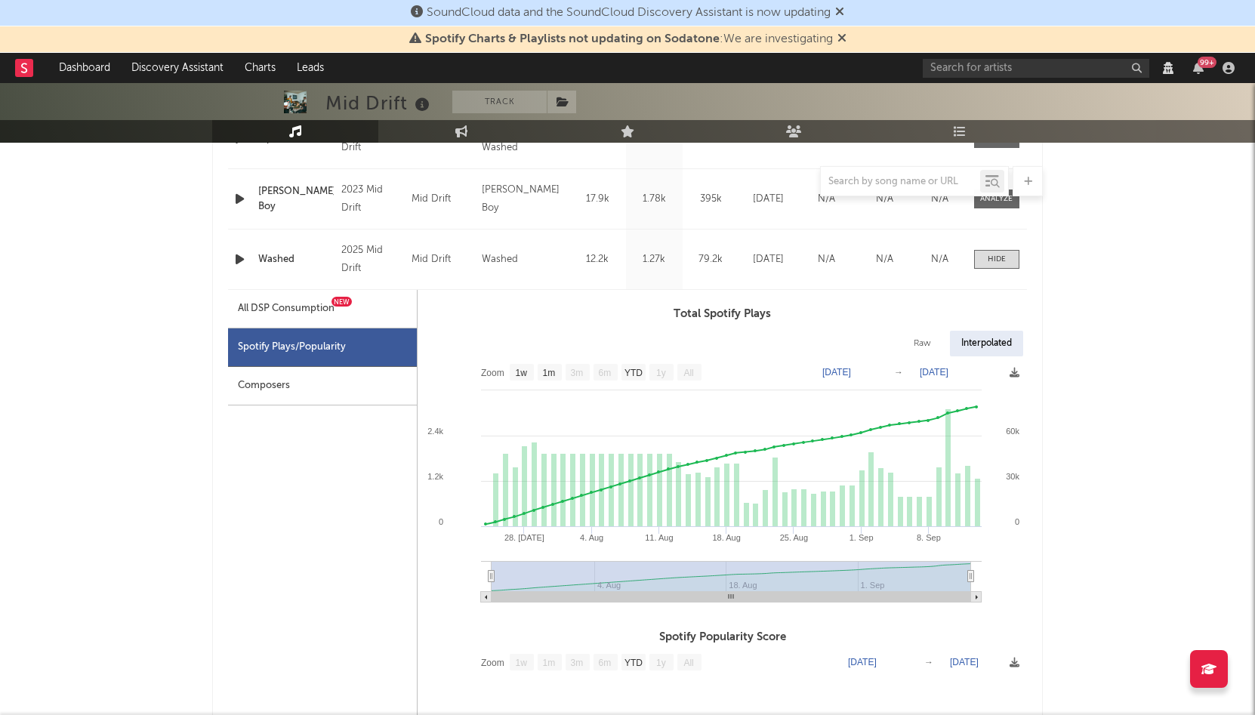
scroll to position [795, 0]
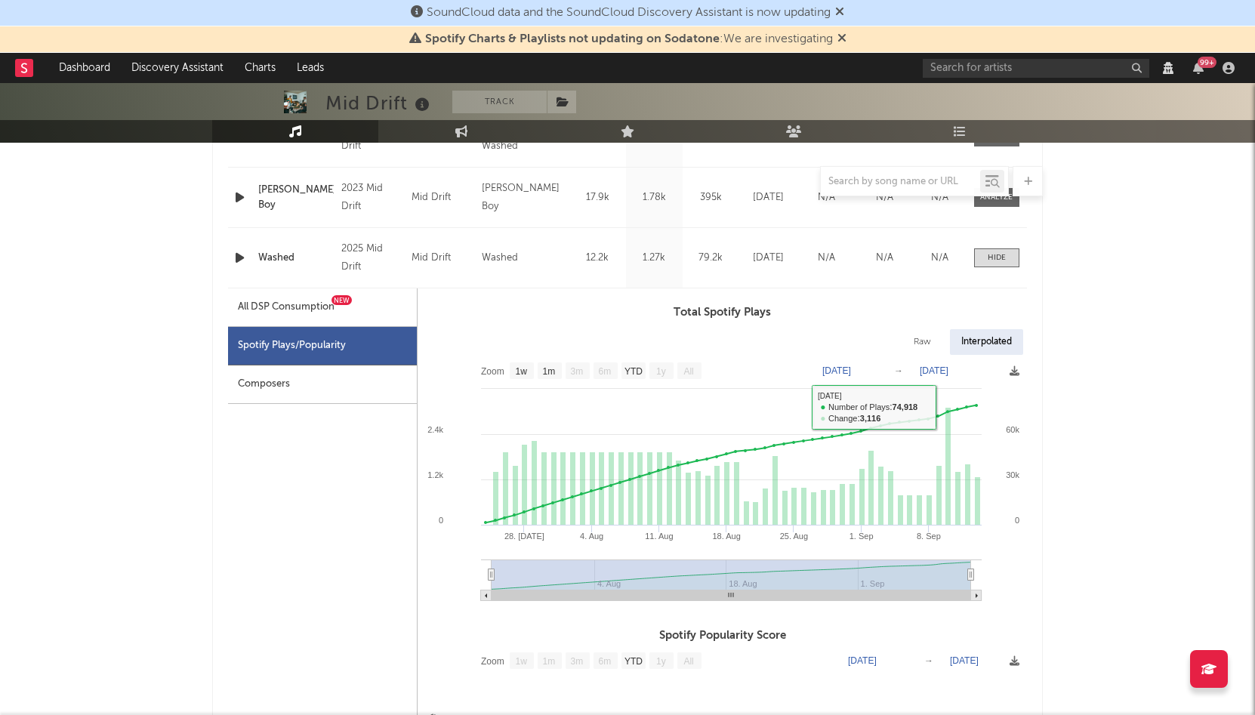
click at [931, 339] on div "Raw" at bounding box center [922, 342] width 40 height 26
select select "1w"
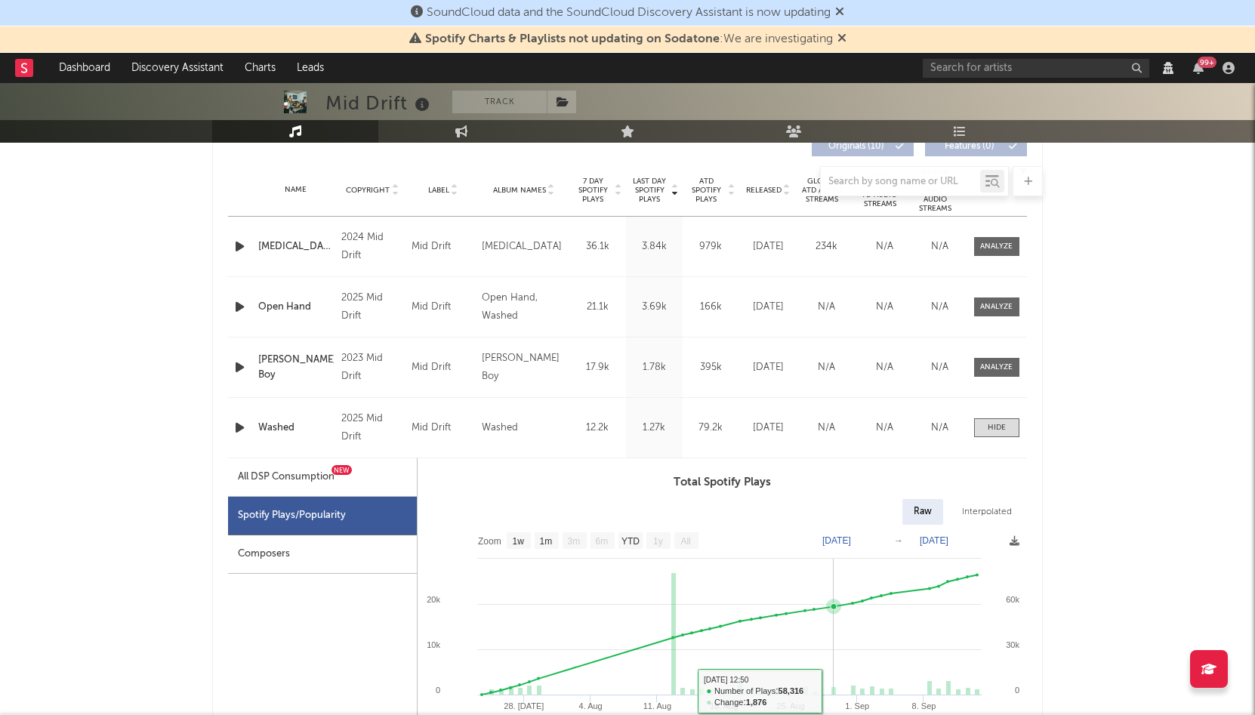
scroll to position [624, 0]
click at [999, 249] on div at bounding box center [996, 247] width 32 height 11
select select "6m"
select select "View all"
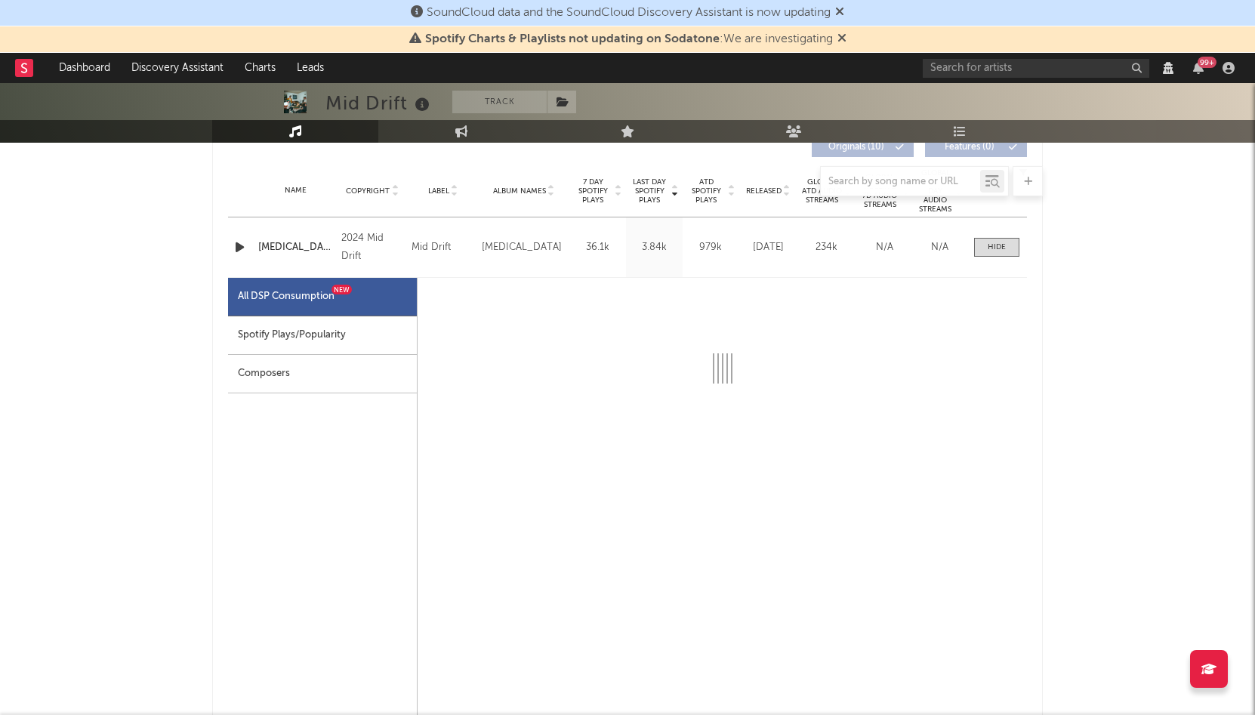
click at [345, 340] on div "Spotify Plays/Popularity" at bounding box center [322, 335] width 189 height 38
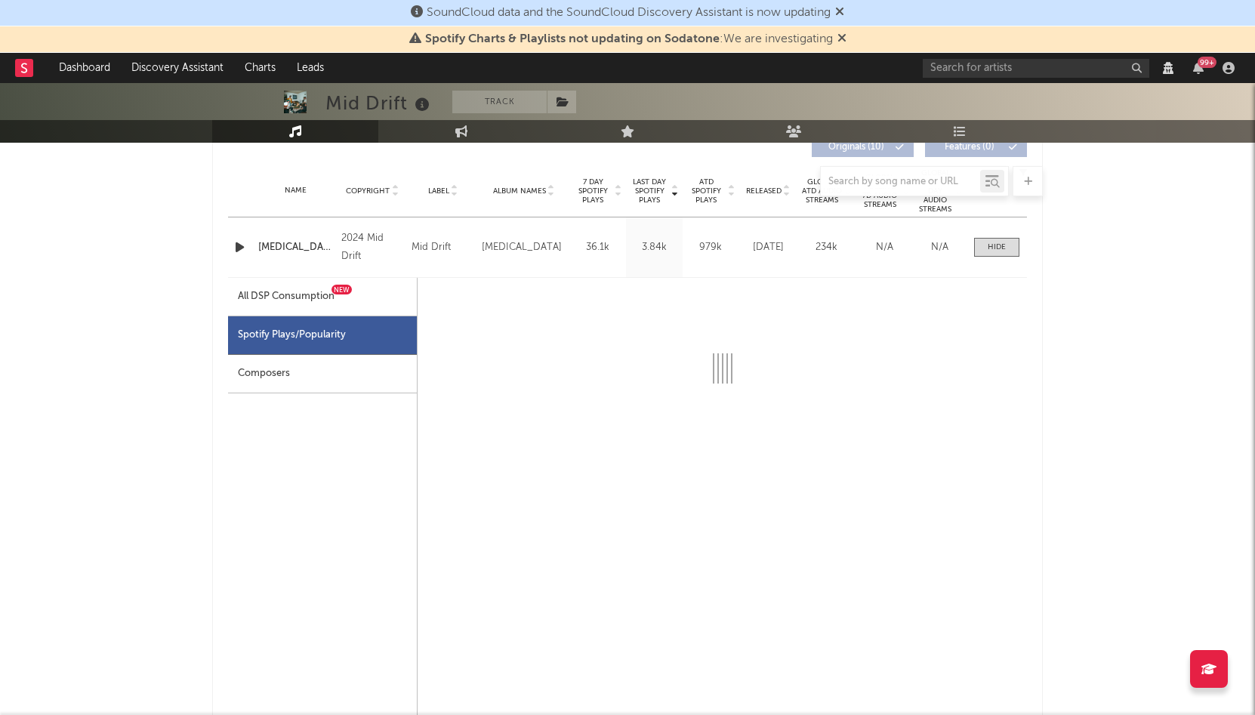
select select "6m"
select select "1w"
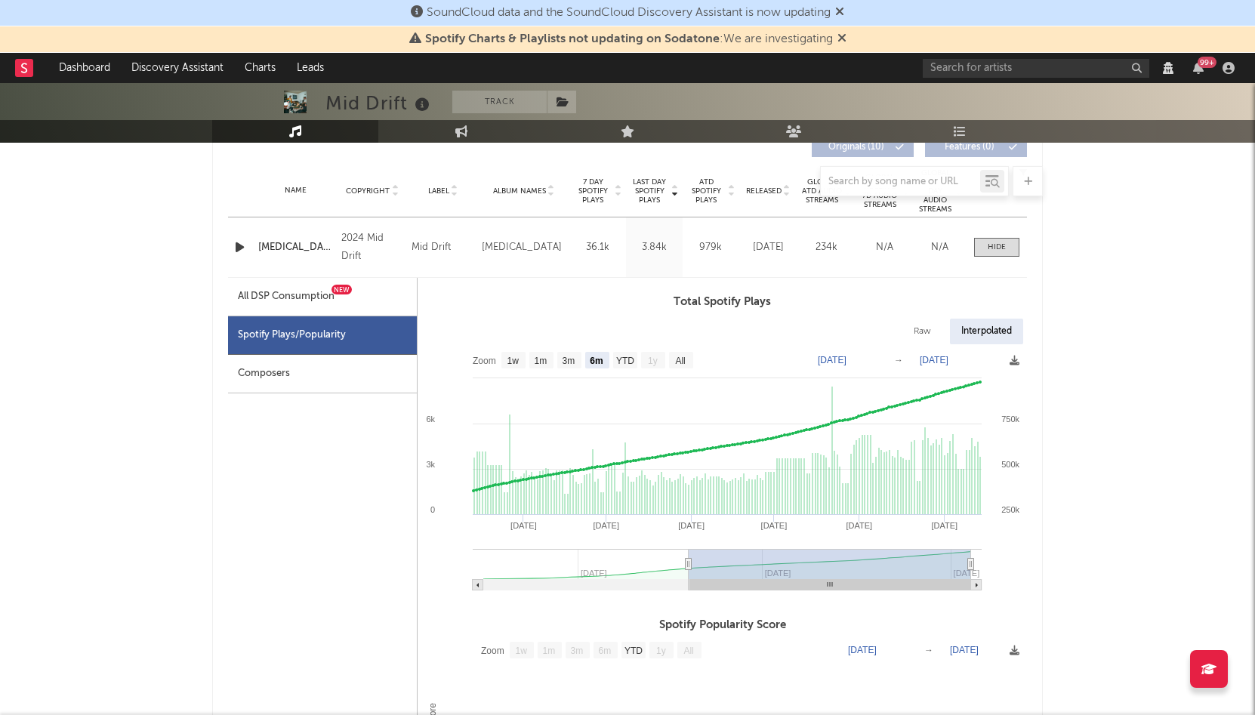
click at [923, 334] on div "Raw" at bounding box center [922, 332] width 40 height 26
select select "6m"
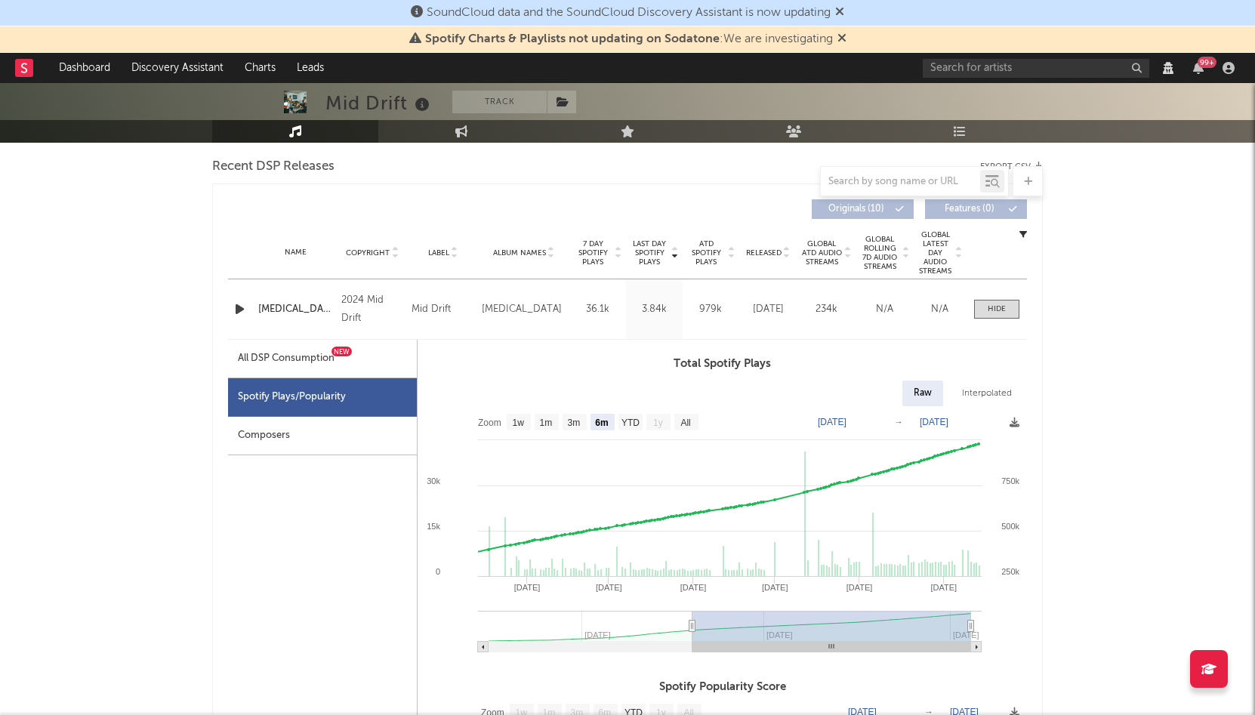
scroll to position [543, 0]
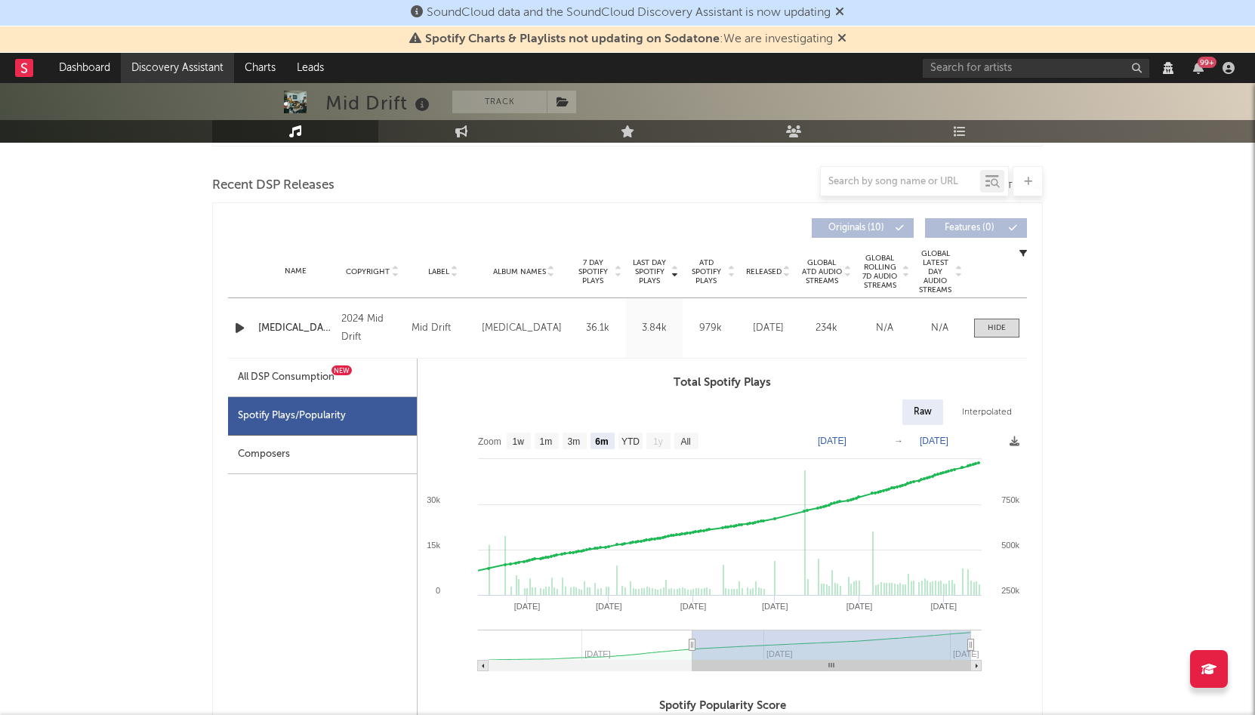
click at [167, 72] on link "Discovery Assistant" at bounding box center [177, 68] width 113 height 30
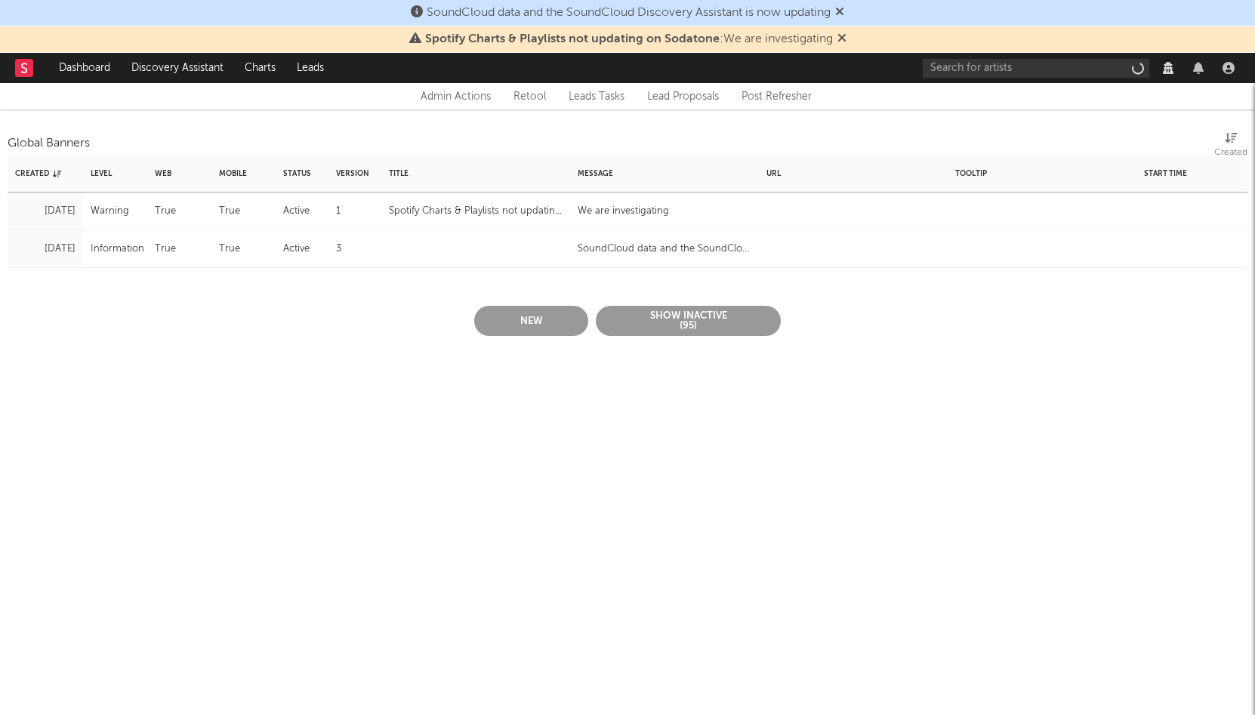
click at [423, 252] on div at bounding box center [475, 249] width 189 height 38
select select "active"
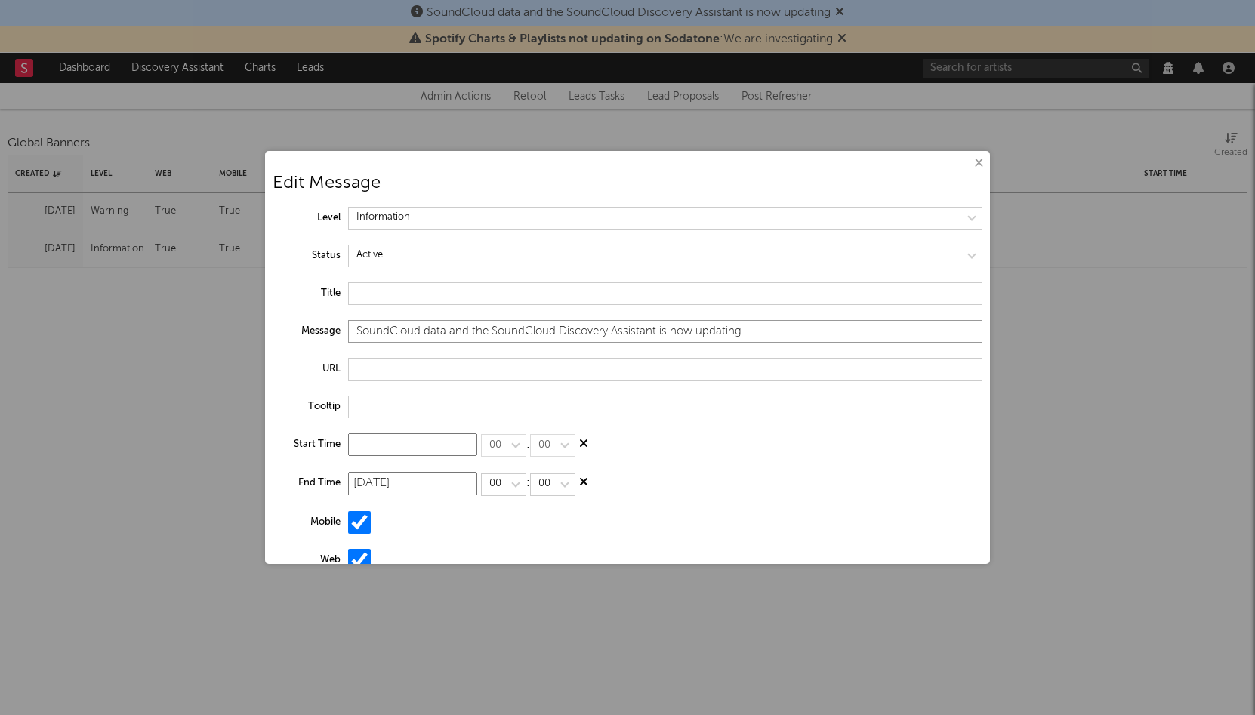
click at [538, 329] on input "SoundCloud data and the SoundCloud Discovery Assistant is now updating" at bounding box center [665, 331] width 634 height 23
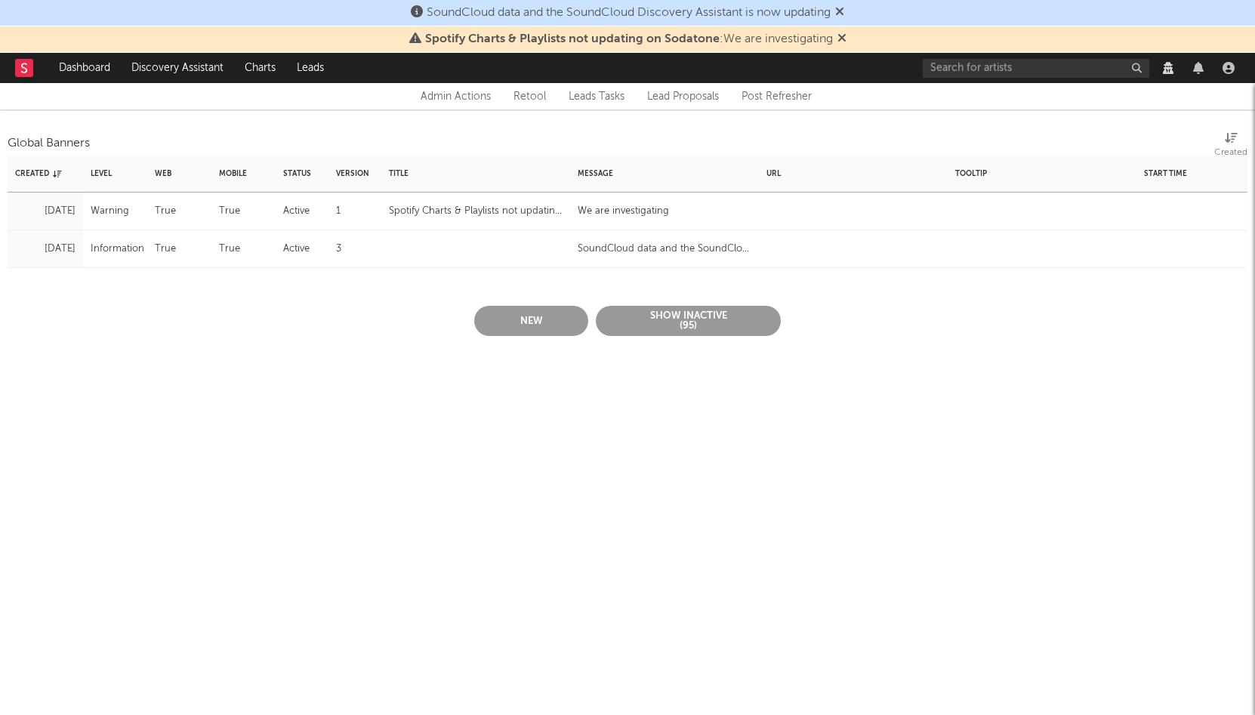
click at [525, 260] on div at bounding box center [475, 249] width 189 height 38
select select "active"
click at [485, 201] on div "Spotify Charts & Playlists not updating on Sodatone" at bounding box center [475, 211] width 189 height 38
select select "warning"
select select "active"
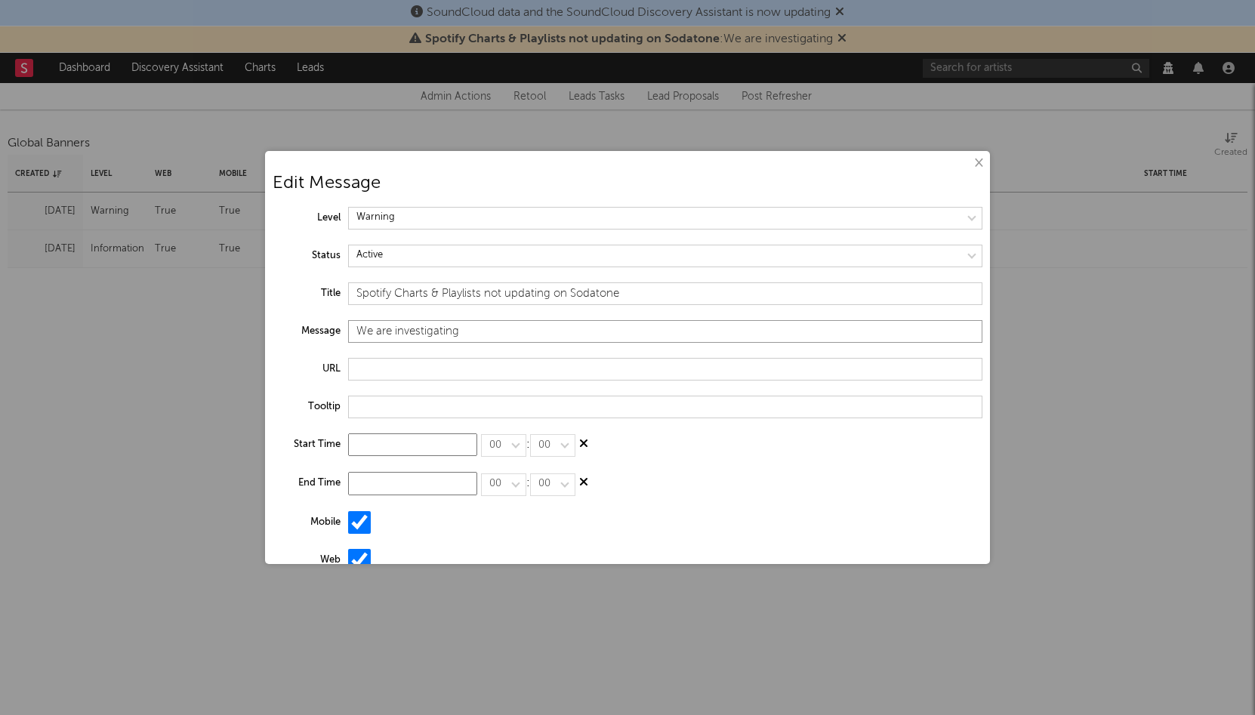
drag, startPoint x: 469, startPoint y: 328, endPoint x: 309, endPoint y: 331, distance: 159.3
click at [309, 331] on div "Message We are investigating" at bounding box center [627, 339] width 710 height 38
click at [383, 330] on input "We are investigating" at bounding box center [665, 331] width 634 height 23
click at [355, 330] on input "We are investigating" at bounding box center [665, 331] width 634 height 23
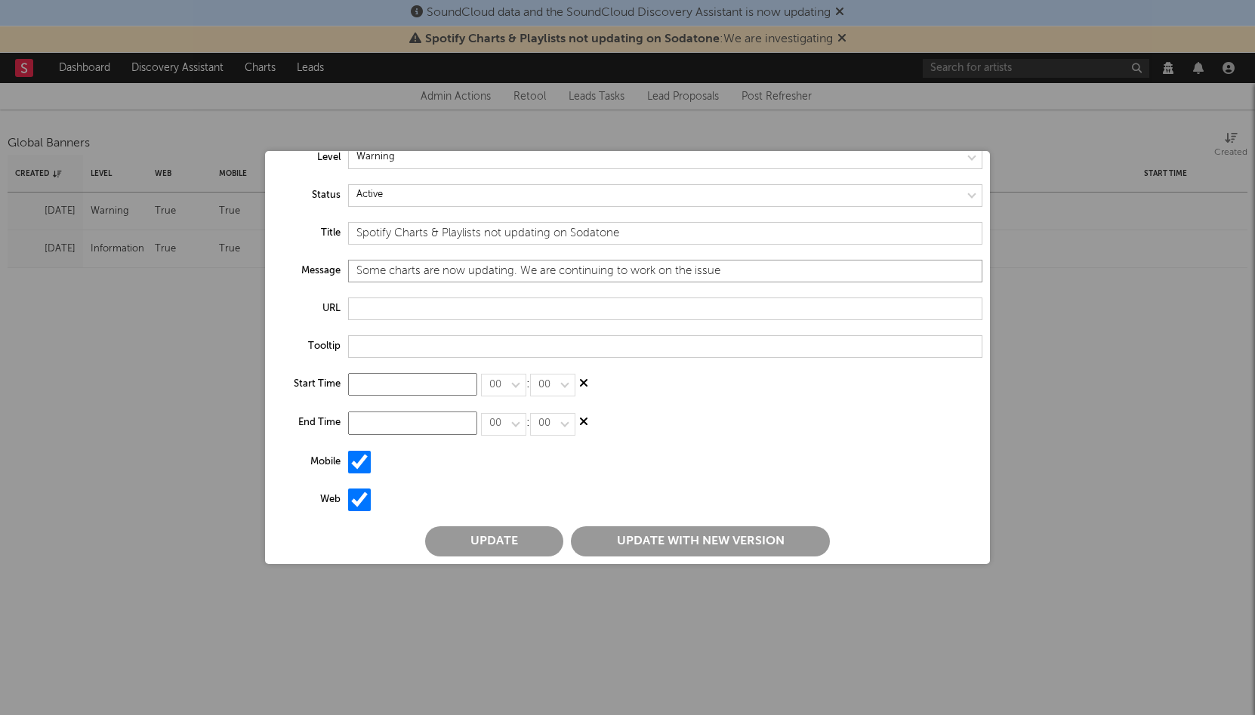
type input "Some charts are now updating. We are continuing to work on the issue"
click at [614, 538] on button "Update with new version" at bounding box center [700, 541] width 259 height 30
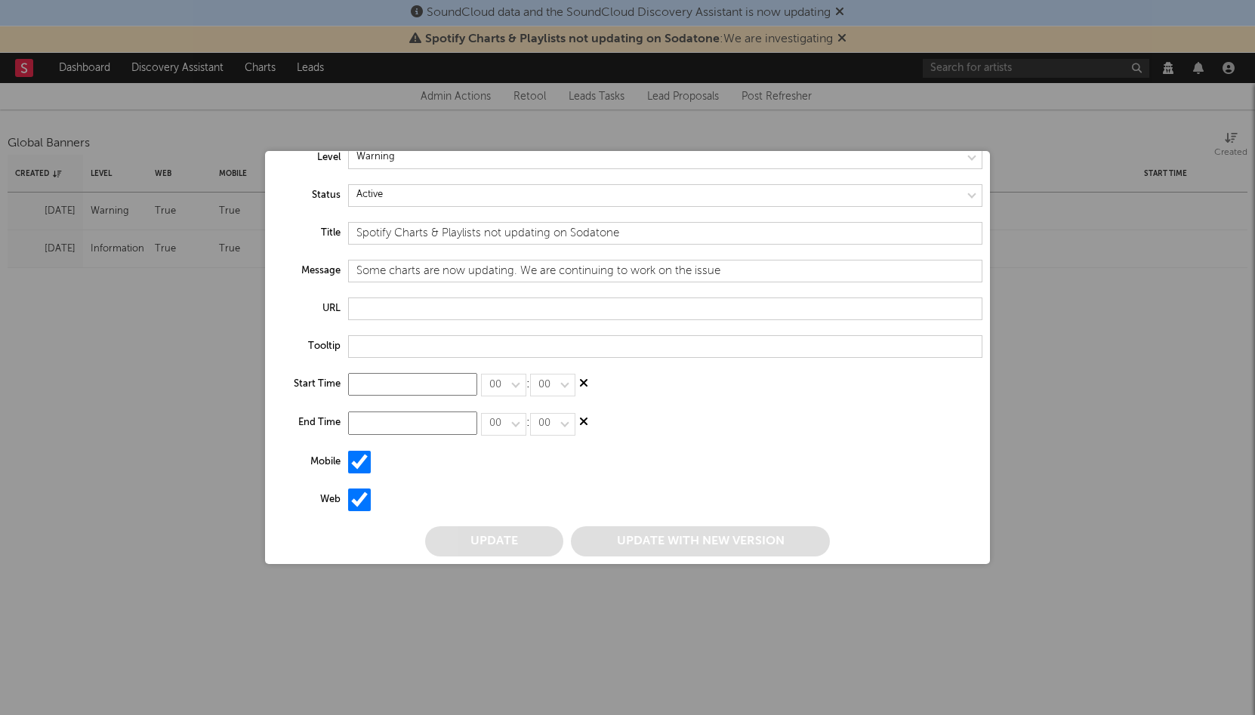
scroll to position [0, 0]
